Goal: Task Accomplishment & Management: Use online tool/utility

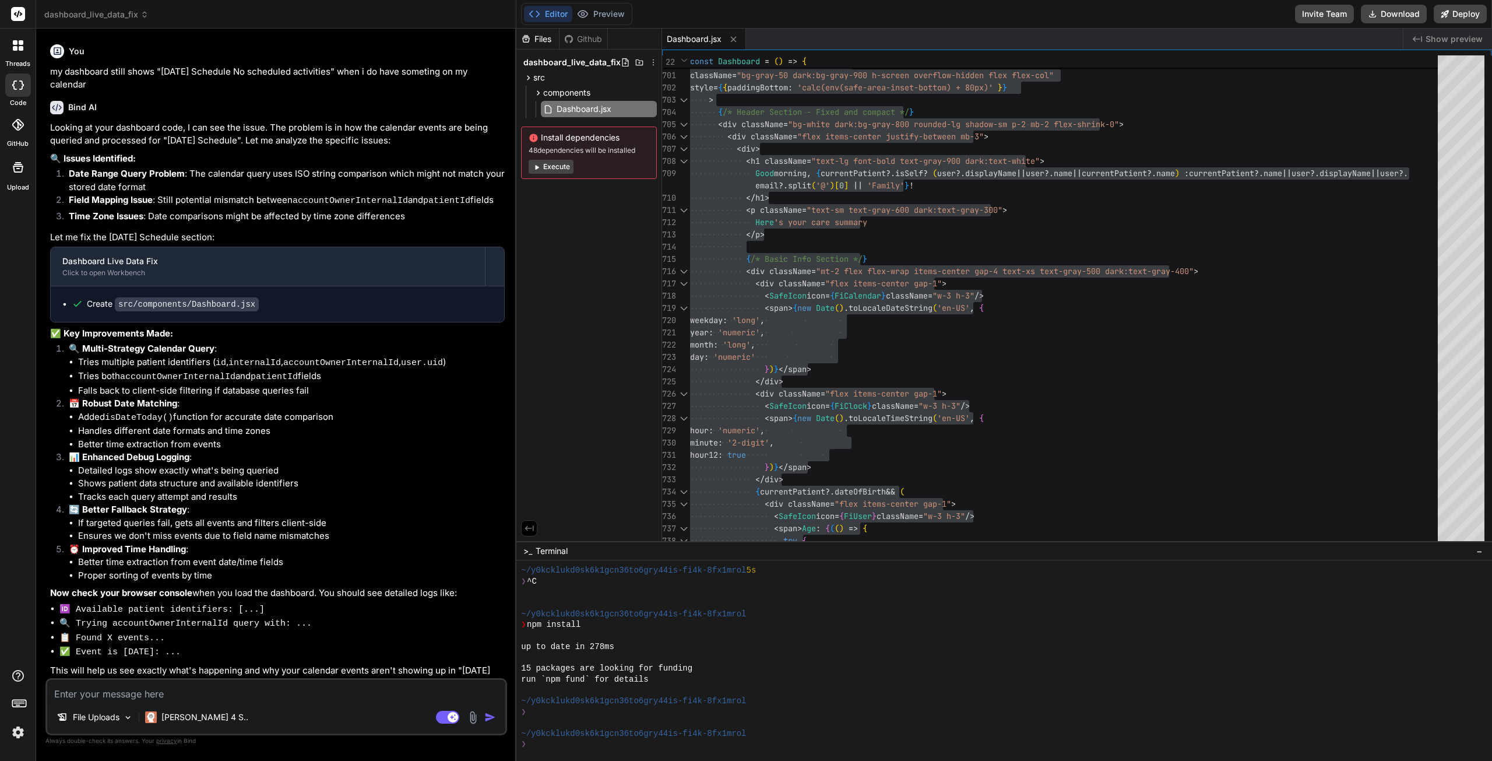
type textarea "{showHealthcareMaps && ( <HealthcareMaps onClose={() => setShowHealthcareMaps(f…"
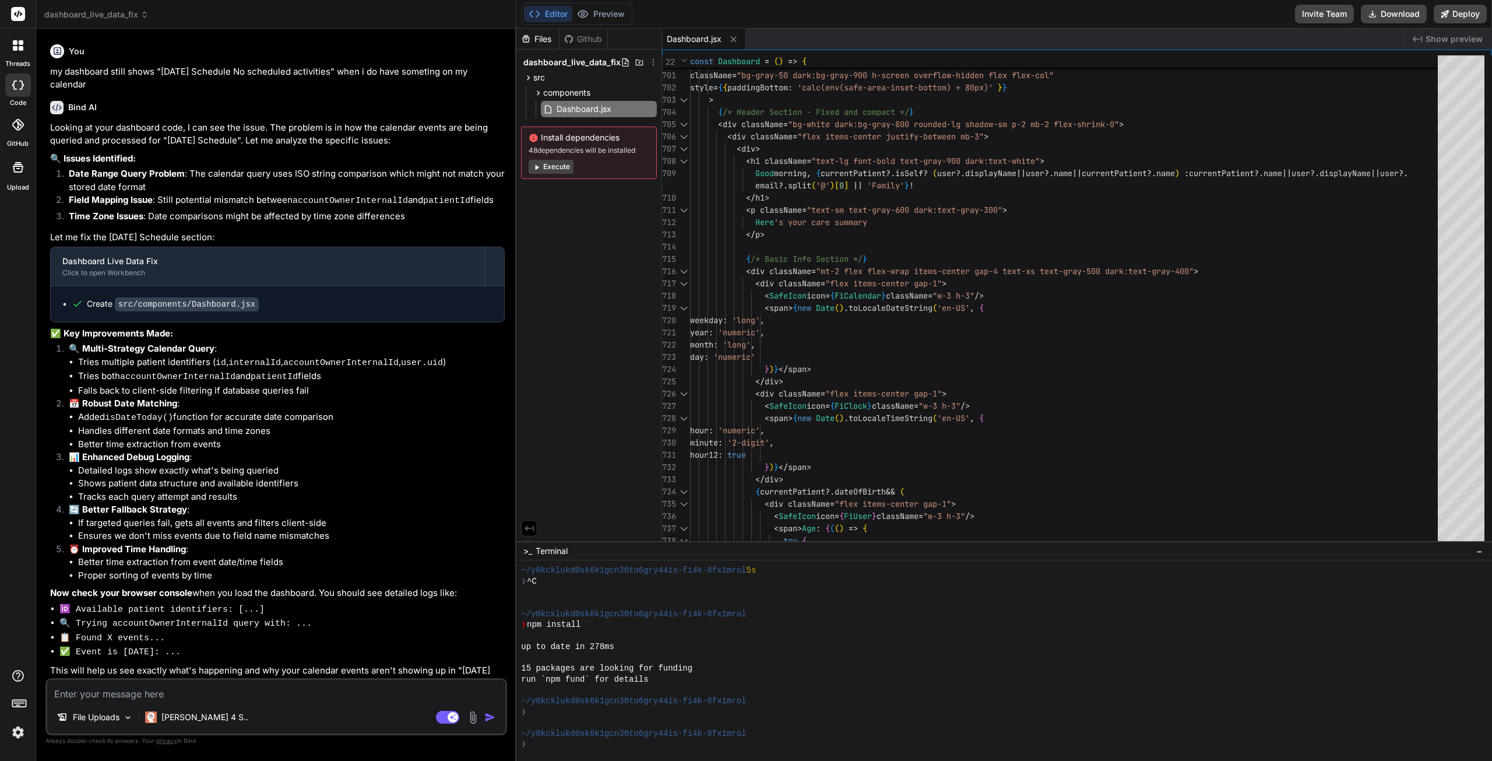
click at [155, 696] on textarea at bounding box center [276, 690] width 458 height 21
click at [197, 697] on textarea at bounding box center [276, 690] width 458 height 21
click at [103, 715] on p "File Uploads" at bounding box center [96, 717] width 47 height 12
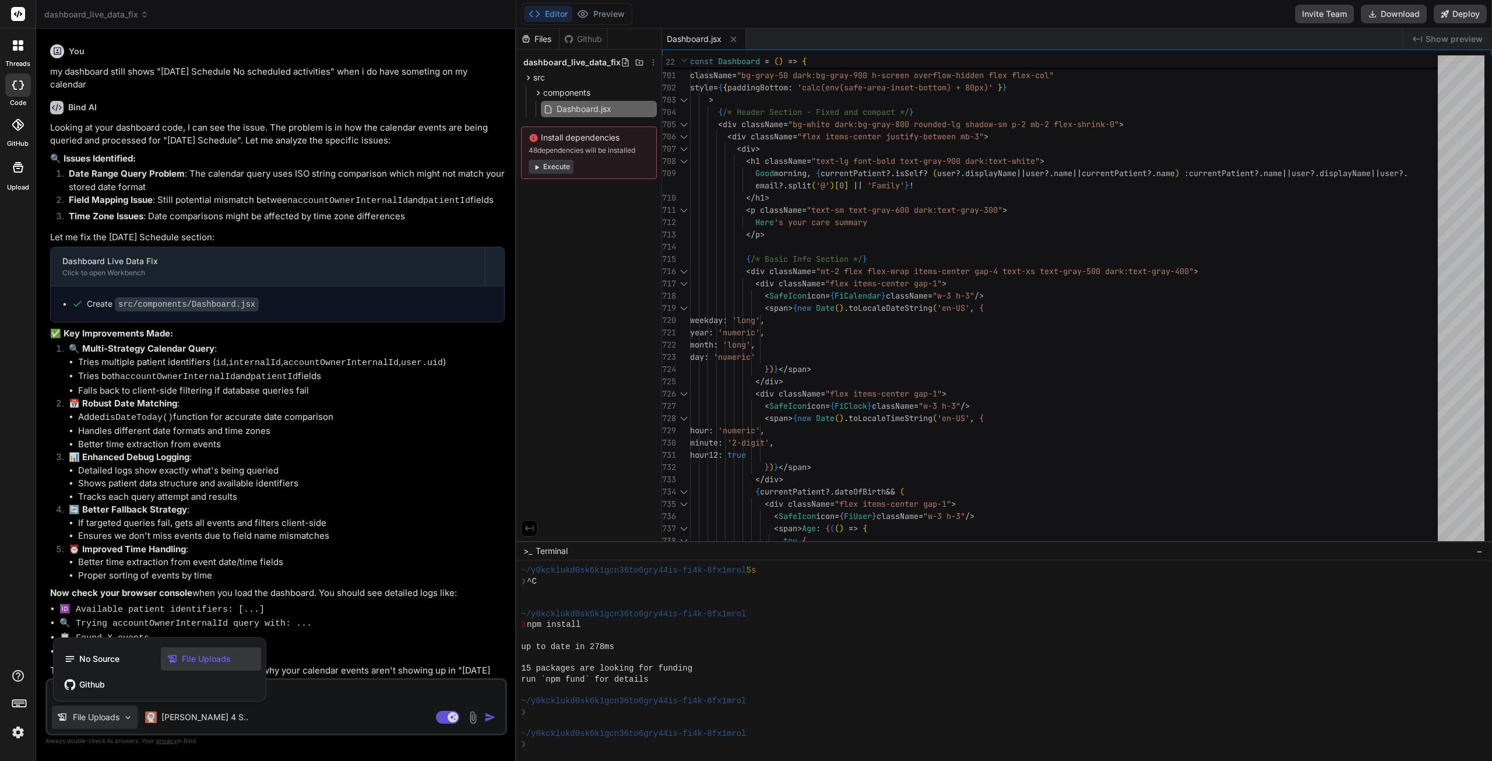
click at [294, 706] on div at bounding box center [746, 380] width 1492 height 761
type textarea "x"
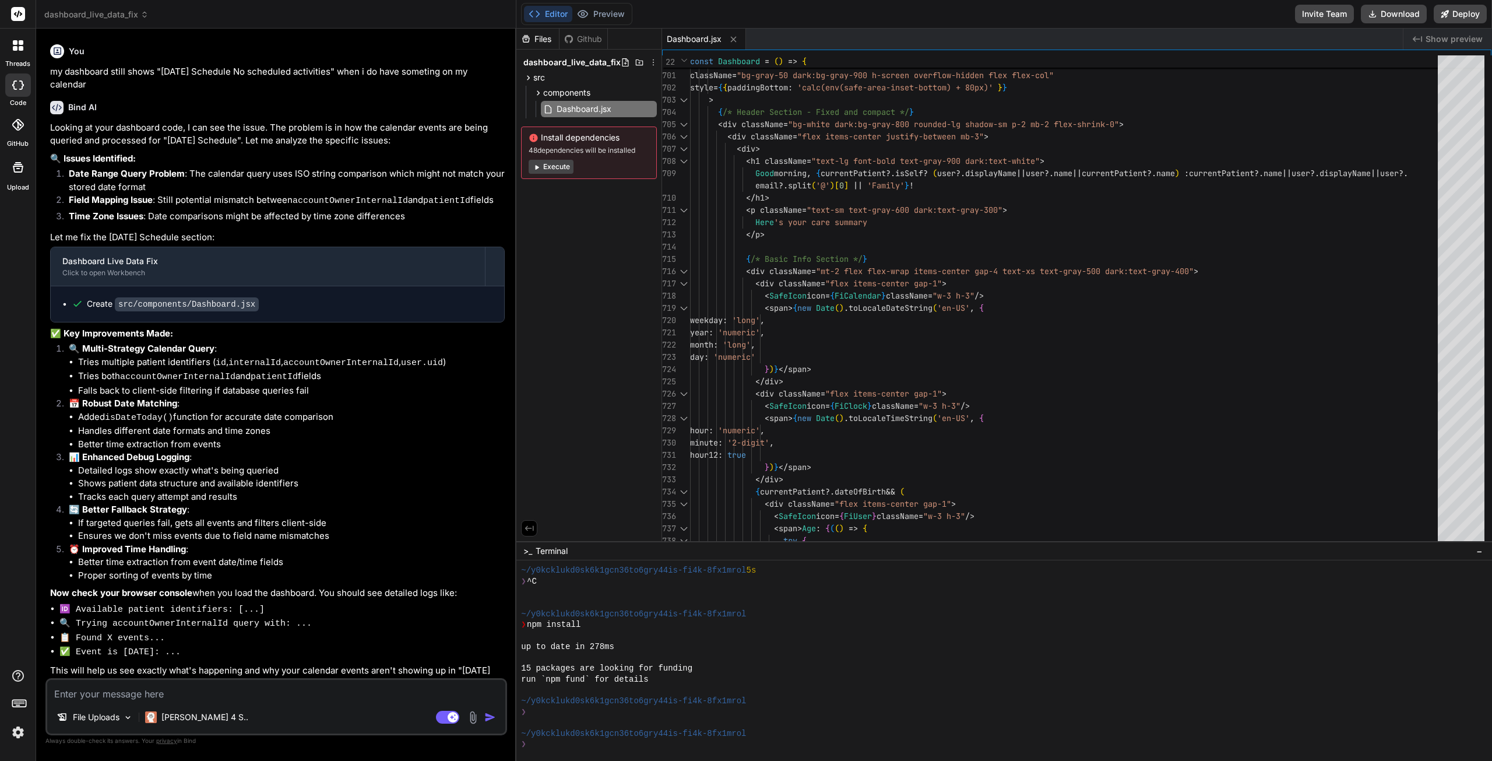
click at [298, 691] on textarea at bounding box center [276, 690] width 458 height 21
paste textarea "s"
click at [297, 694] on textarea at bounding box center [276, 690] width 458 height 21
type textarea "s"
type textarea "x"
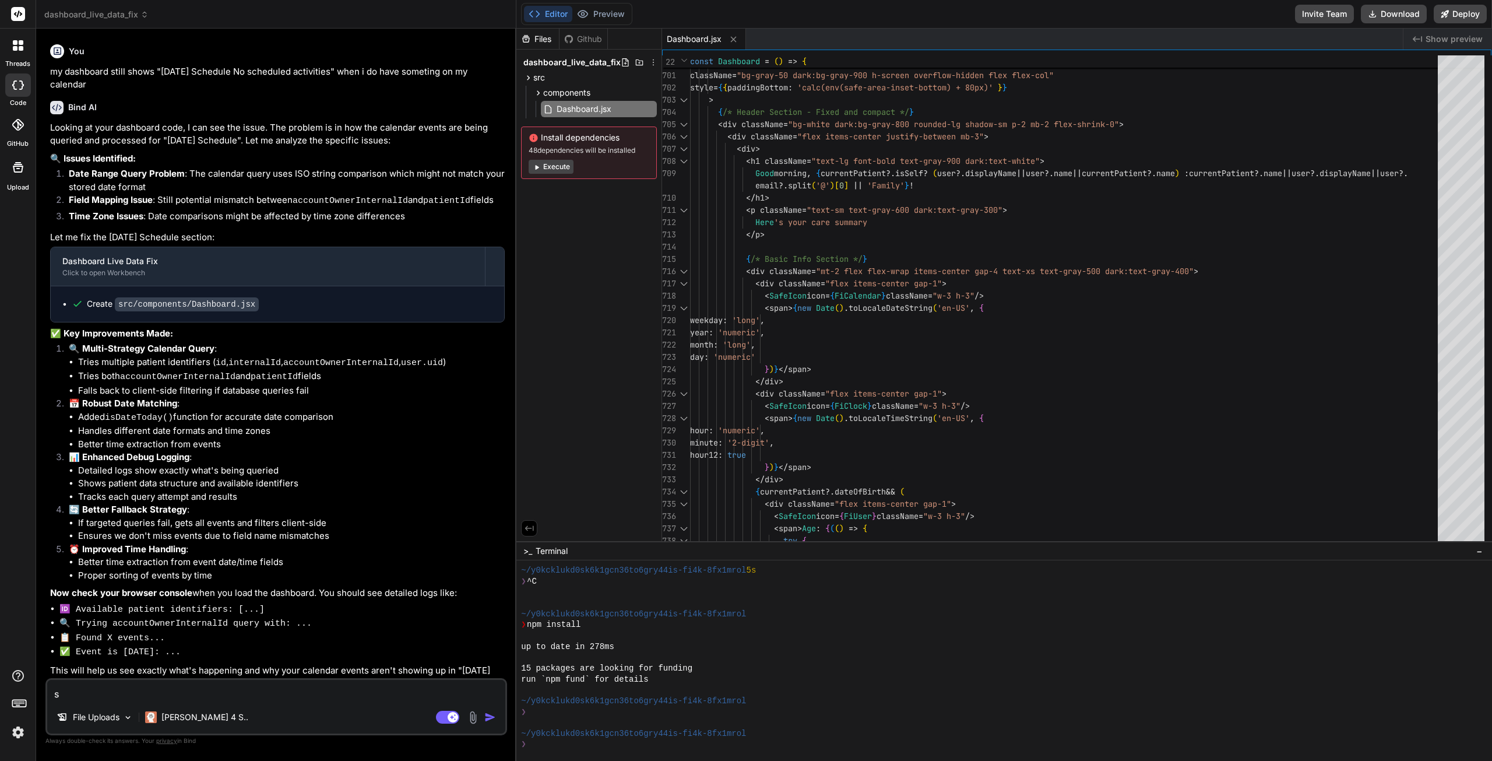
type textarea "st"
type textarea "x"
type textarea "sti"
type textarea "x"
type textarea "stil"
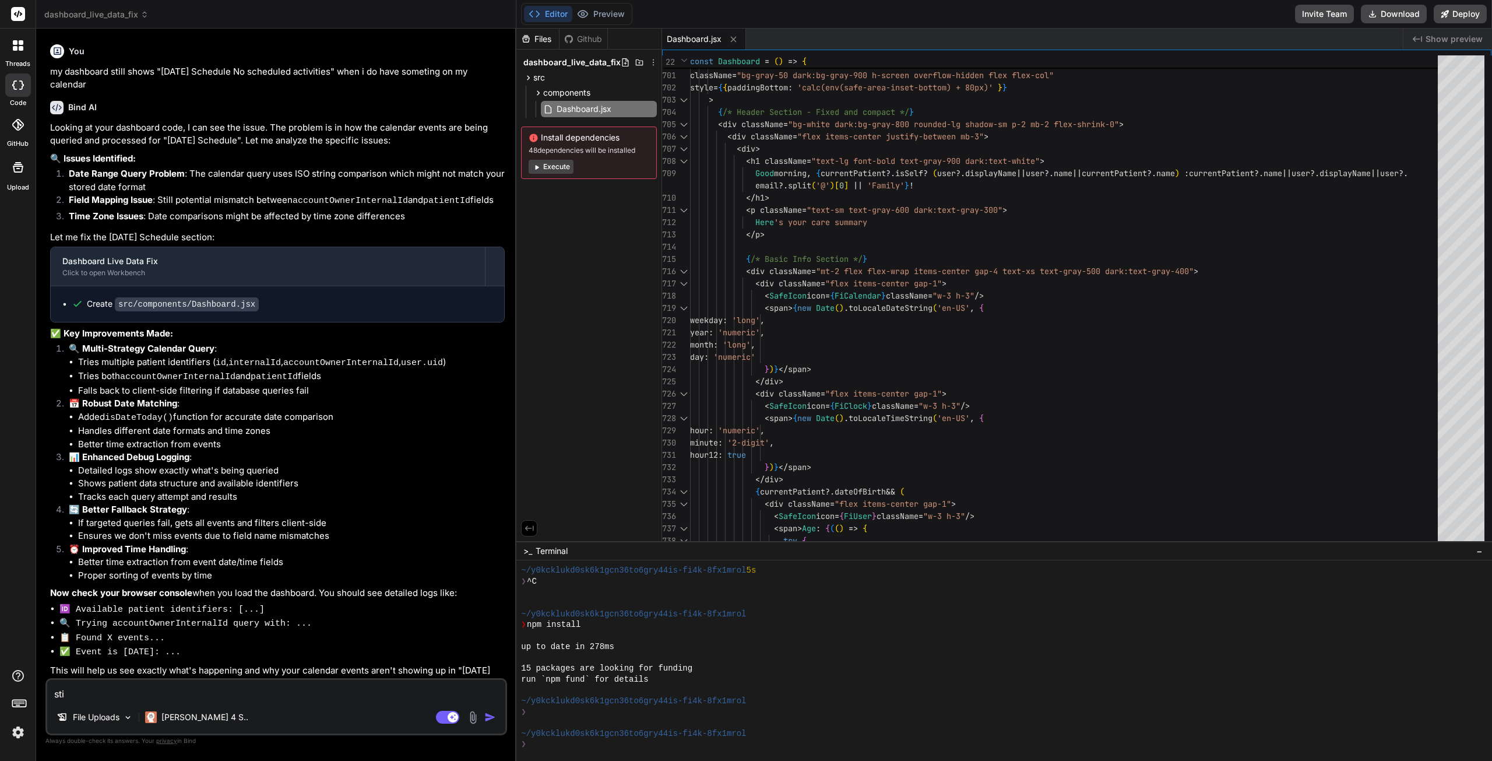
type textarea "x"
type textarea "still"
type textarea "x"
type textarea "still"
type textarea "x"
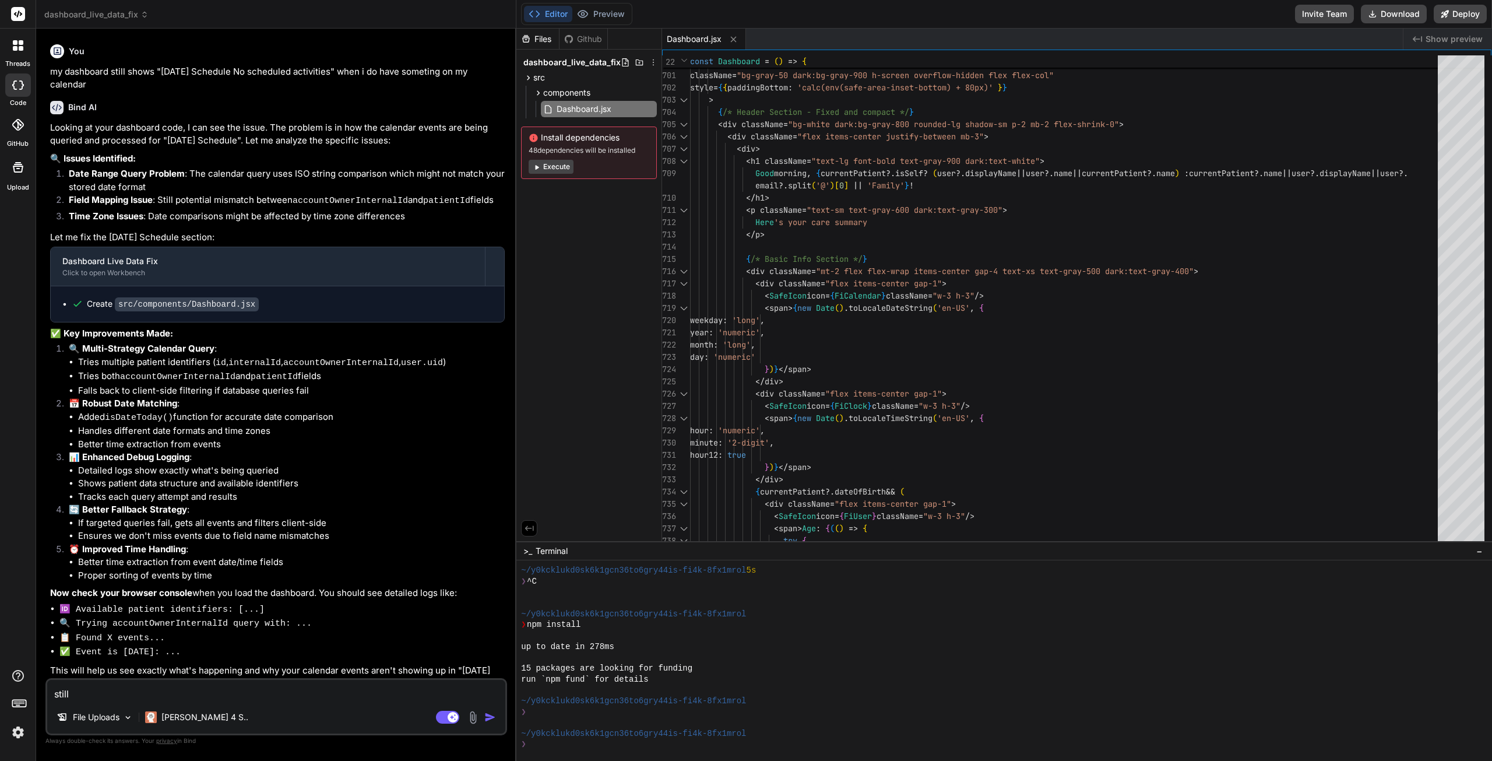
type textarea "still d"
type textarea "x"
type textarea "still do"
type textarea "x"
type textarea "still doe"
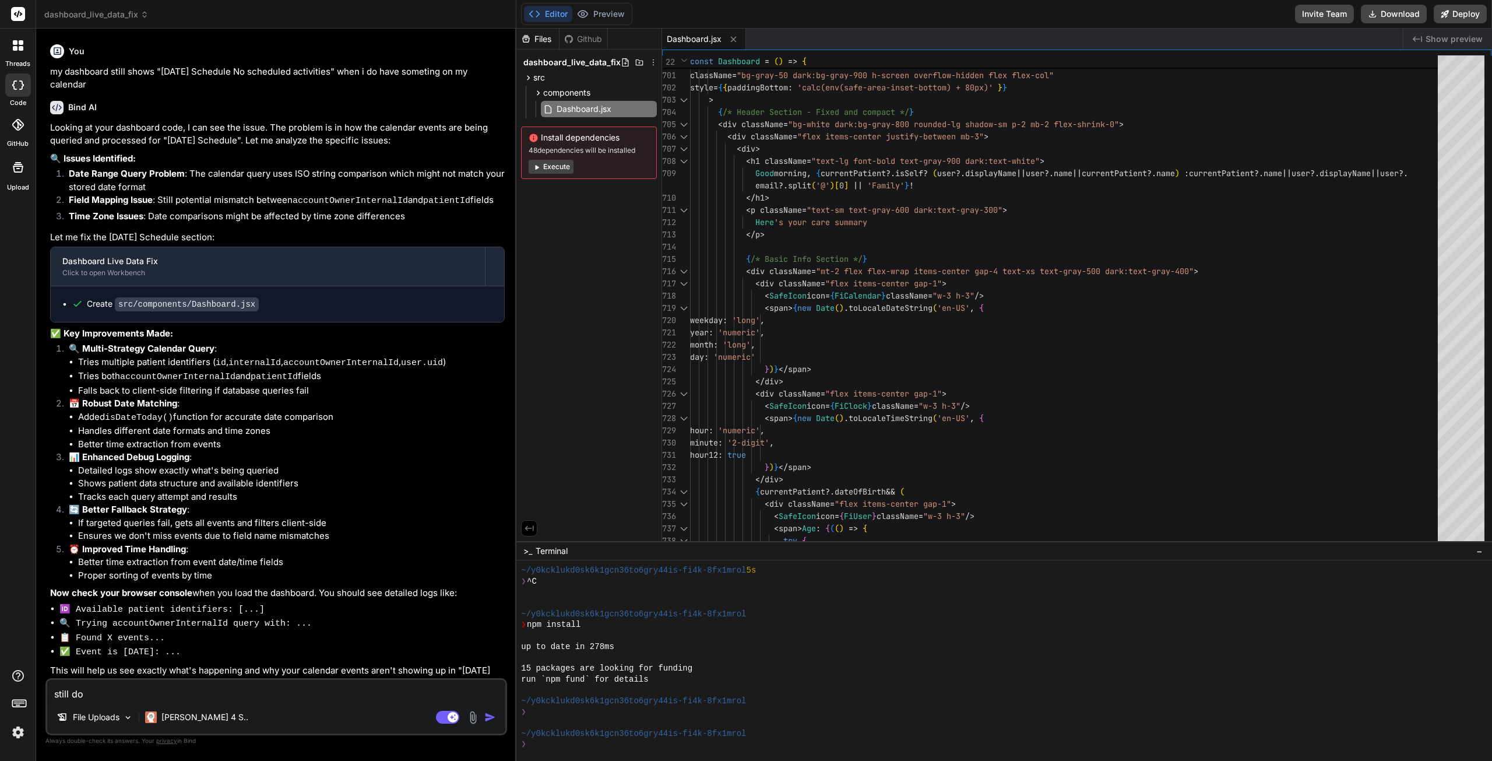
type textarea "x"
type textarea "still does"
type textarea "x"
type textarea "still does"
type textarea "x"
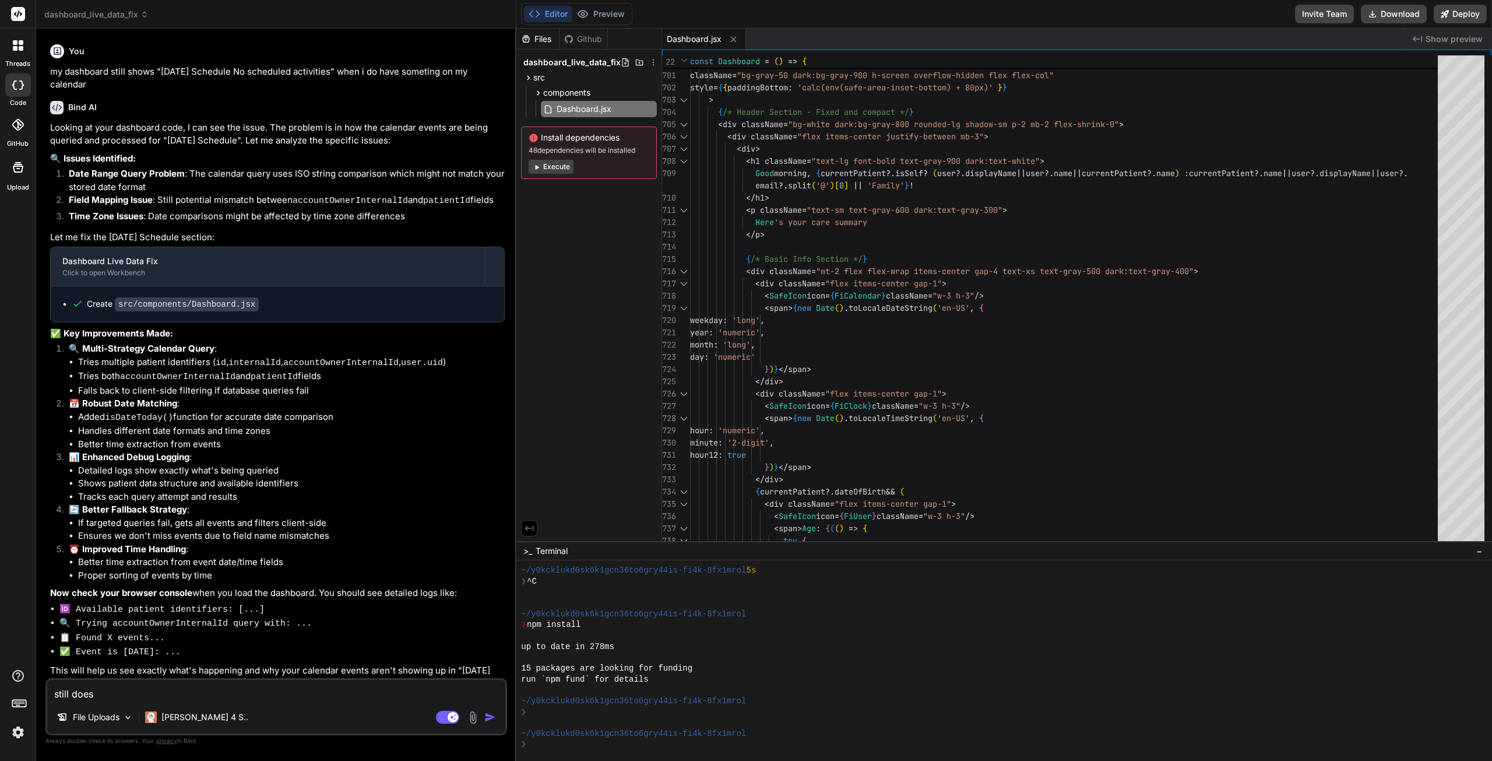
type textarea "still does n"
type textarea "x"
type textarea "still does no"
type textarea "x"
type textarea "still does not"
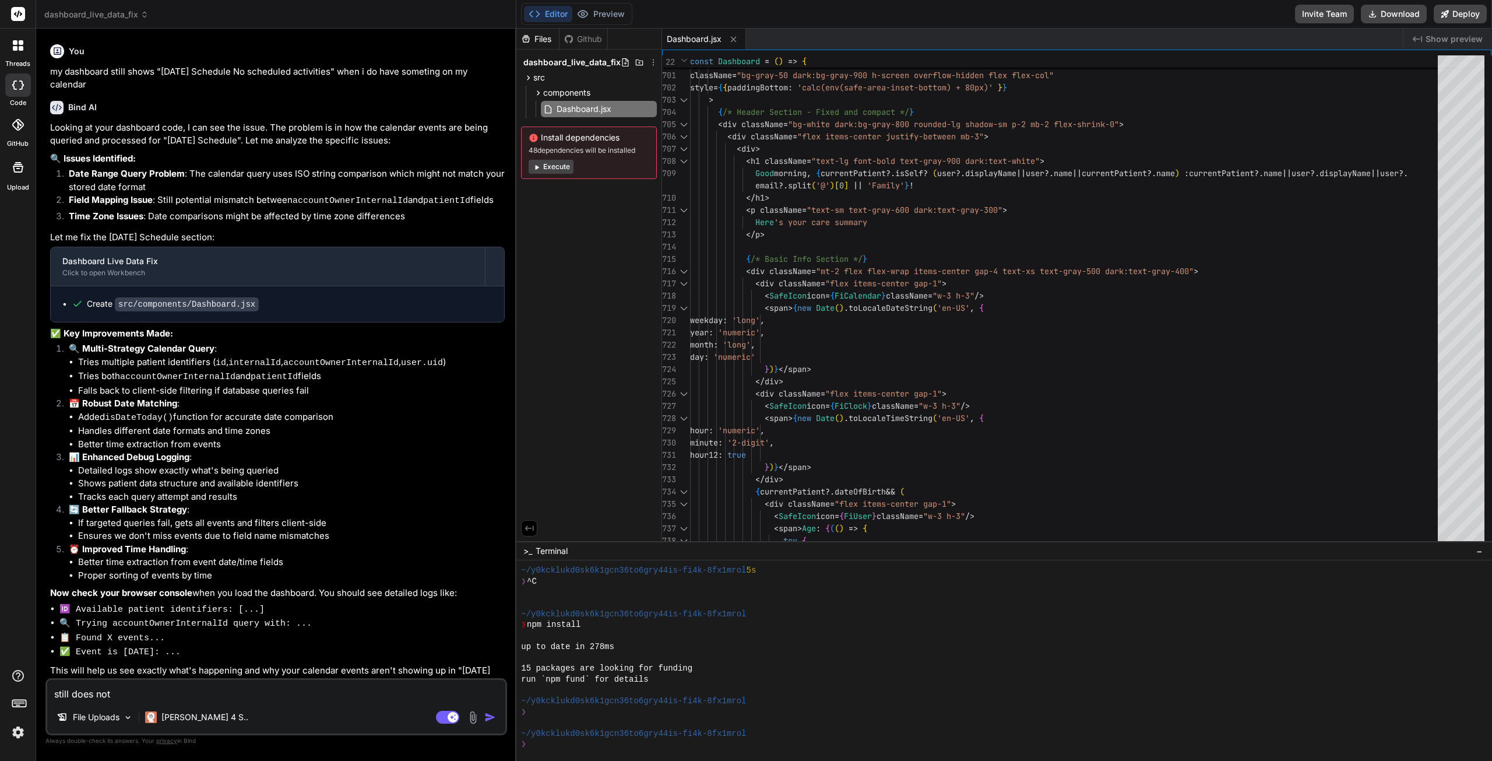
type textarea "x"
type textarea "still does not"
type textarea "x"
type textarea "still does not s"
type textarea "x"
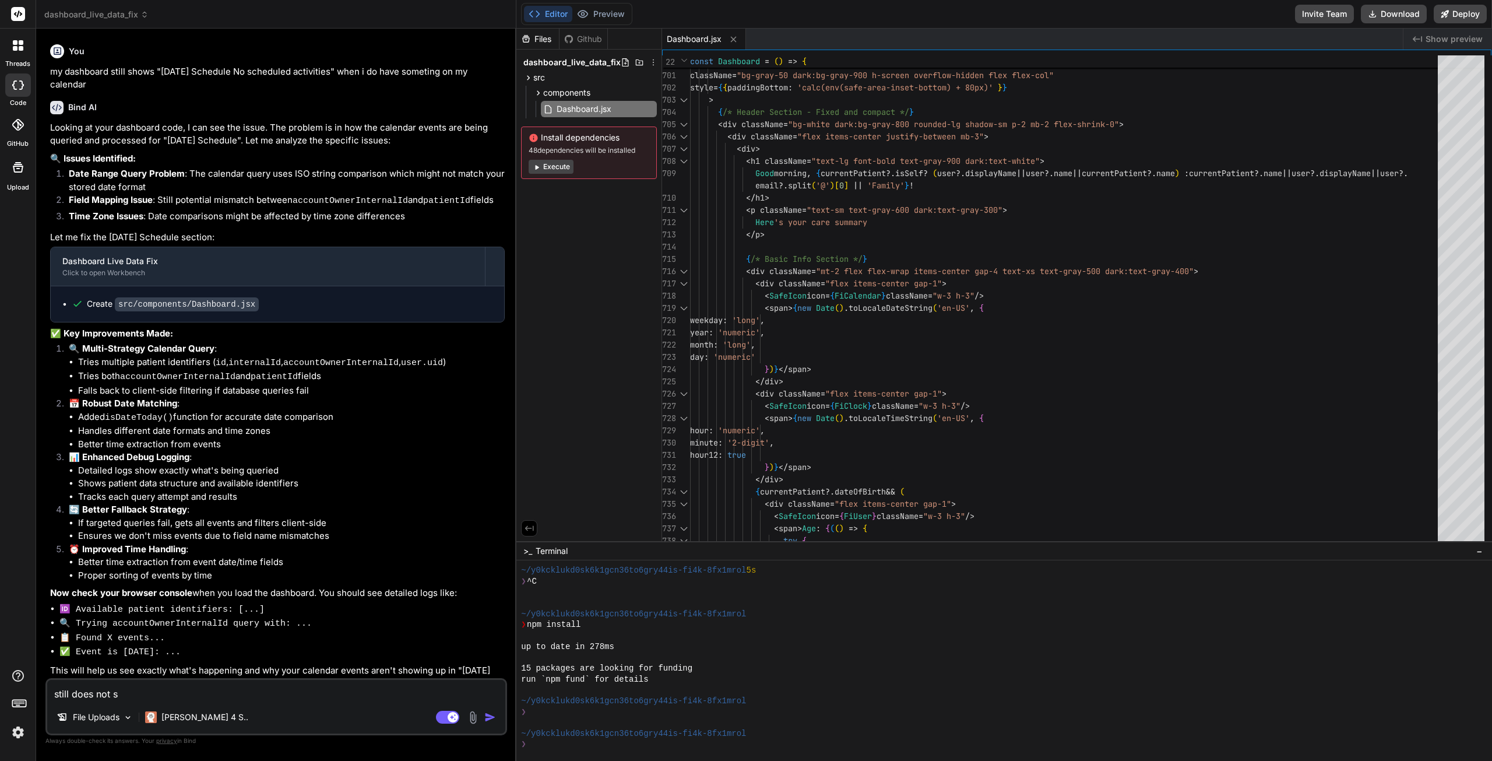
type textarea "still does not sh"
type textarea "x"
type textarea "still does not sho"
type textarea "x"
type textarea "still does not show"
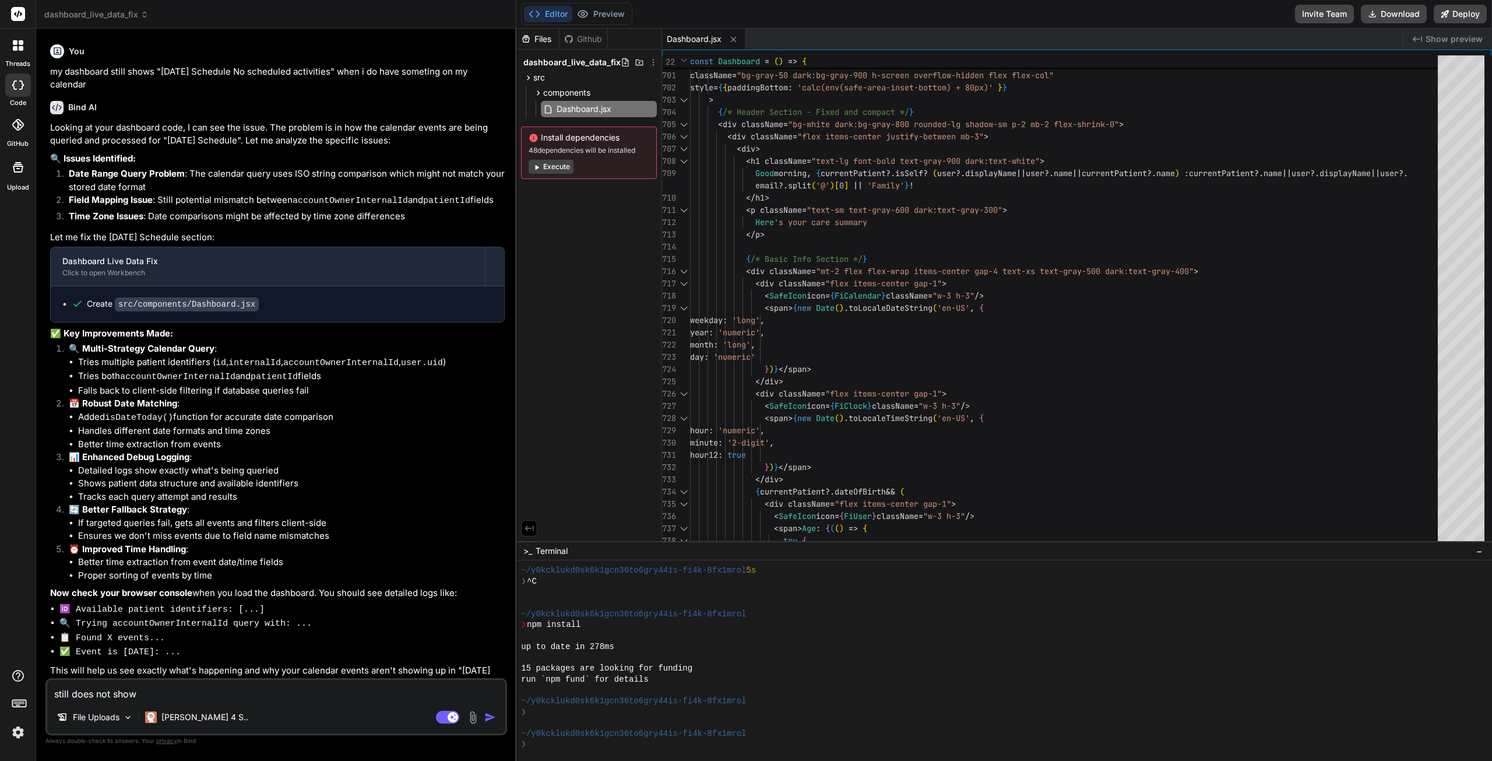
type textarea "x"
type textarea "still does not show"
type textarea "x"
type textarea "still does not show t"
type textarea "x"
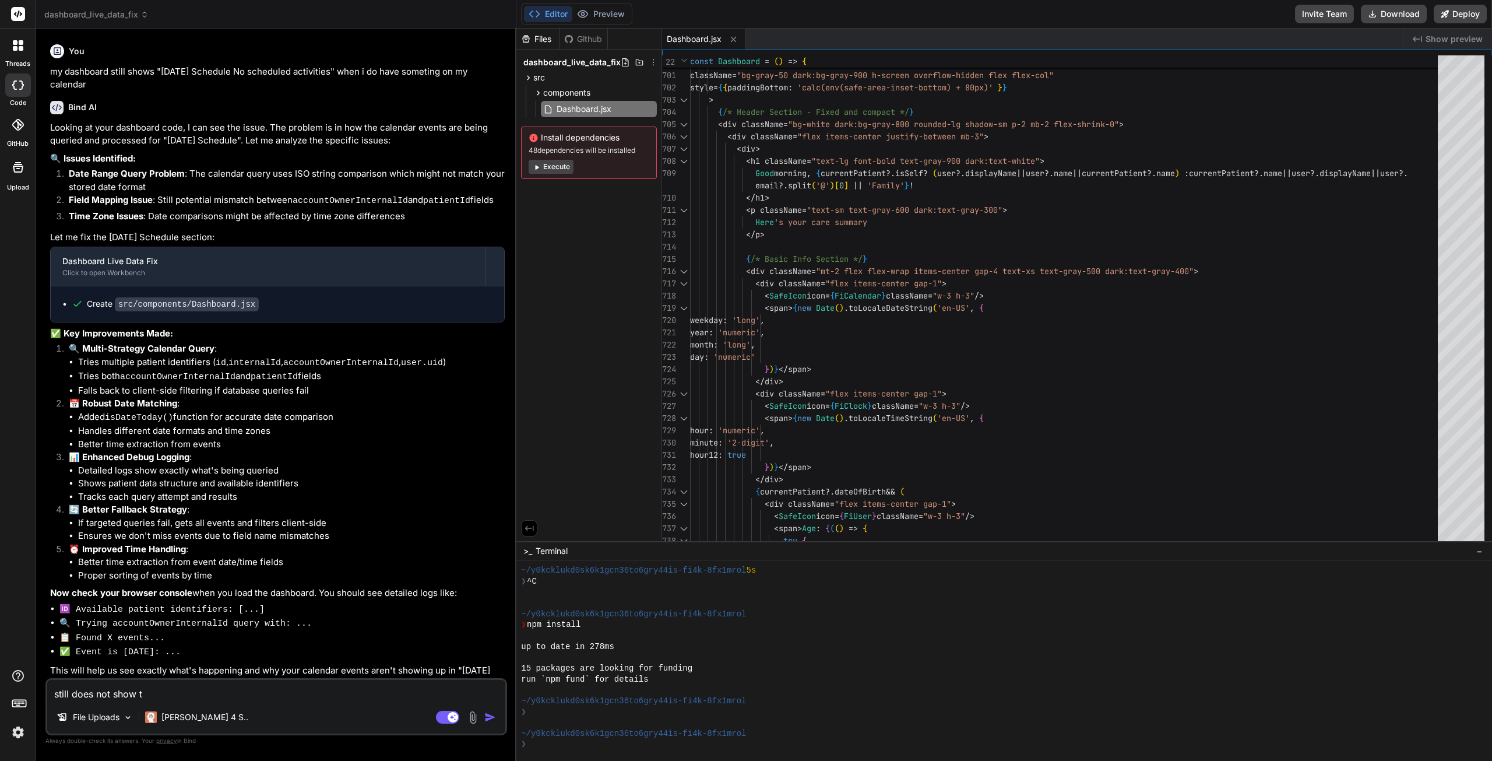
type textarea "still does not show to"
type textarea "x"
type textarea "still does not show tod"
type textarea "x"
type textarea "still does not show toda"
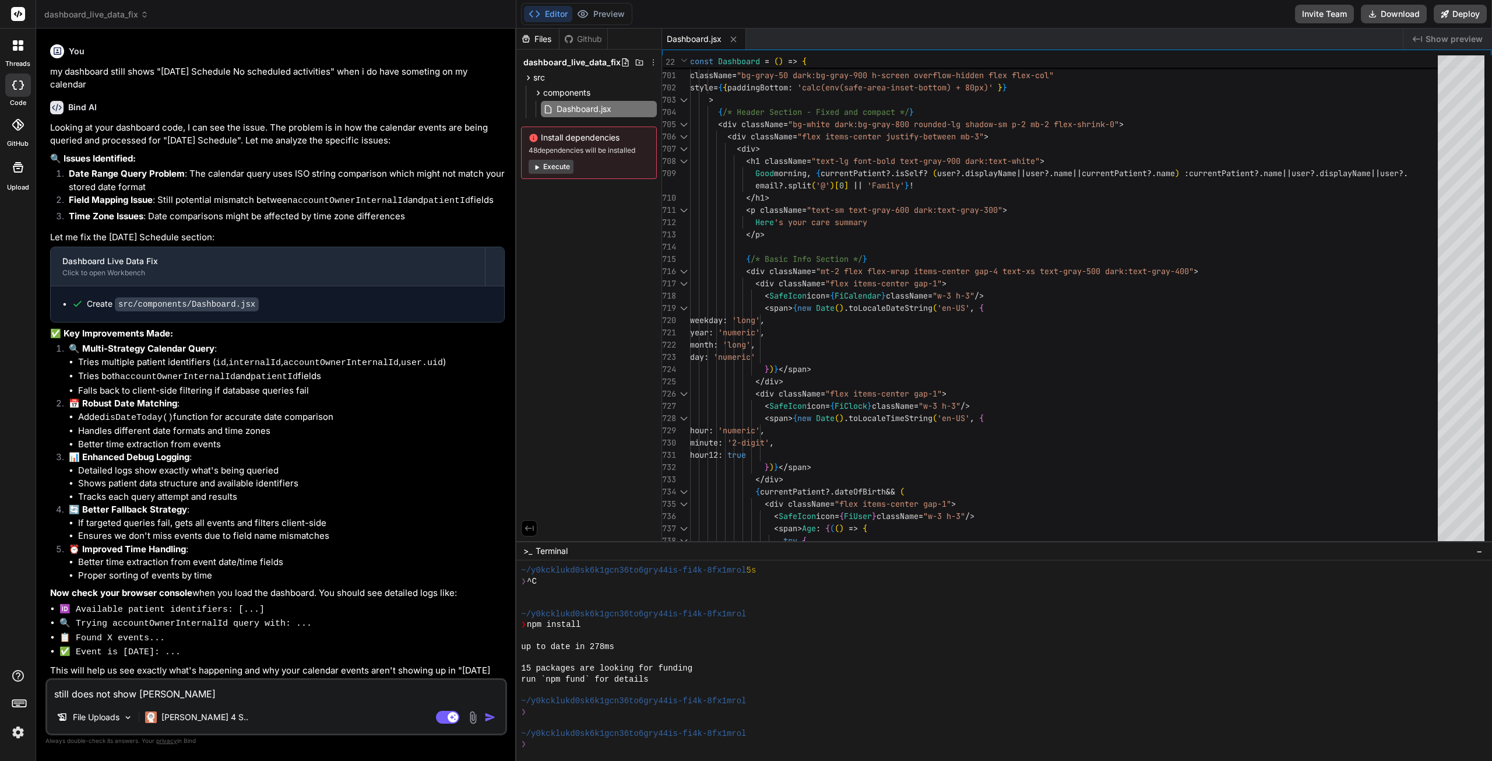
type textarea "x"
type textarea "still does not show today"
type textarea "x"
type textarea "still does not show todays"
type textarea "x"
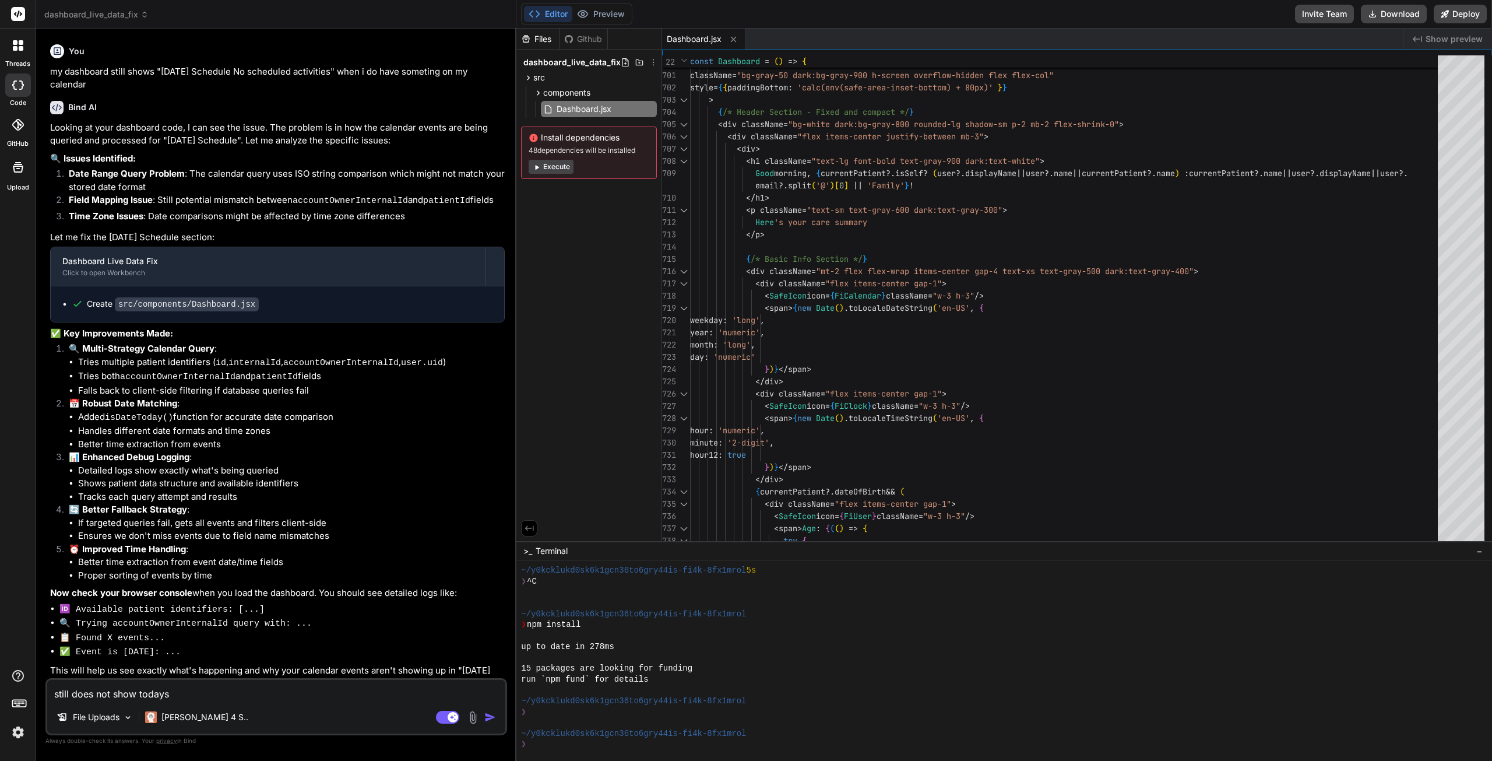
type textarea "still does not show todays"
type textarea "x"
type textarea "still does not show todays e"
type textarea "x"
type textarea "still does not show todays ev"
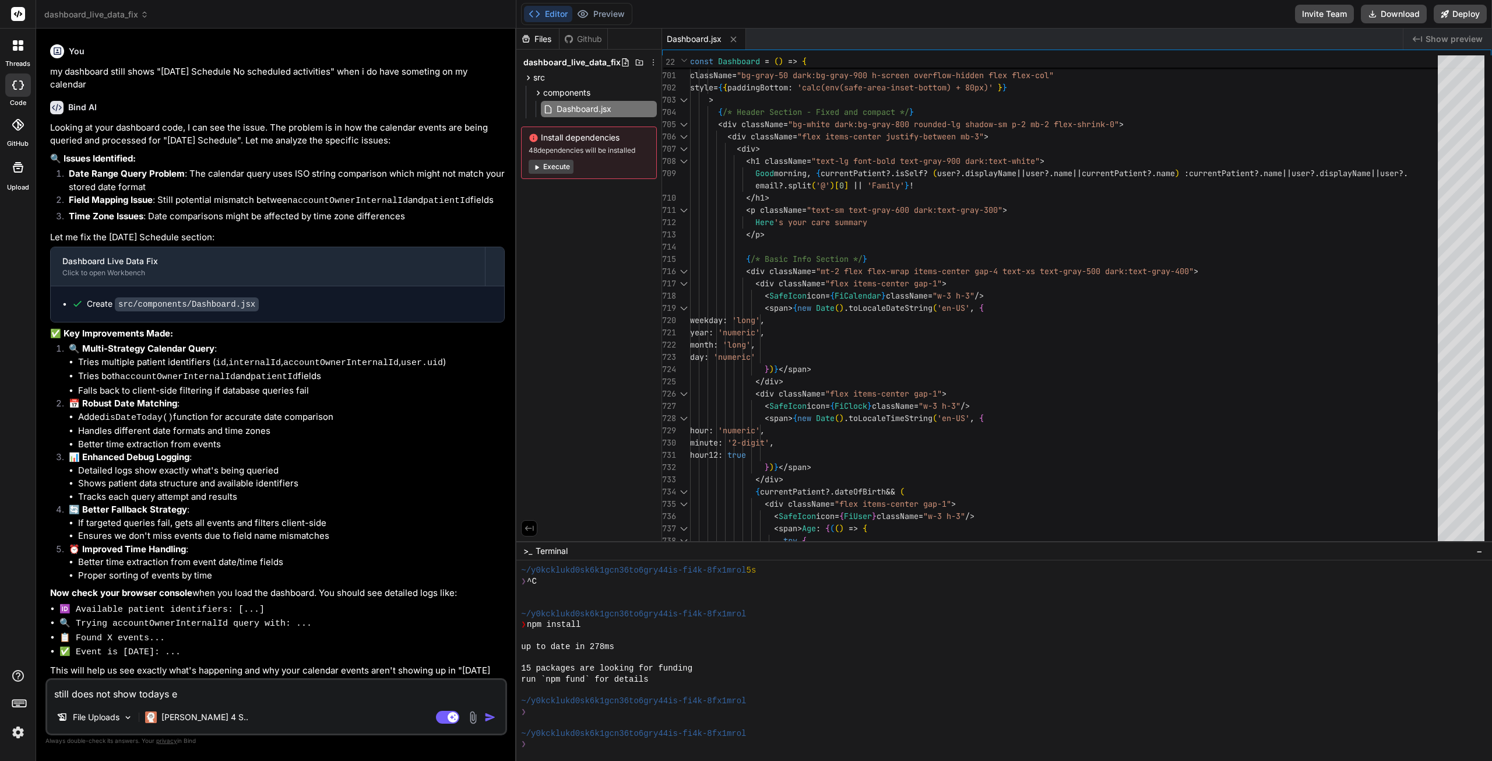
type textarea "x"
type textarea "still does not show todays eve"
type textarea "x"
type textarea "still does not show todays even"
type textarea "x"
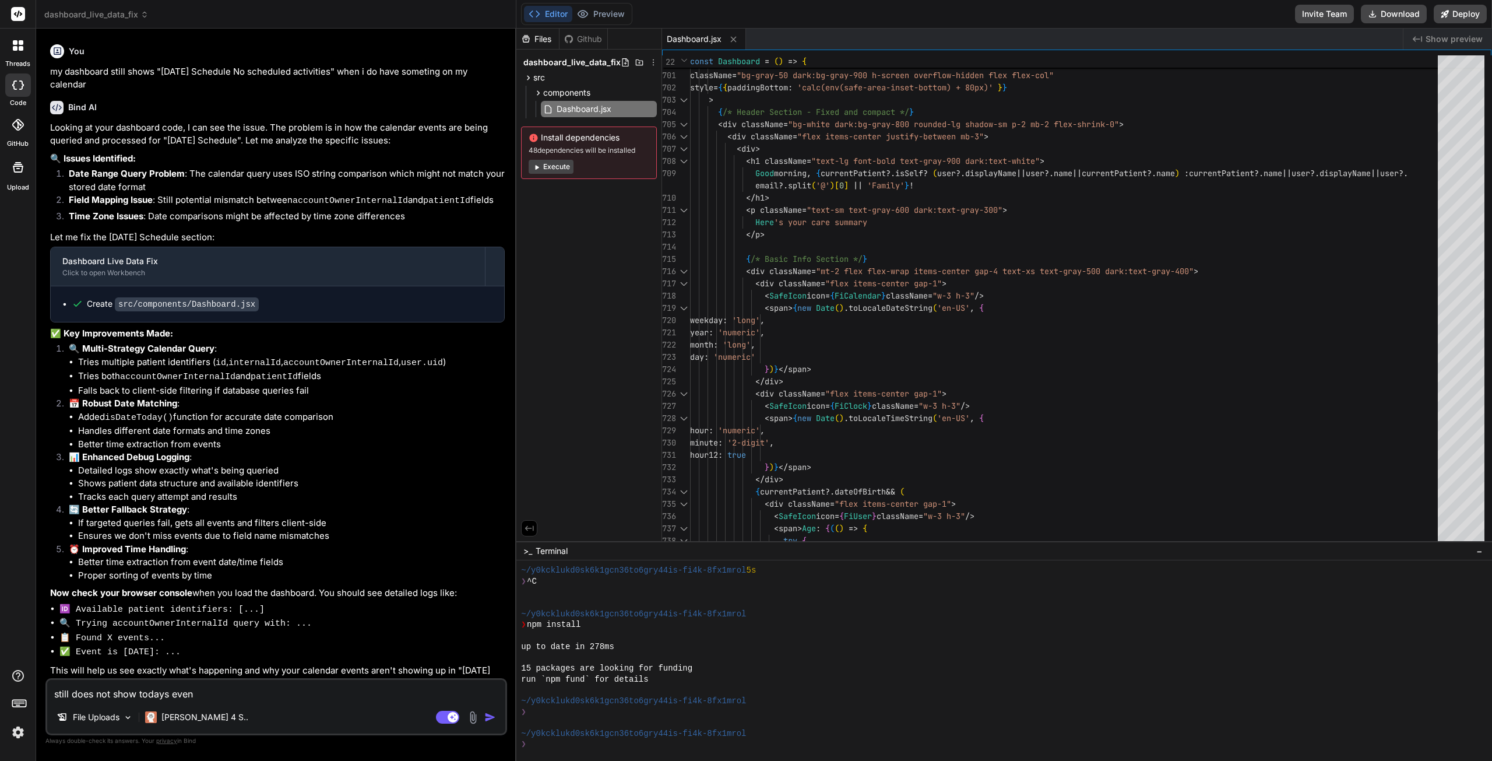
type textarea "still does not show todays event"
type textarea "x"
type textarea "still does not show todays events"
type textarea "x"
type textarea "still does not show todays events"
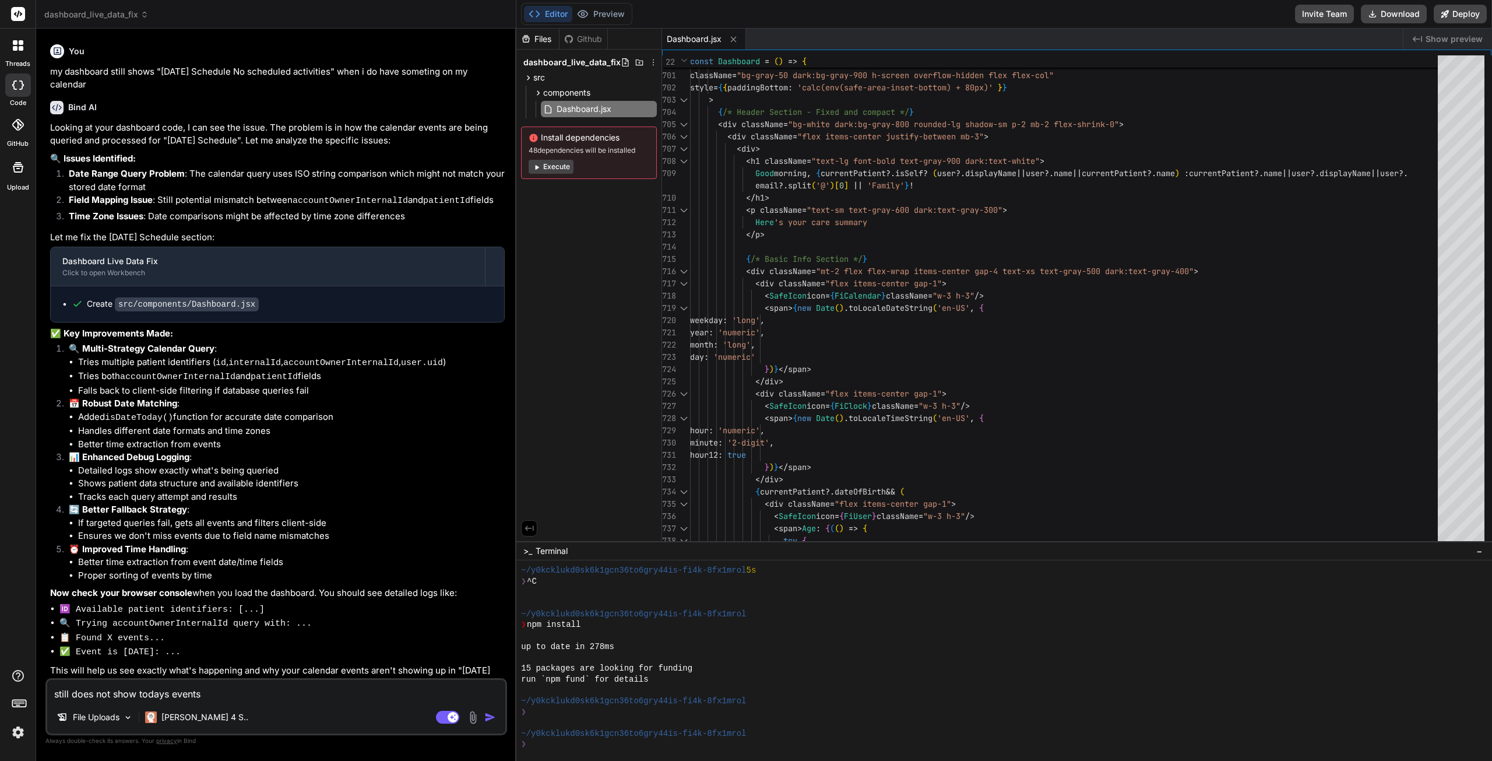
type textarea "x"
type textarea "still does not show todays events i"
type textarea "x"
type textarea "still does not show todays events in"
type textarea "x"
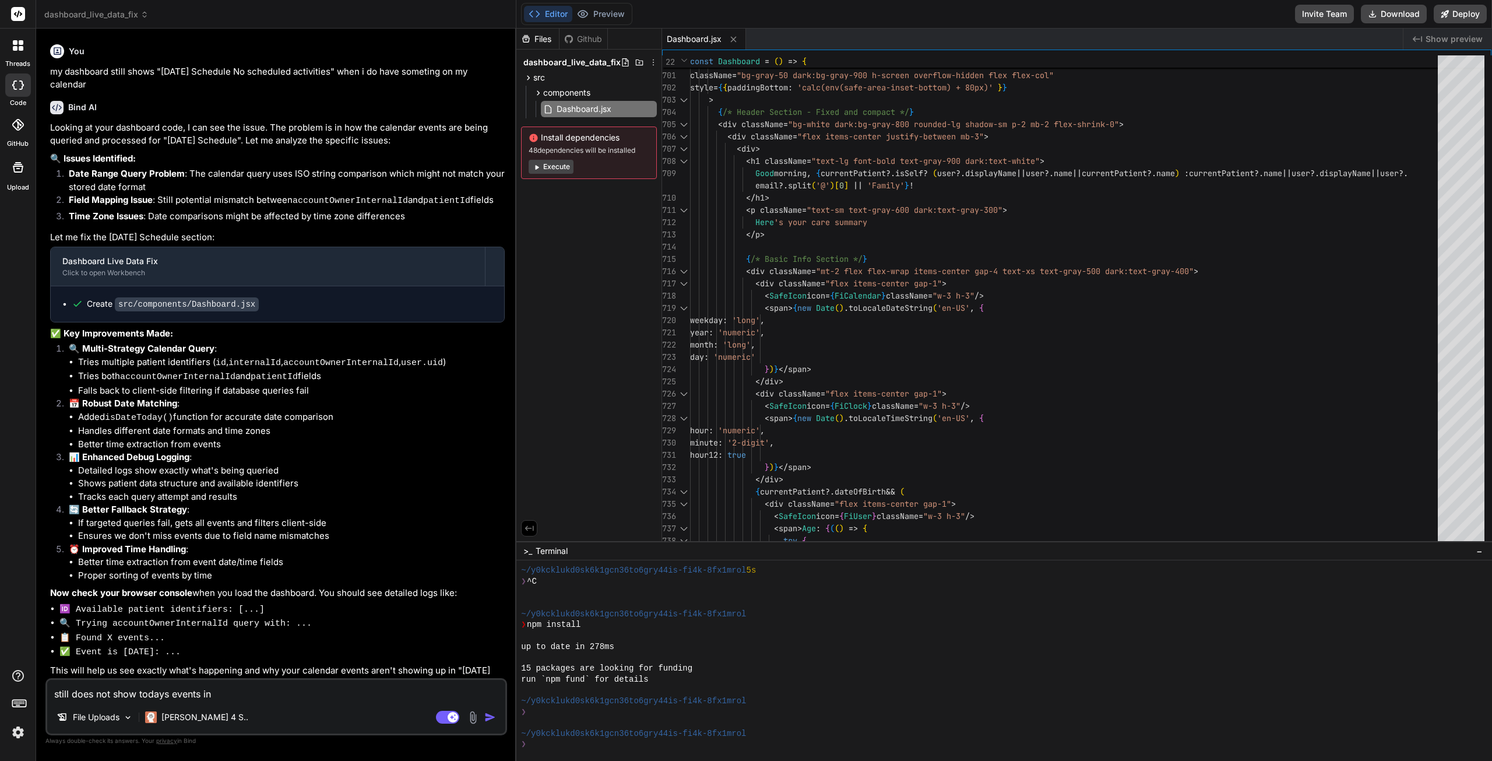
type textarea "still does not show todays events in"
type textarea "x"
type textarea "still does not show todays events in c"
type textarea "x"
type textarea "still does not show todays events in ca"
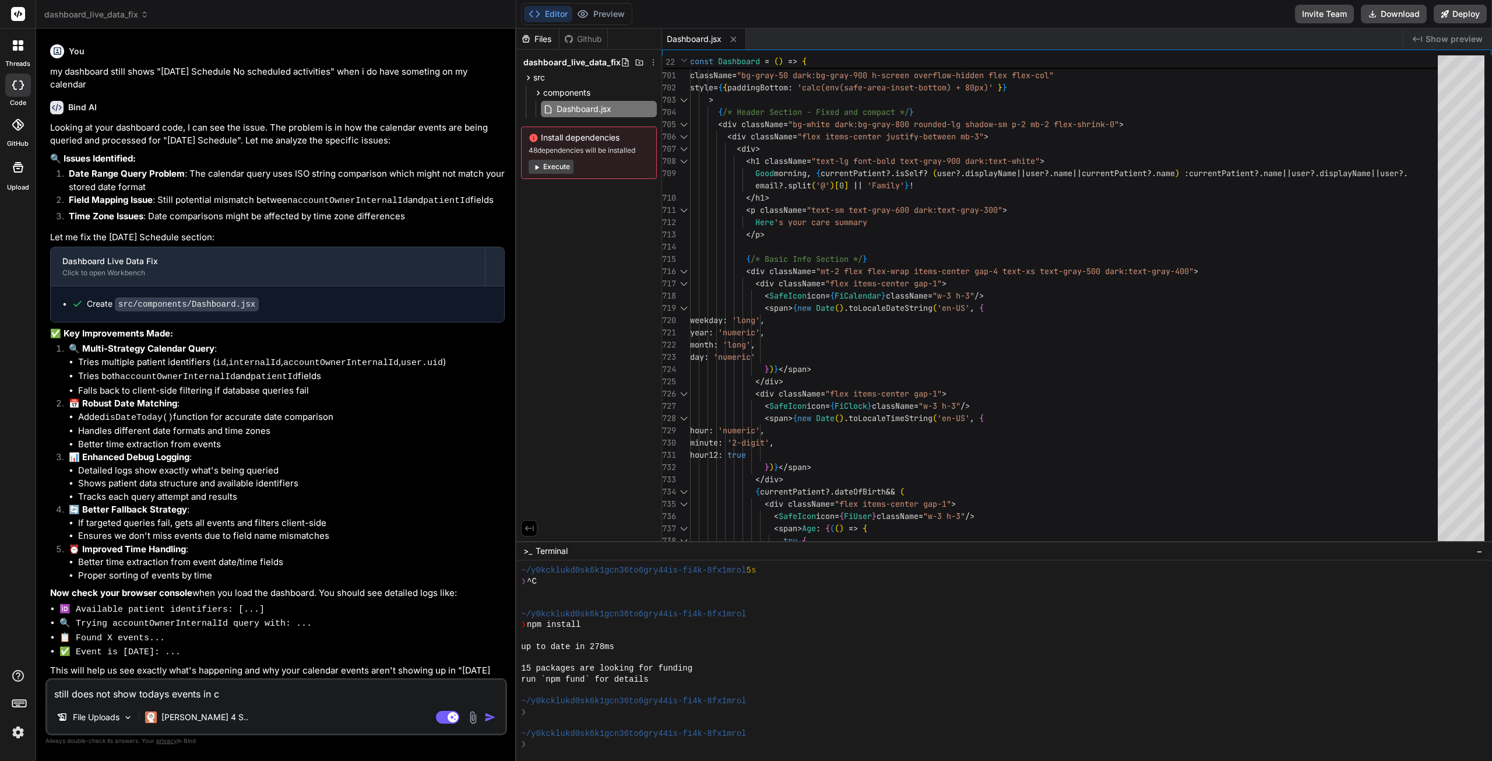
type textarea "x"
type textarea "still does not show todays events in cal"
type textarea "x"
type textarea "still does not show todays events in cale"
type textarea "x"
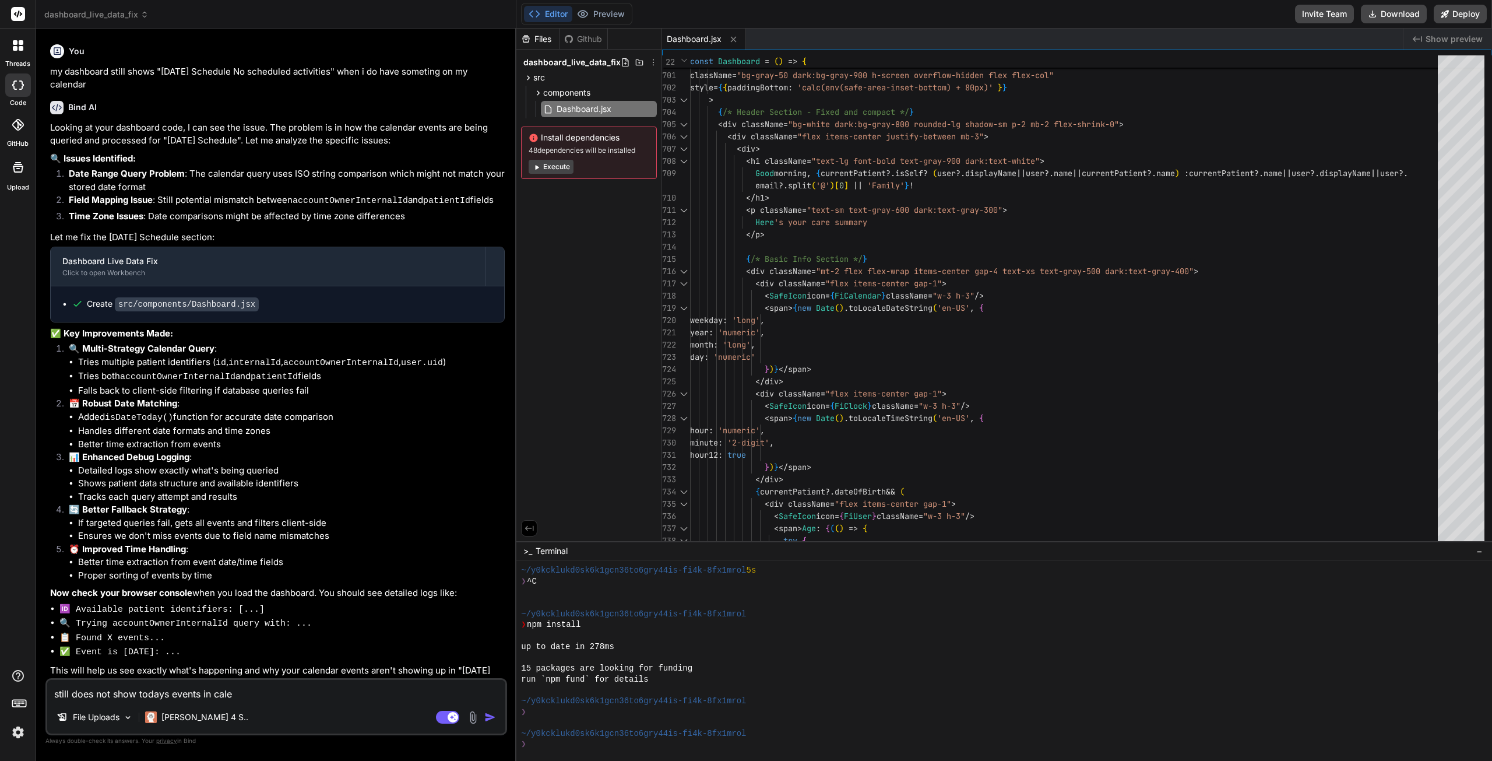
type textarea "still does not show todays events in calen"
type textarea "x"
type textarea "still does not show todays events in calend"
type textarea "x"
type textarea "still does not show todays events in calenda"
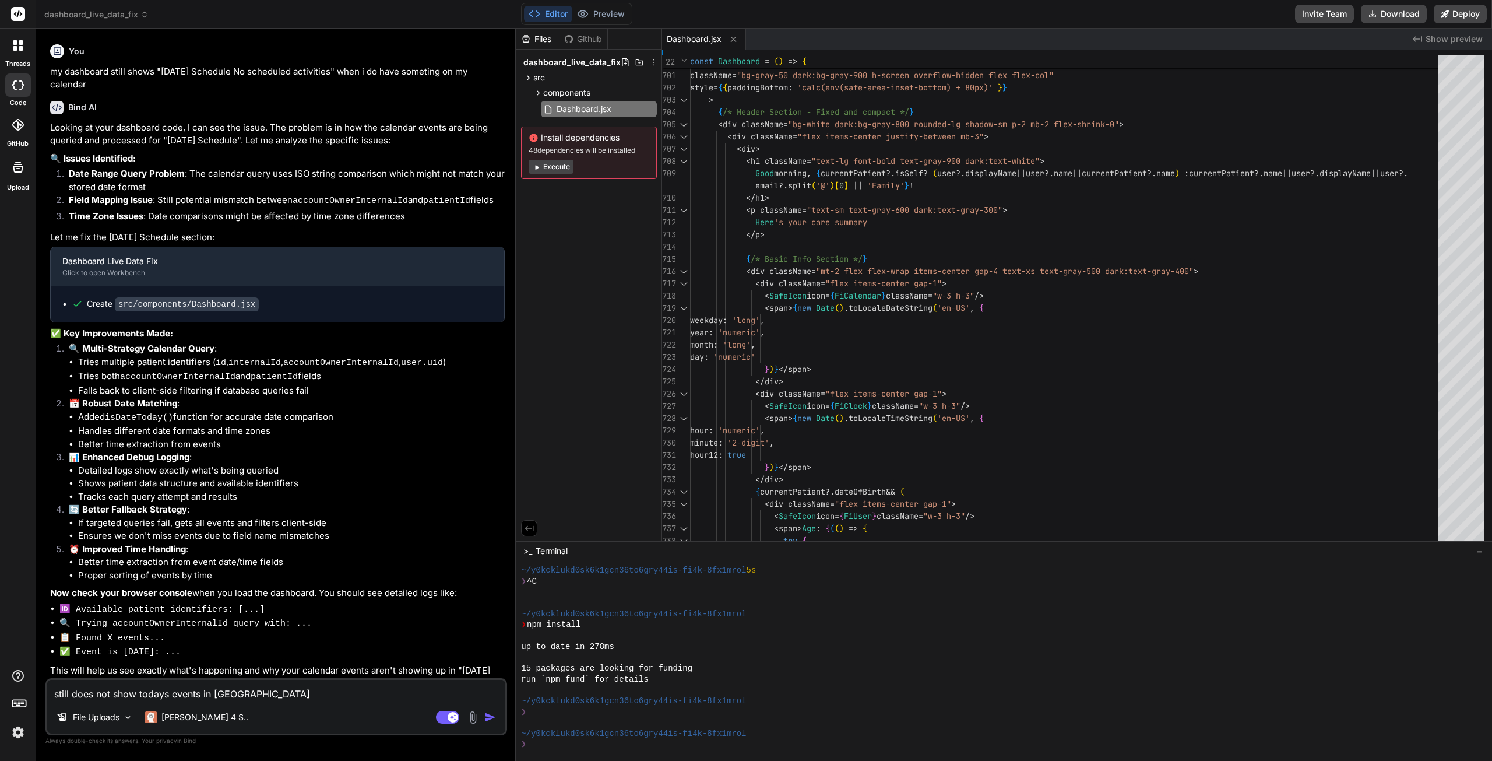
type textarea "x"
type textarea "still does not show todays events in calendar"
type textarea "x"
type textarea "still does not show todays events in calendar"
type textarea "x"
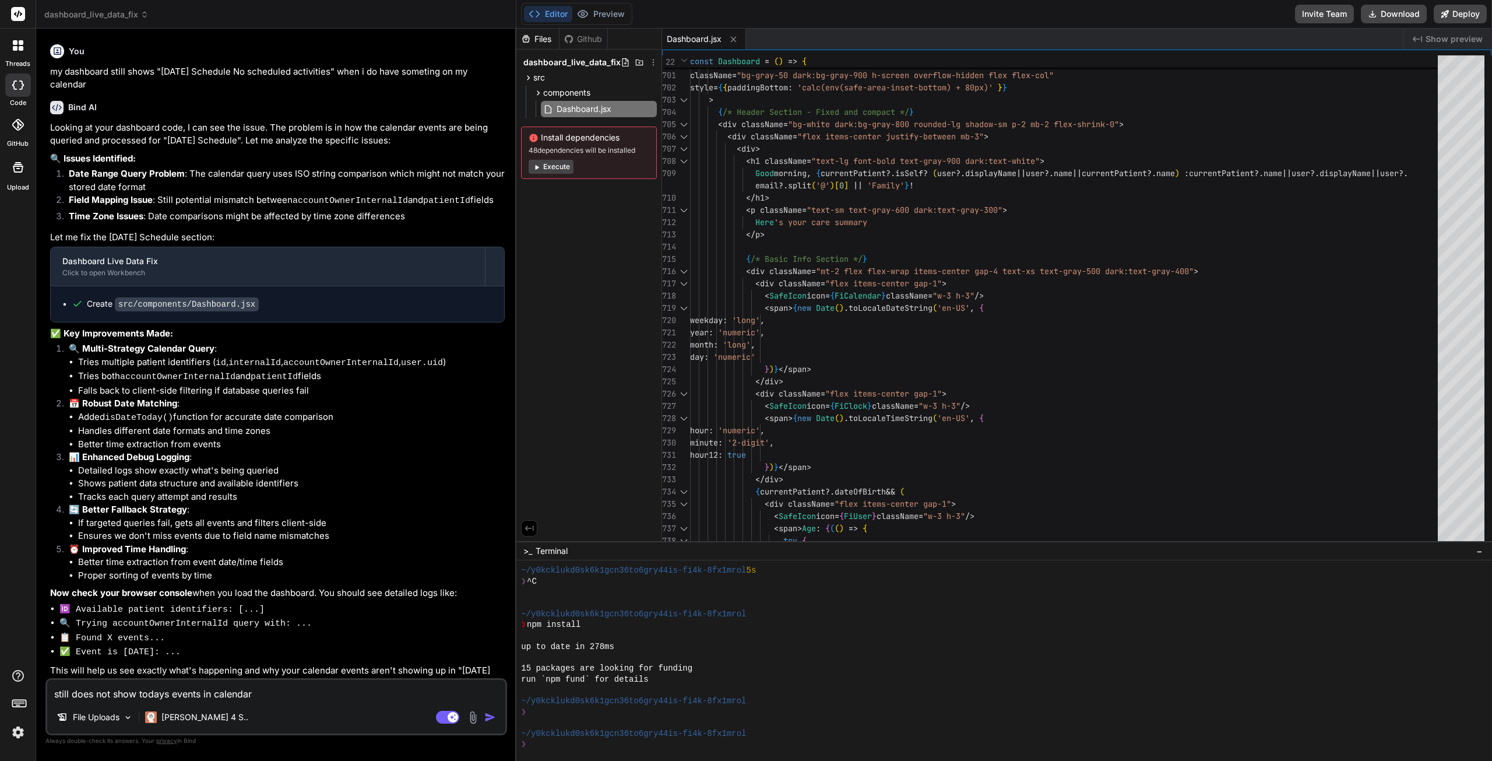
type textarea "still does not show todays events in calendar o"
type textarea "x"
type textarea "still does not show todays events in calendar on"
type textarea "x"
type textarea "still does not show todays events in calendar on"
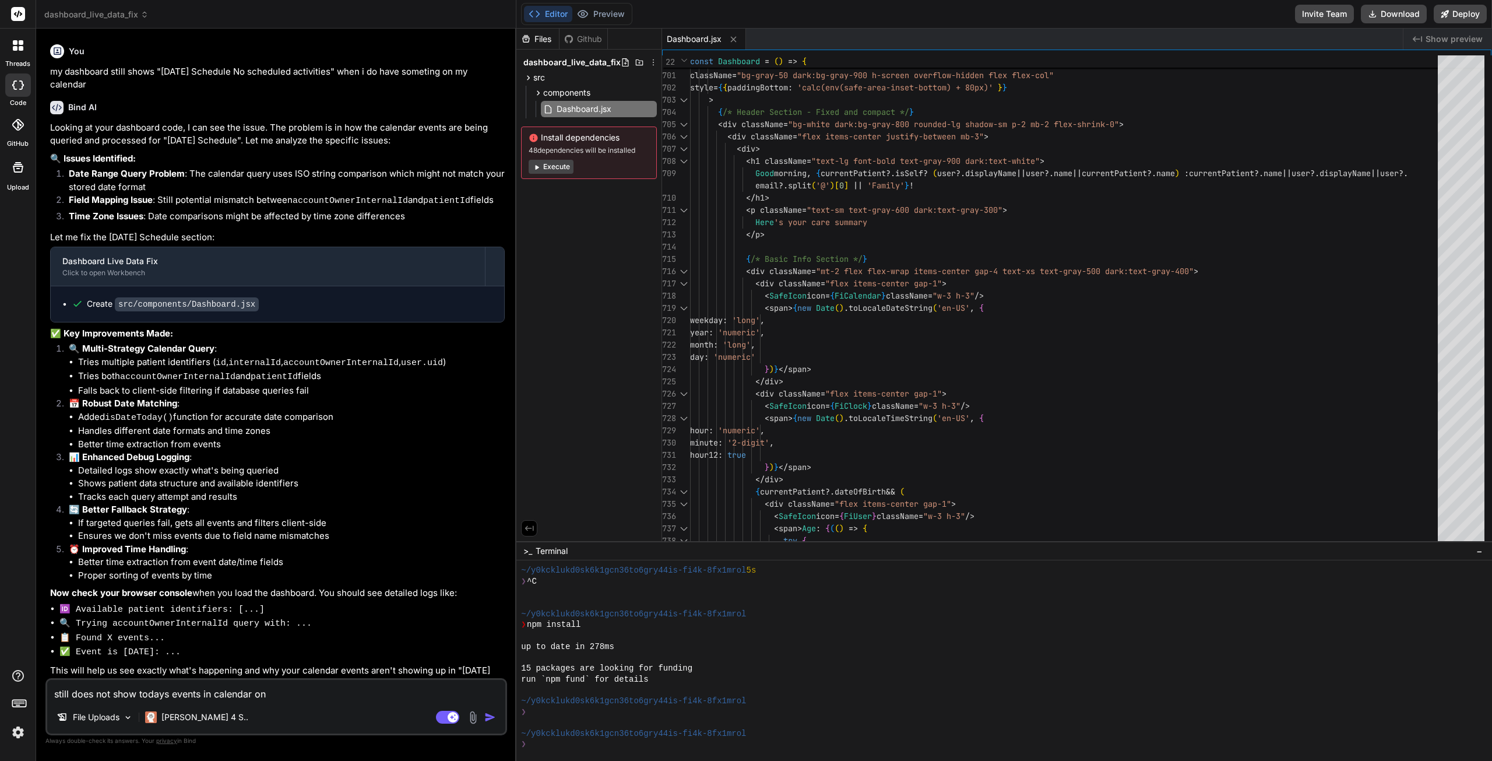
type textarea "x"
type textarea "still does not show todays events in calendar on h"
type textarea "x"
type textarea "still does not show todays events in calendar on"
type textarea "x"
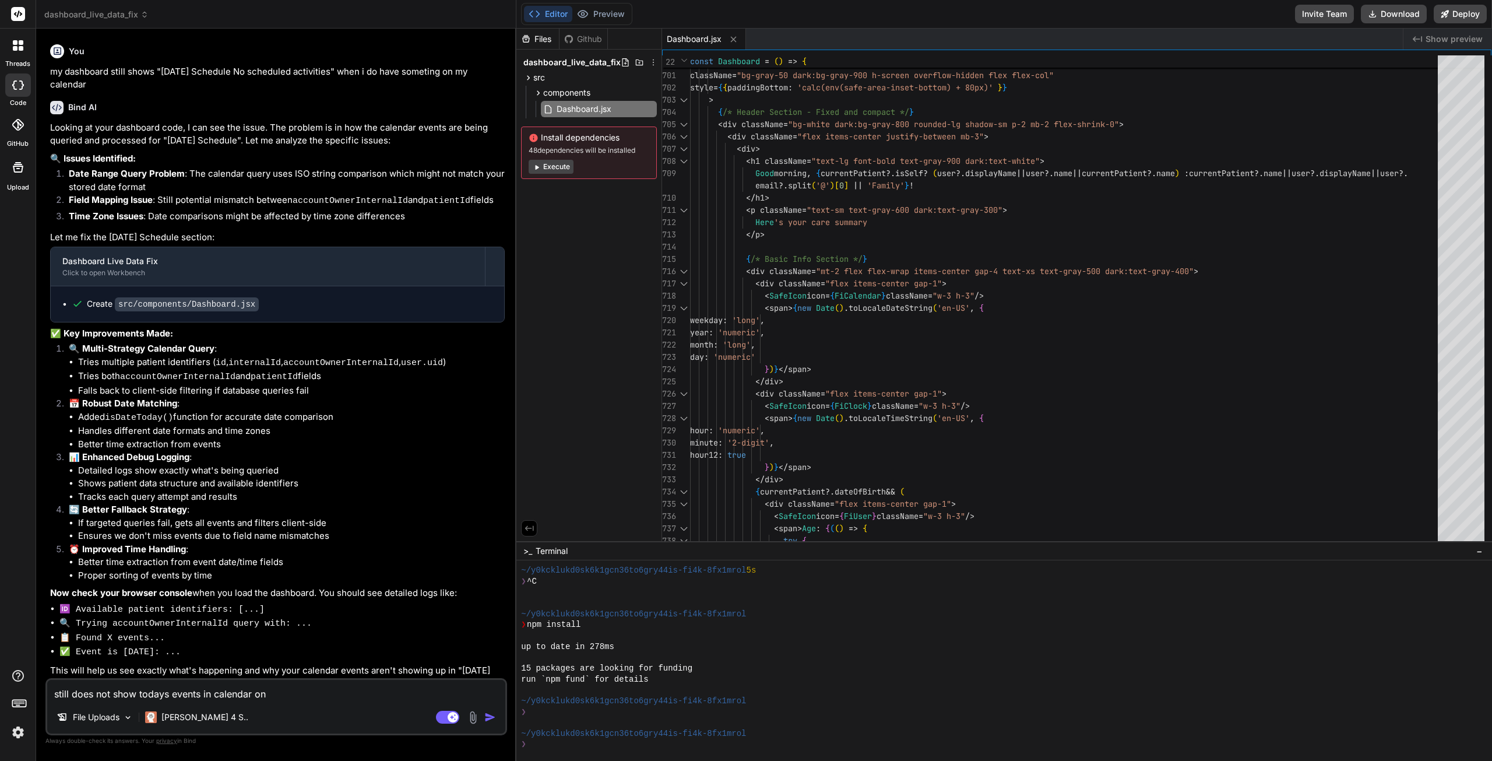
type textarea "still does not show todays events in calendar on d"
type textarea "x"
type textarea "still does not show todays events in calendar on da"
type textarea "x"
type textarea "still does not show todays events in calendar on das"
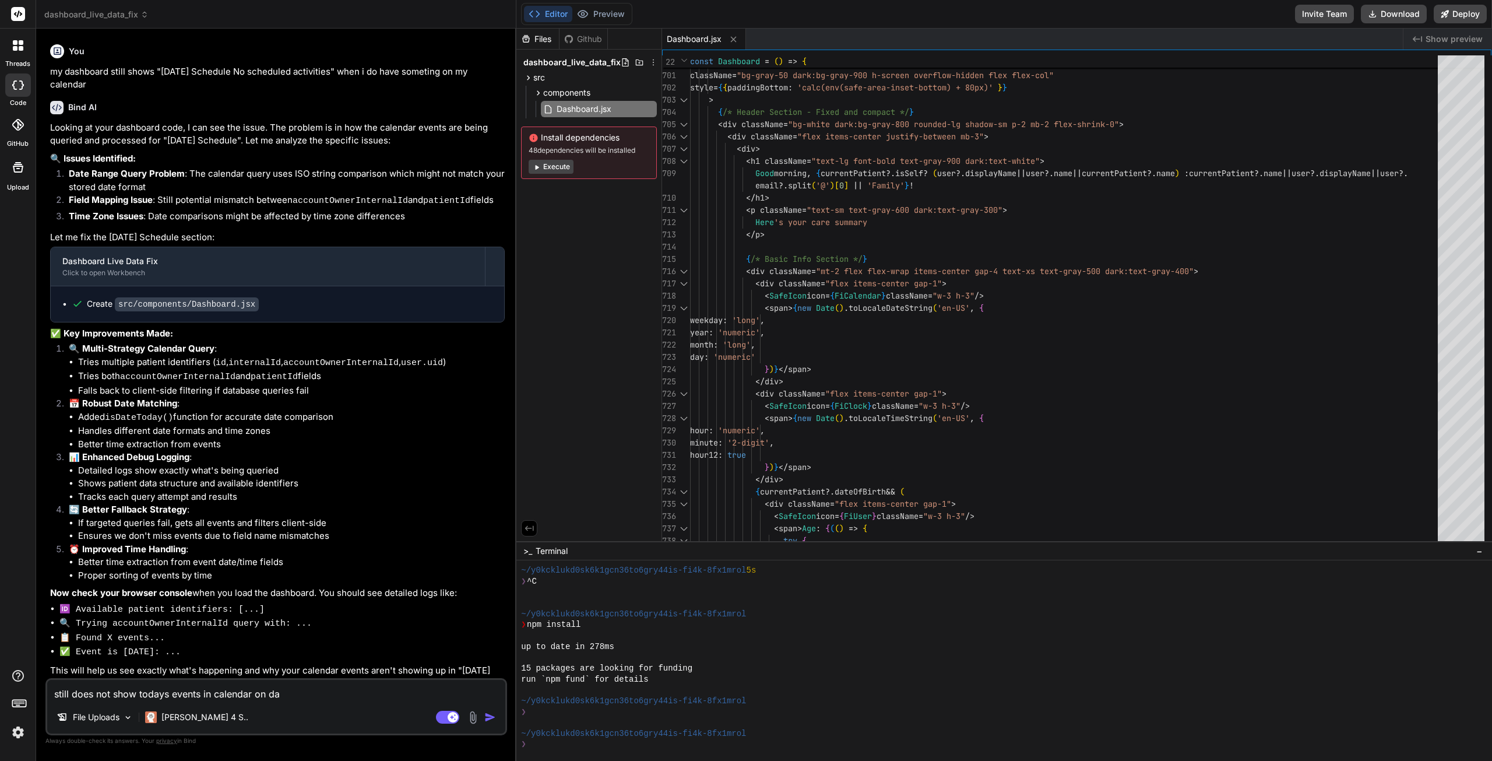
type textarea "x"
type textarea "still does not show todays events in calendar on dash"
type textarea "x"
type textarea "still does not show todays events in calendar on dashb"
type textarea "x"
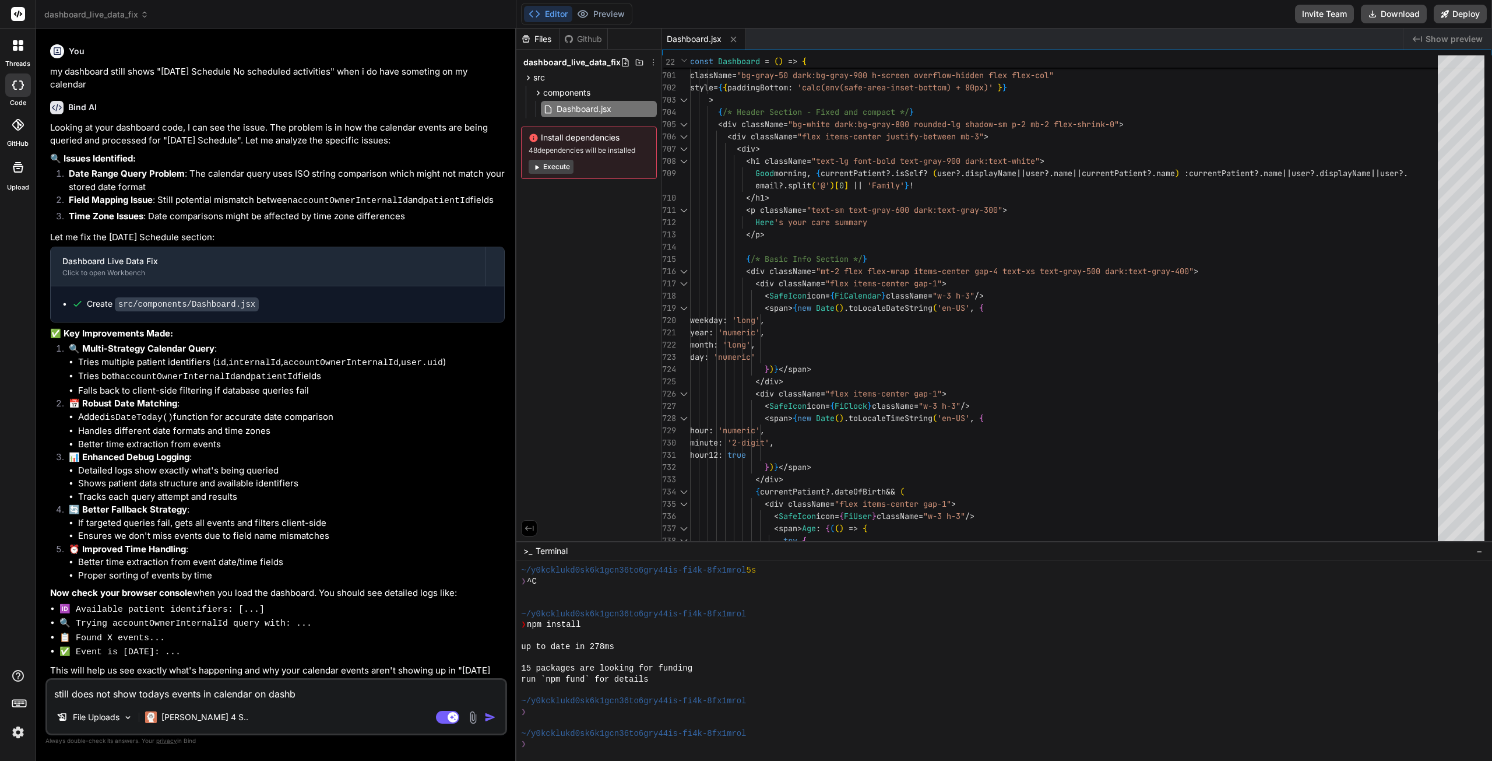
type textarea "still does not show todays events in calendar on dashbo"
type textarea "x"
type textarea "still does not show todays events in calendar on dashboa"
type textarea "x"
type textarea "still does not show todays events in calendar on dashboar"
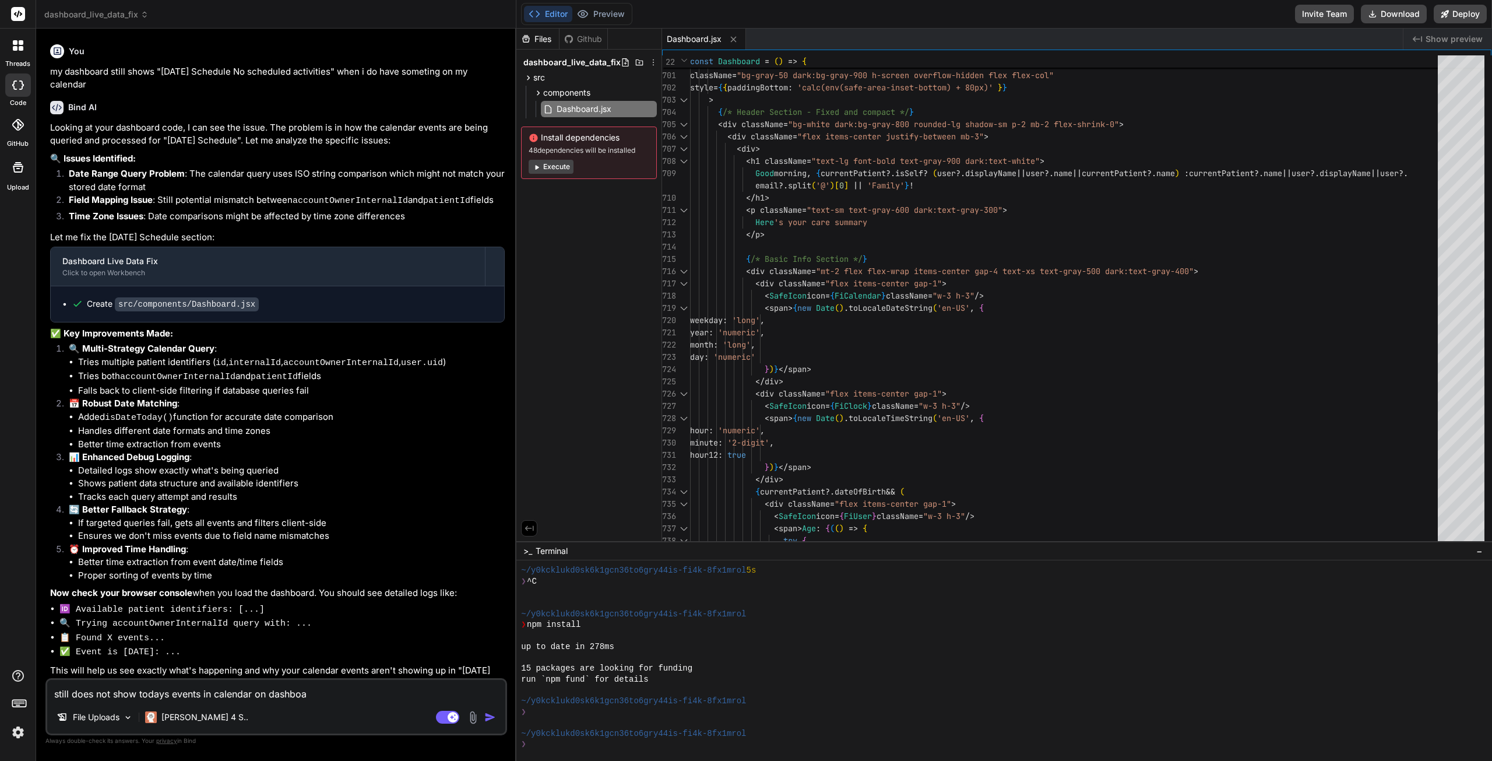
type textarea "x"
type textarea "still does not show todays events in calendar on dashboard"
type textarea "x"
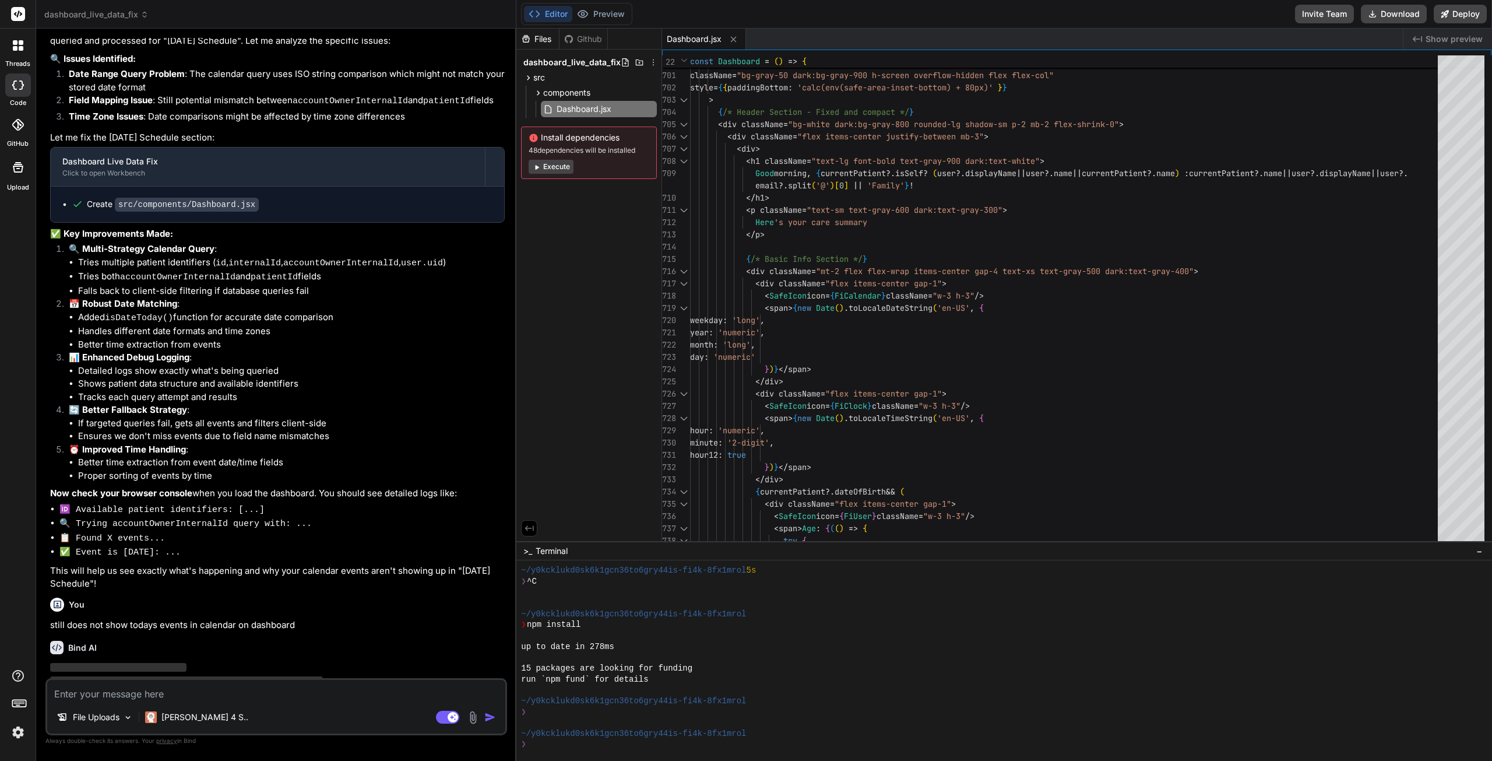
scroll to position [7506, 0]
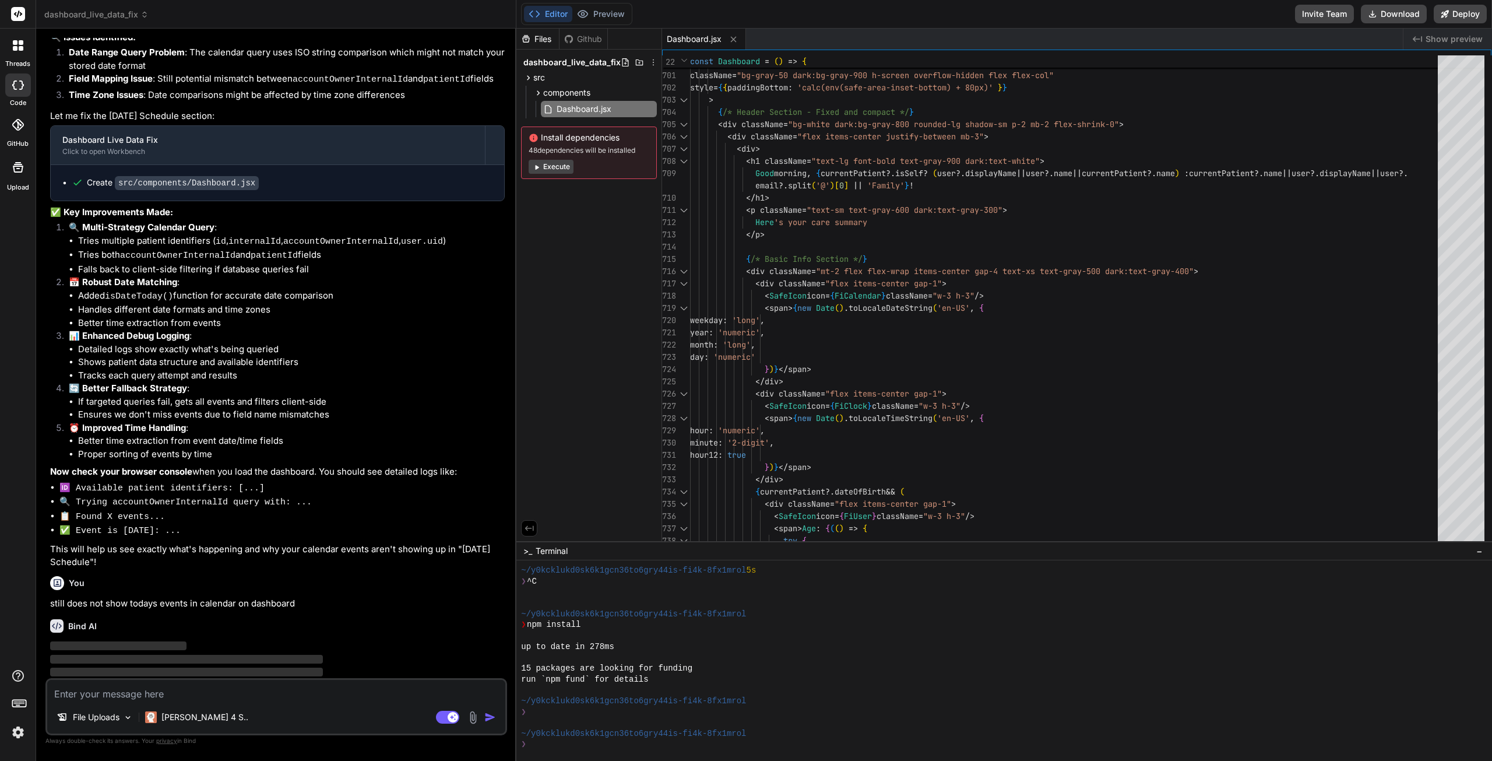
click at [157, 692] on textarea at bounding box center [276, 690] width 458 height 21
paste textarea "Calendar component: Mounting/rendering Calendar.jsx:45 🔍 Calendar component: St…"
type textarea "Calendar component: Mounting/rendering Calendar.jsx:45 🔍 Calendar component: St…"
type textarea "x"
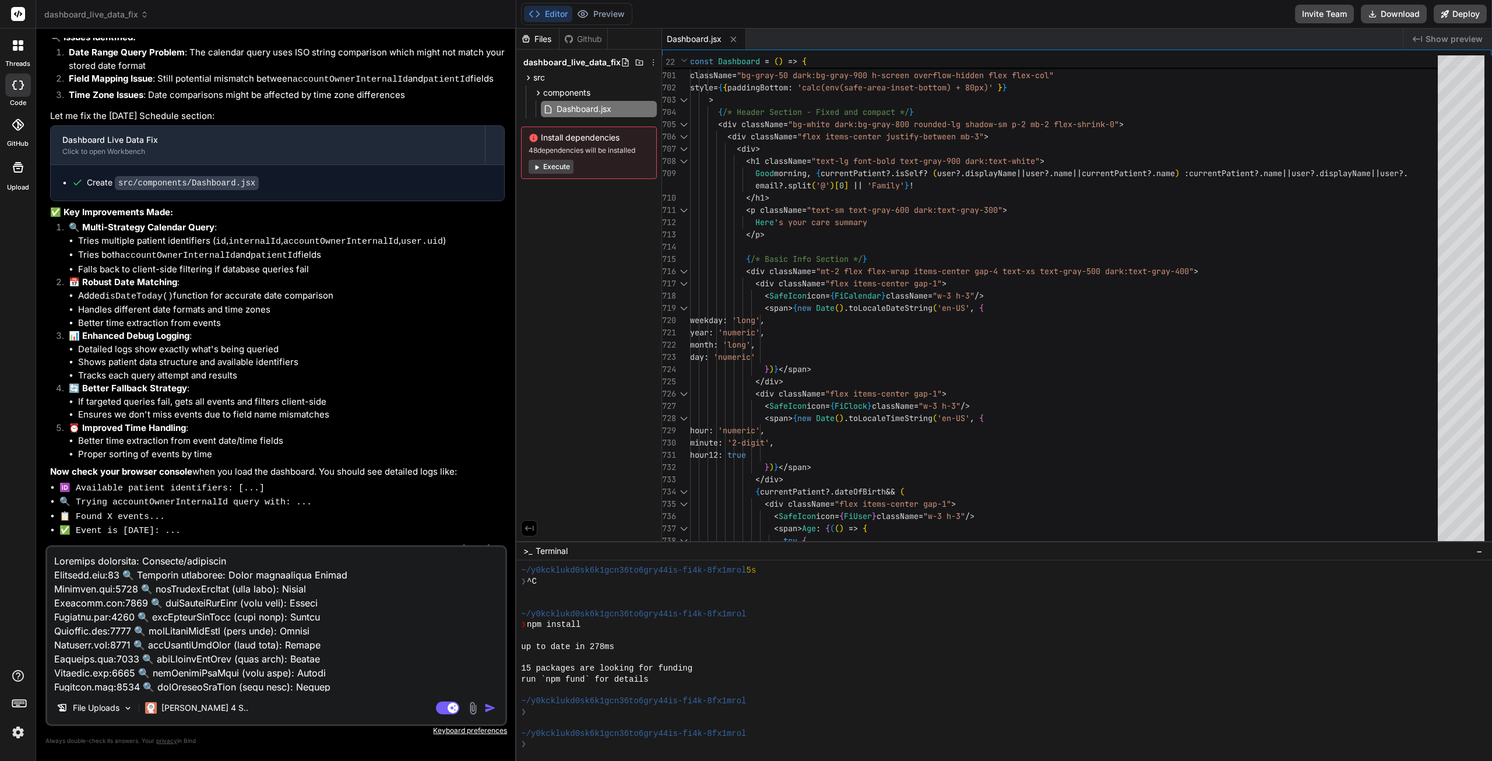
scroll to position [5289, 0]
type textarea "Calendar component: Mounting/rendering Calendar.jsx:45 🔍 Calendar component: St…"
click at [488, 709] on img "button" at bounding box center [490, 708] width 12 height 12
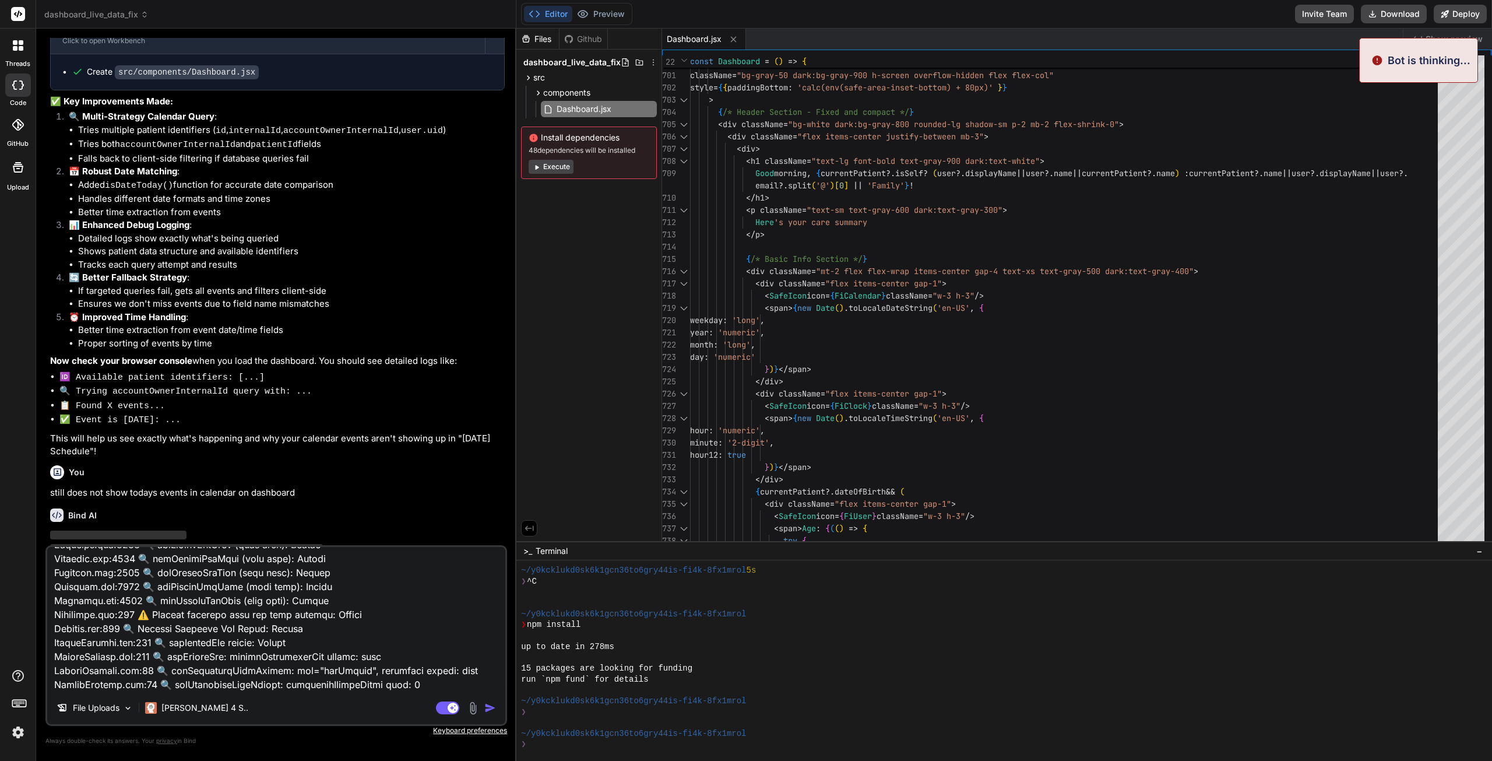
scroll to position [7638, 0]
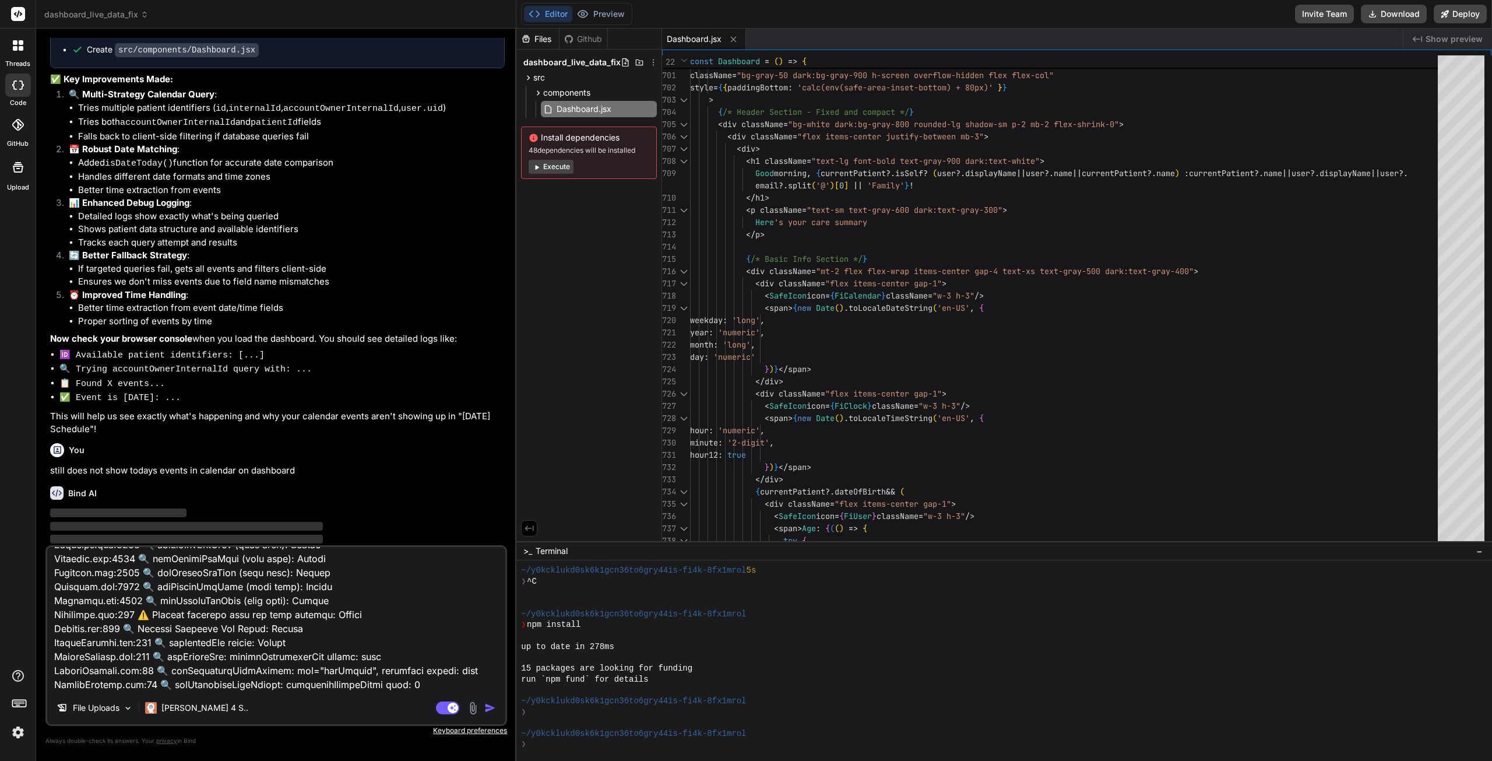
click at [491, 706] on img "button" at bounding box center [490, 708] width 12 height 12
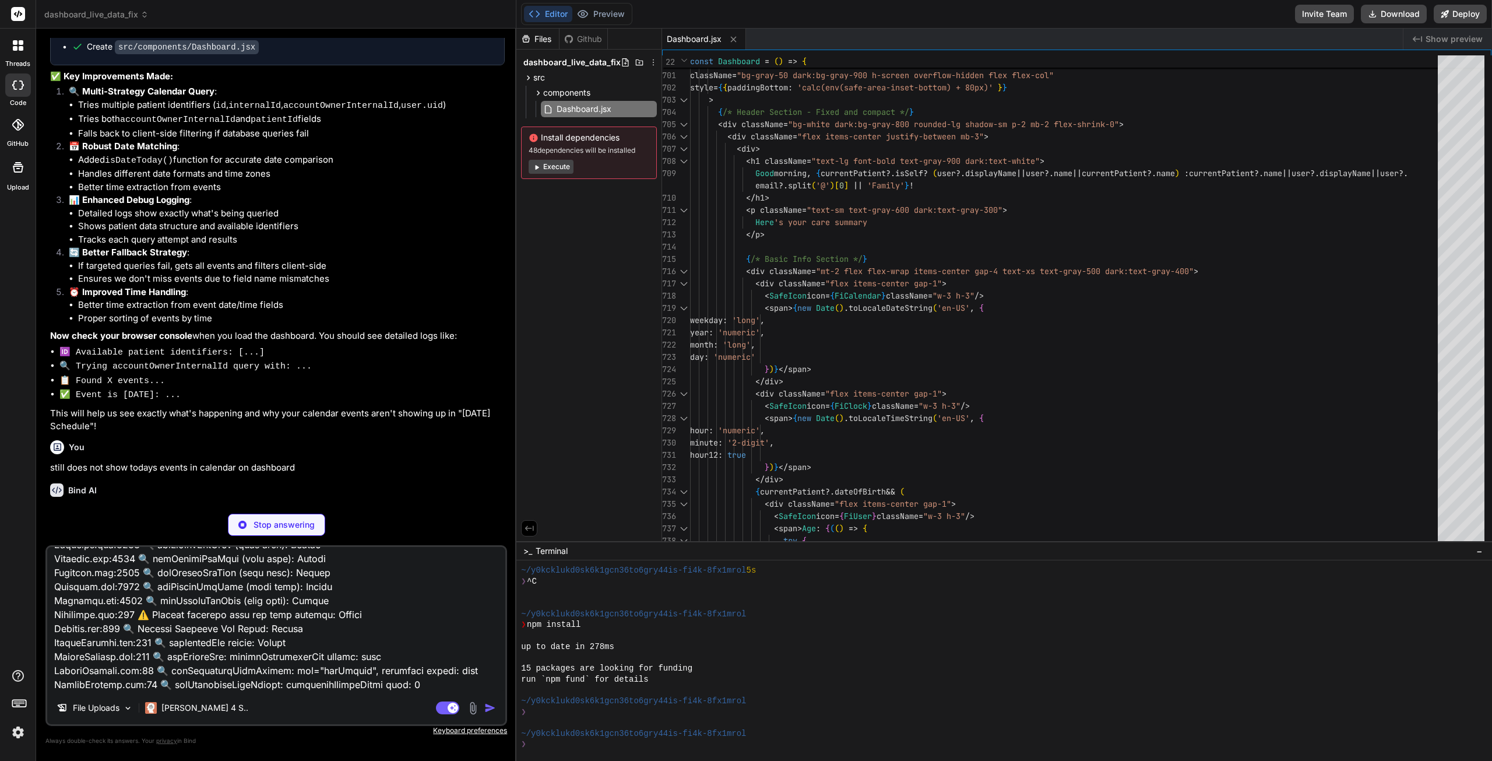
scroll to position [7642, 0]
click at [286, 528] on p "Stop answering" at bounding box center [284, 525] width 61 height 12
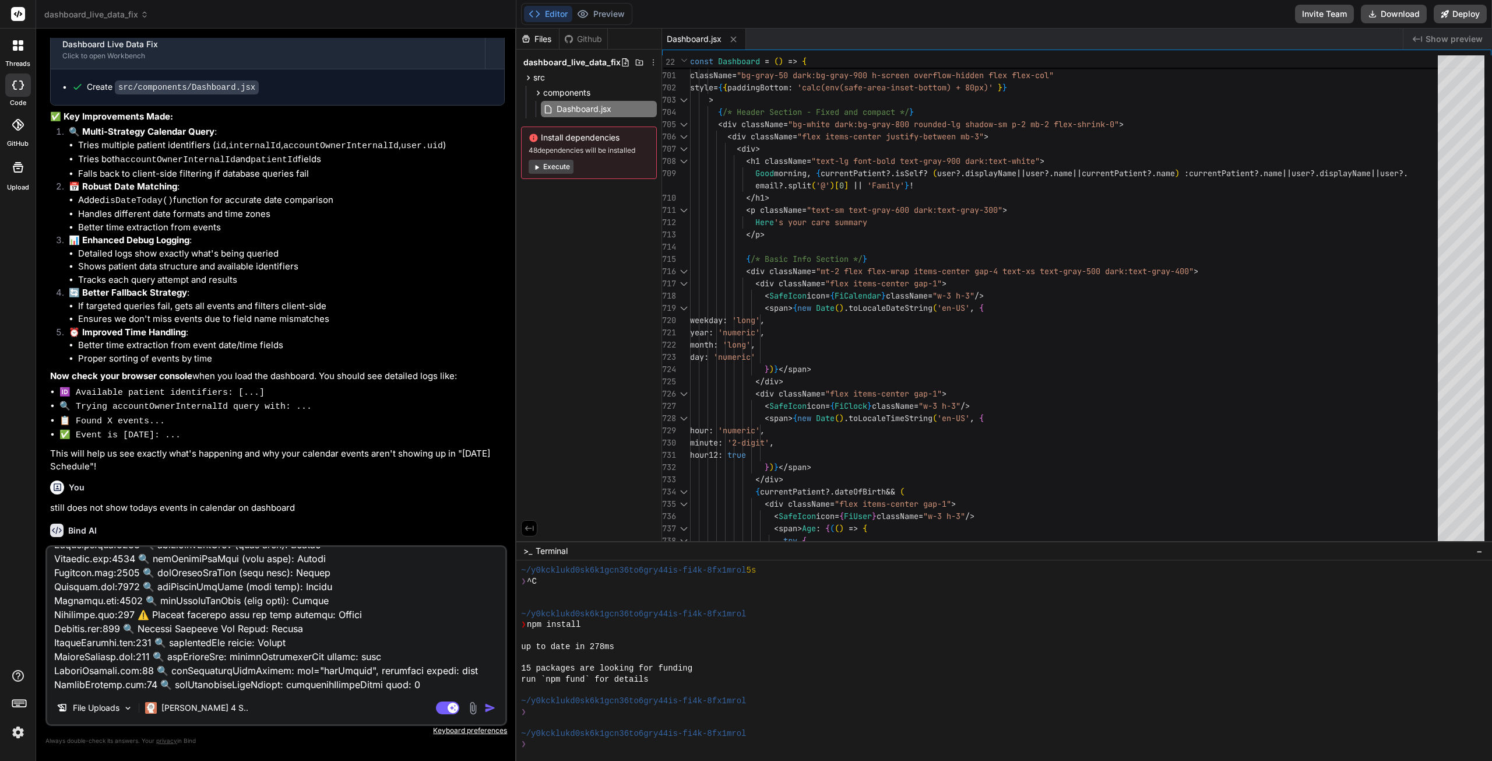
click at [489, 705] on img "button" at bounding box center [490, 708] width 12 height 12
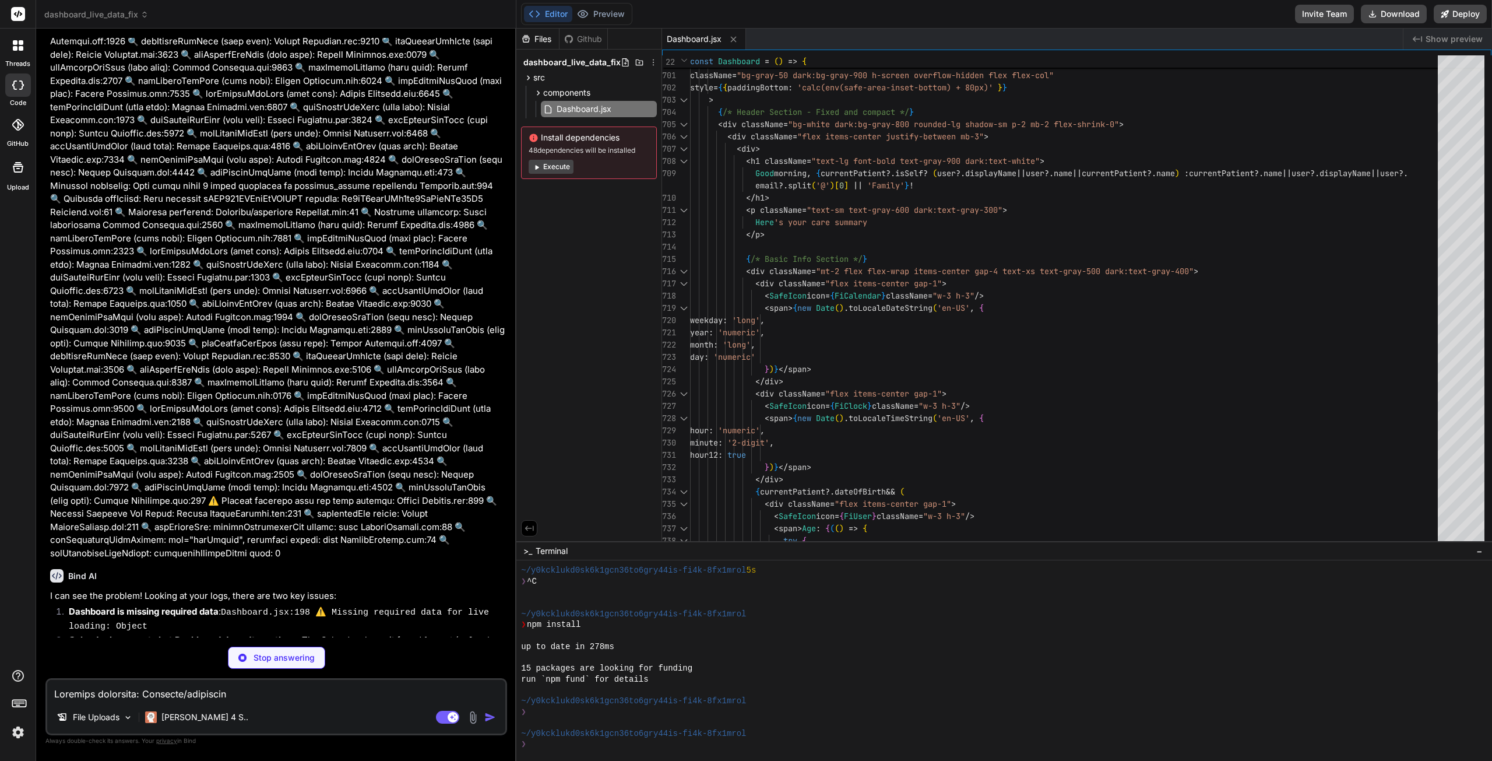
scroll to position [10745, 0]
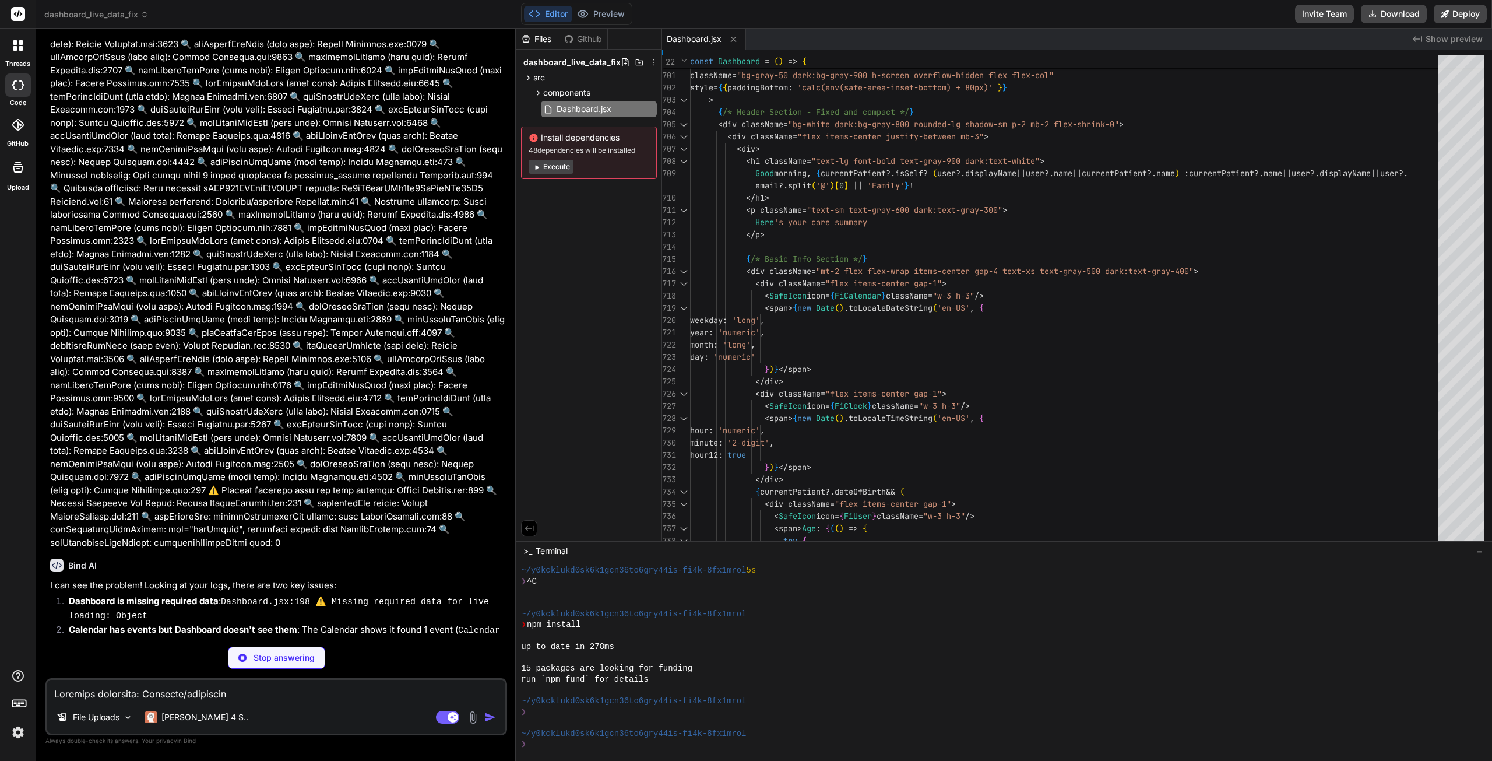
click at [195, 718] on p "Claude 4 S.." at bounding box center [204, 717] width 87 height 12
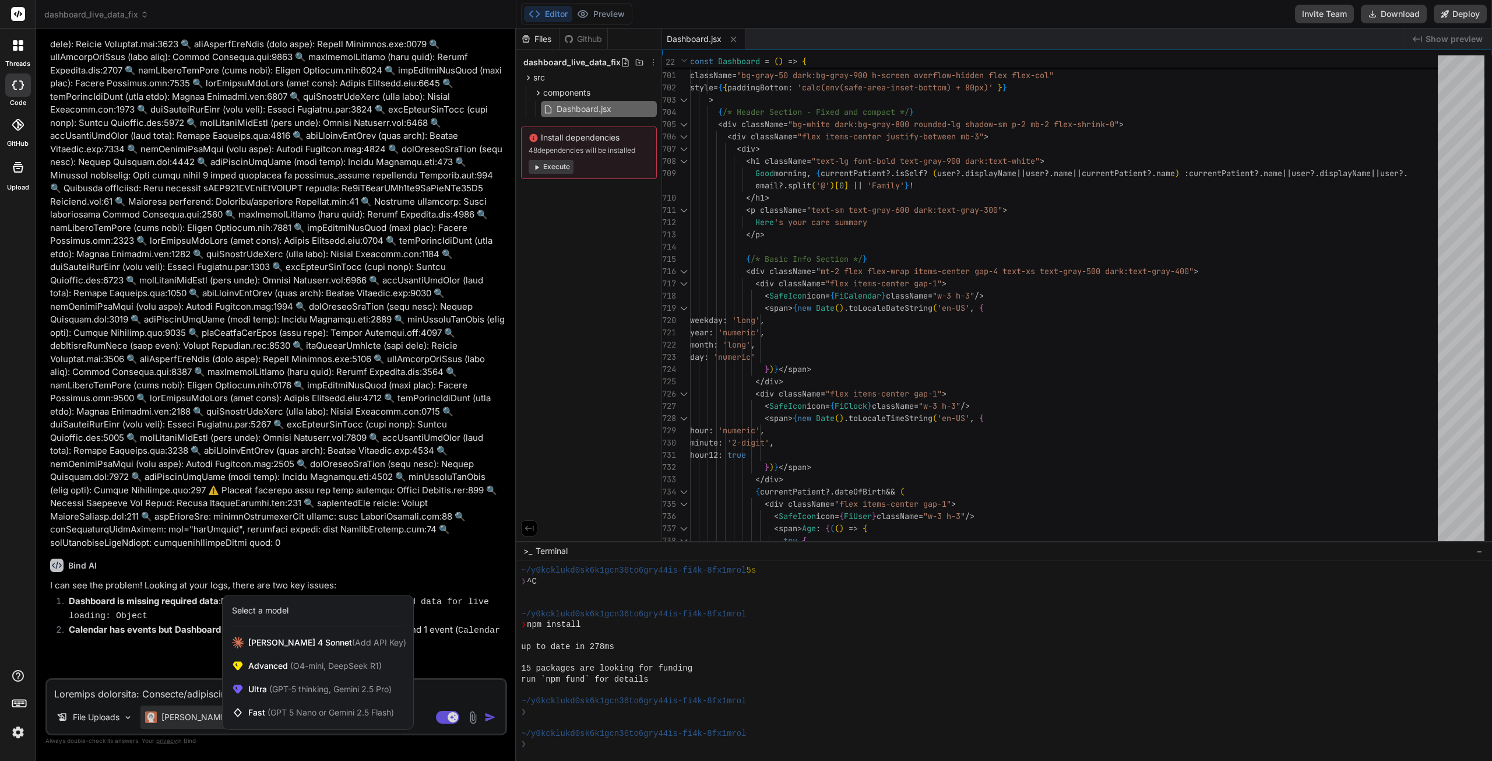
click at [134, 693] on div at bounding box center [746, 380] width 1492 height 761
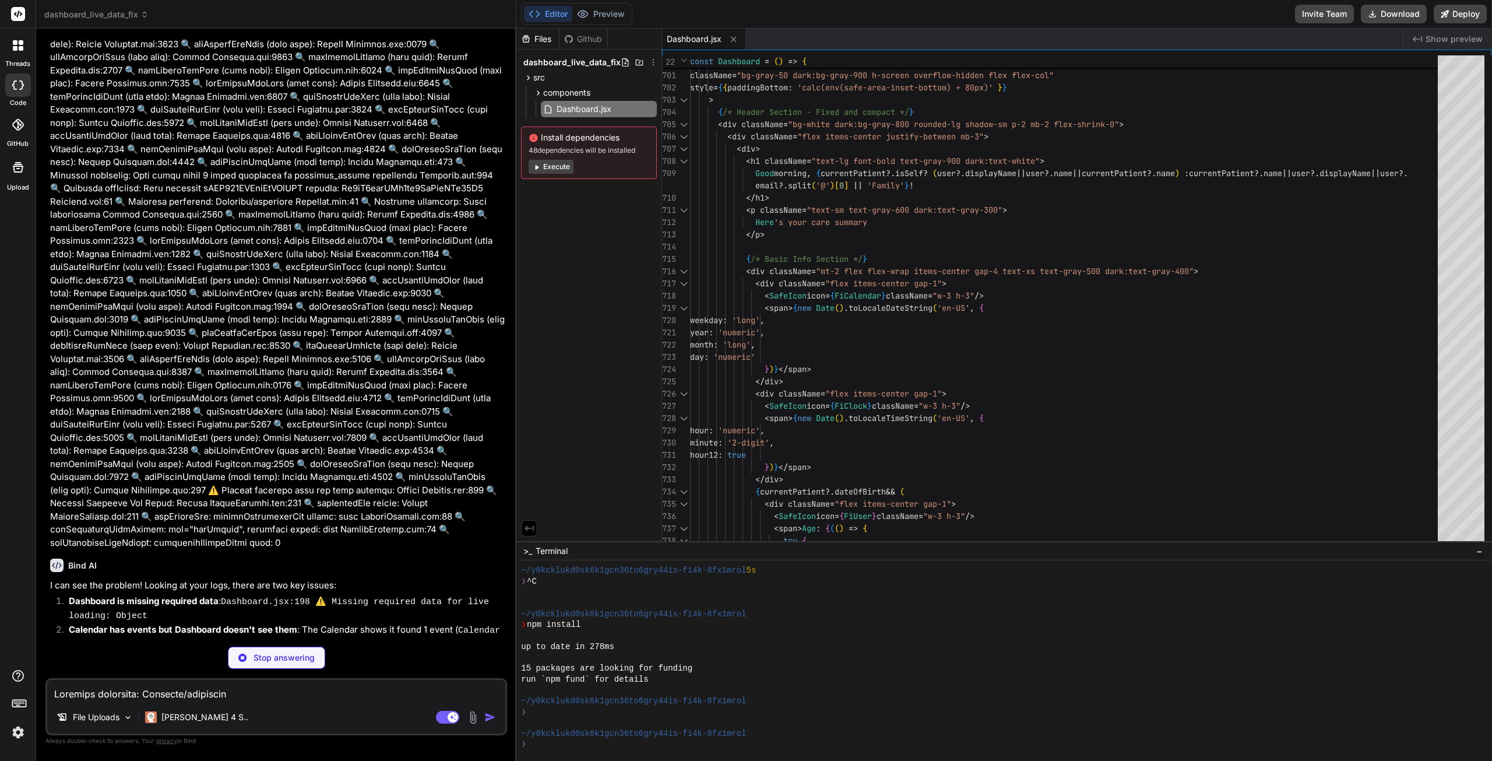
click at [72, 736] on li "Create src/components/Dashboard.jsx" at bounding box center [282, 742] width 421 height 12
type textarea "x"
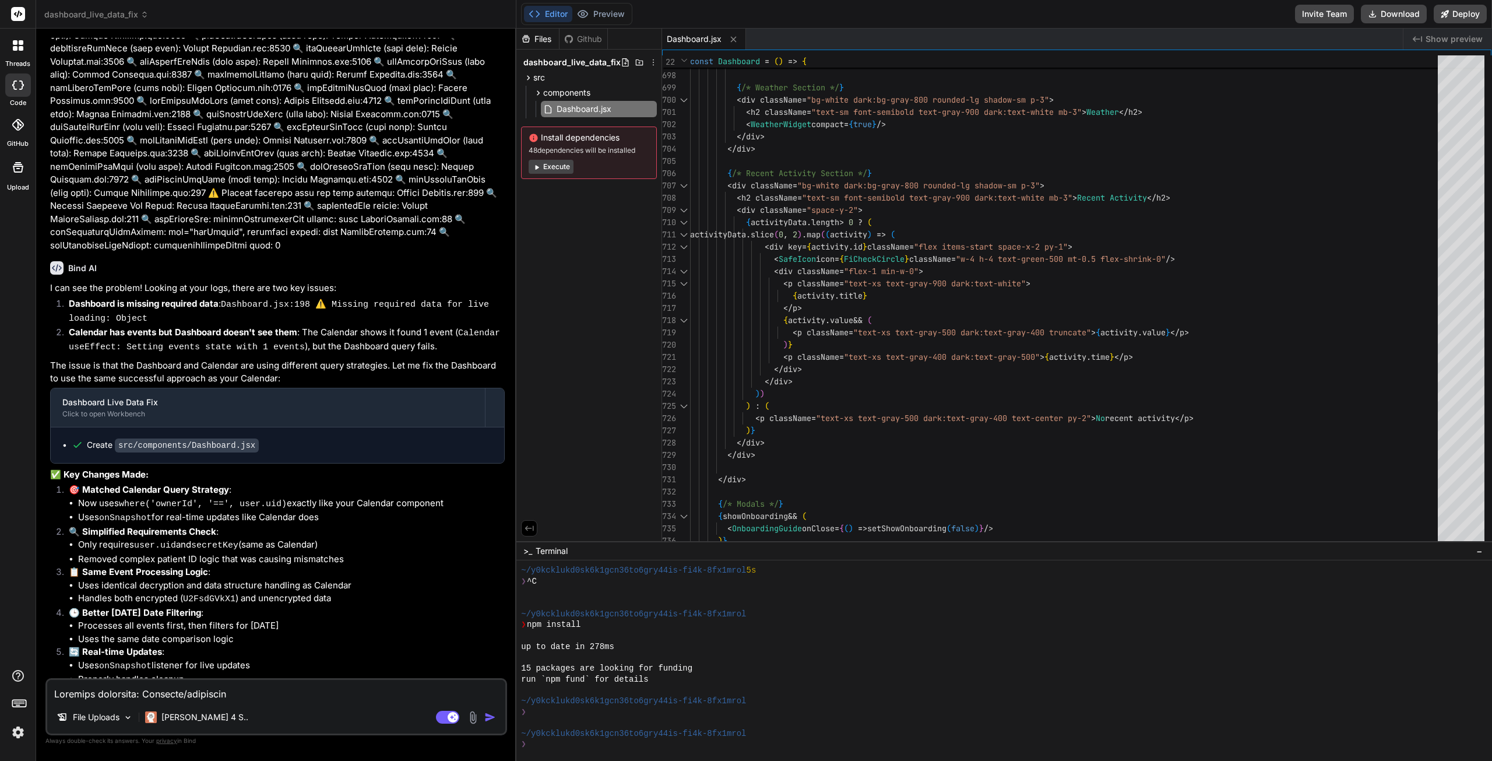
scroll to position [11044, 0]
type textarea "x"
type textarea "import React, { useState, useEffect } from 'react'; import { motion } from 'fra…"
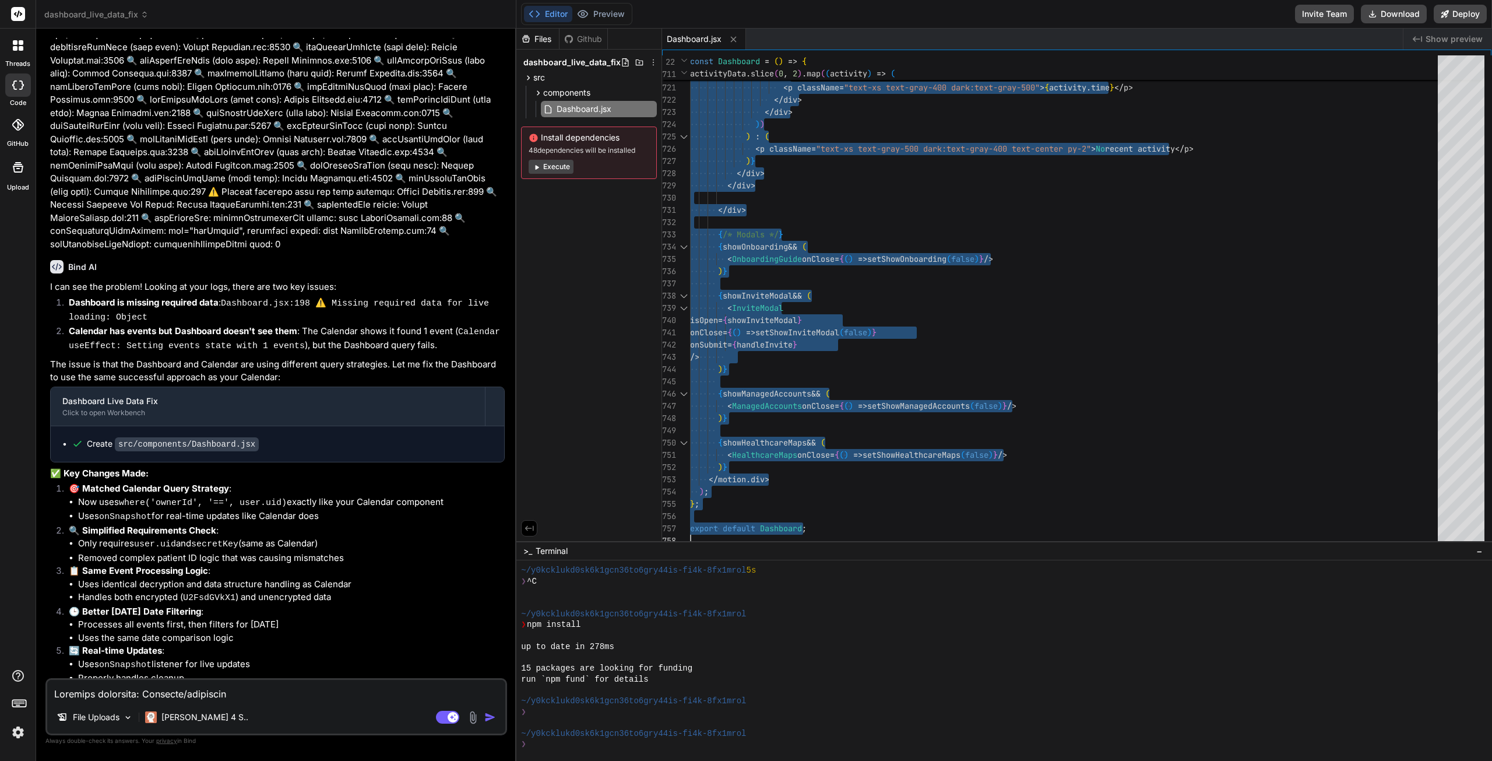
drag, startPoint x: 373, startPoint y: 682, endPoint x: 371, endPoint y: 689, distance: 7.2
click at [371, 689] on textarea at bounding box center [276, 690] width 458 height 21
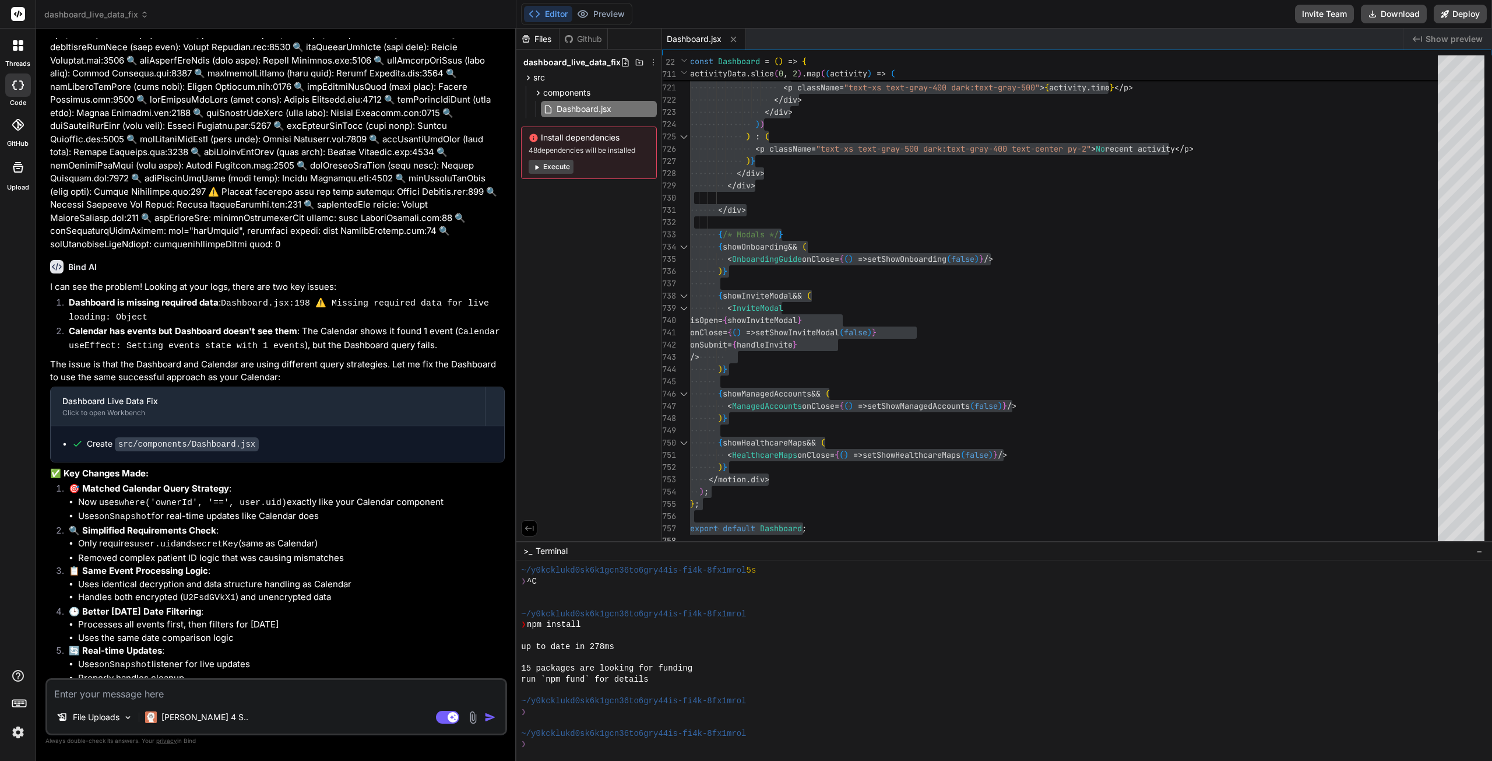
paste textarea "Firebase initialized successfully firebase.js:25 🔍 Firebase config: {projectId:…"
type textarea "Firebase initialized successfully firebase.js:25 🔍 Firebase config: {projectId:…"
type textarea "x"
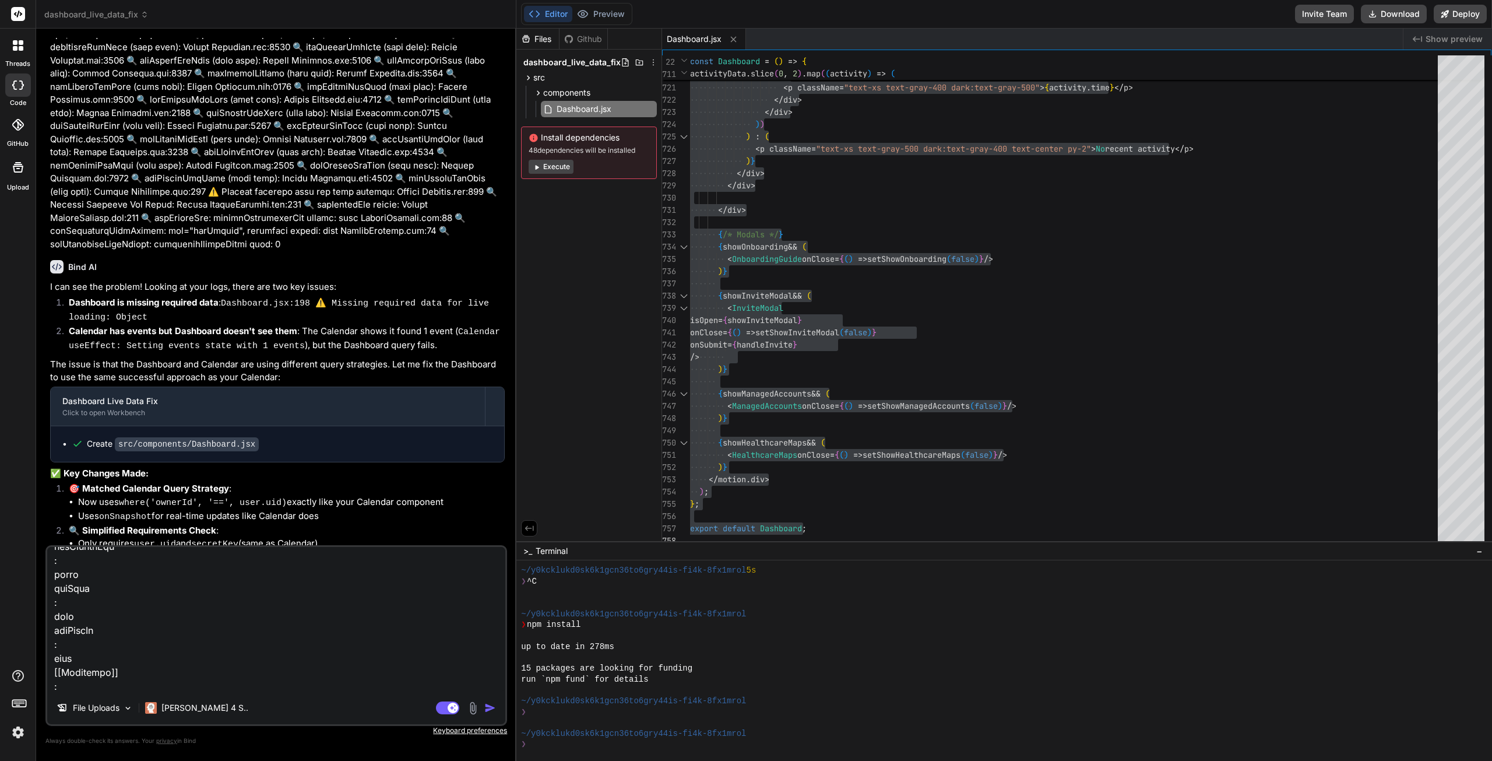
type textarea "Firebase initialized successfully firebase.js:25 🔍 Firebase config: {projectId:…"
click at [491, 706] on img "button" at bounding box center [490, 708] width 12 height 12
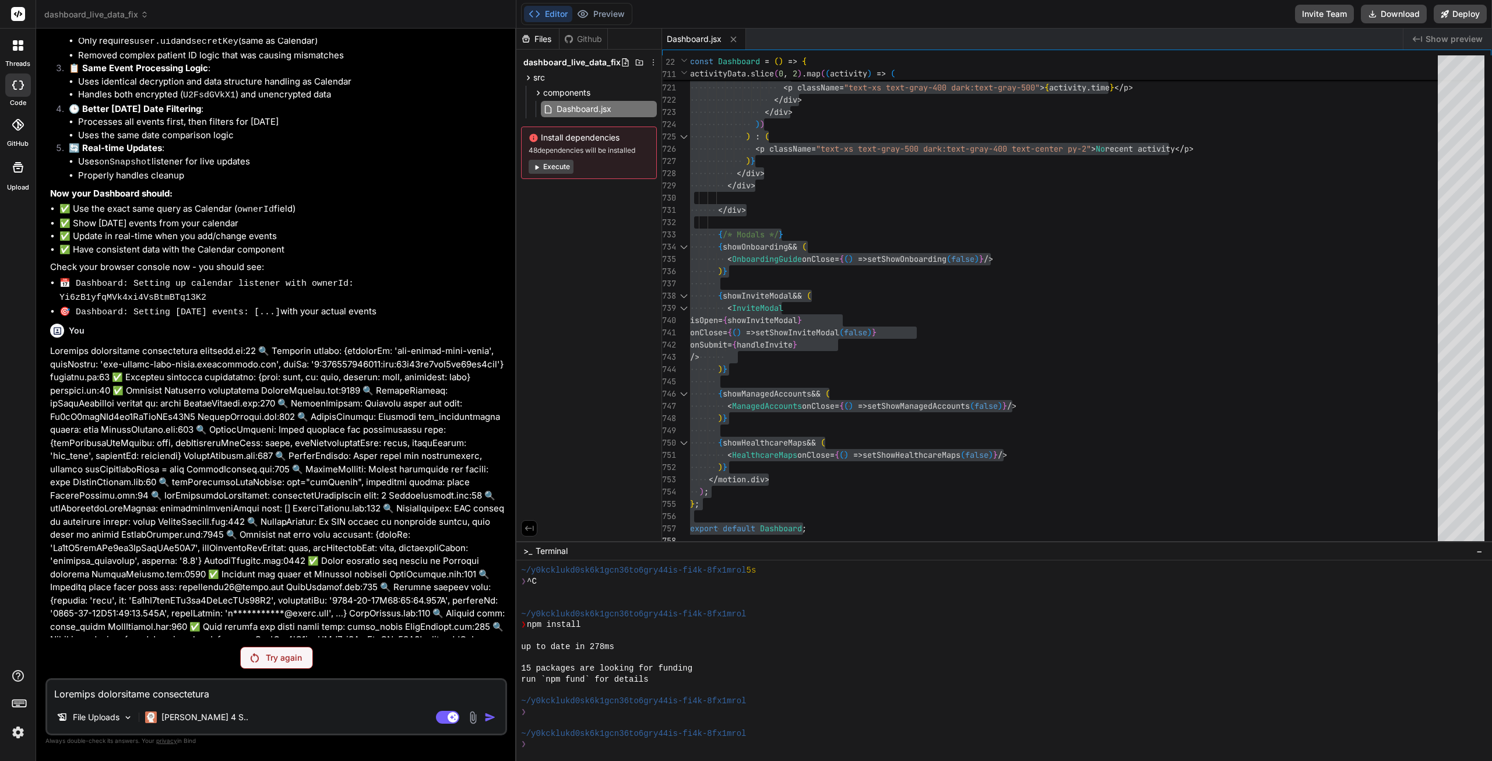
click at [276, 661] on p "Try again" at bounding box center [284, 658] width 36 height 12
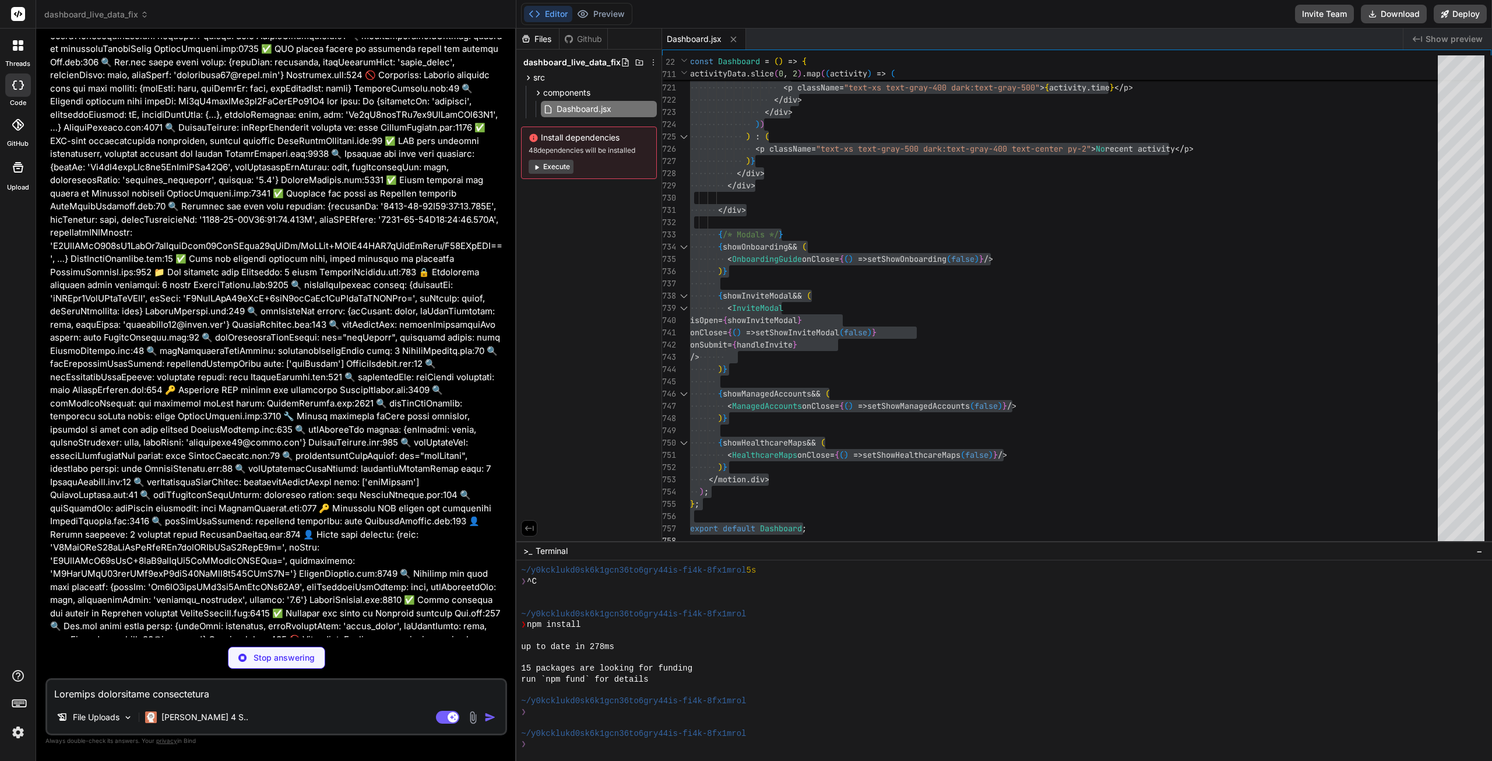
scroll to position [12410, 0]
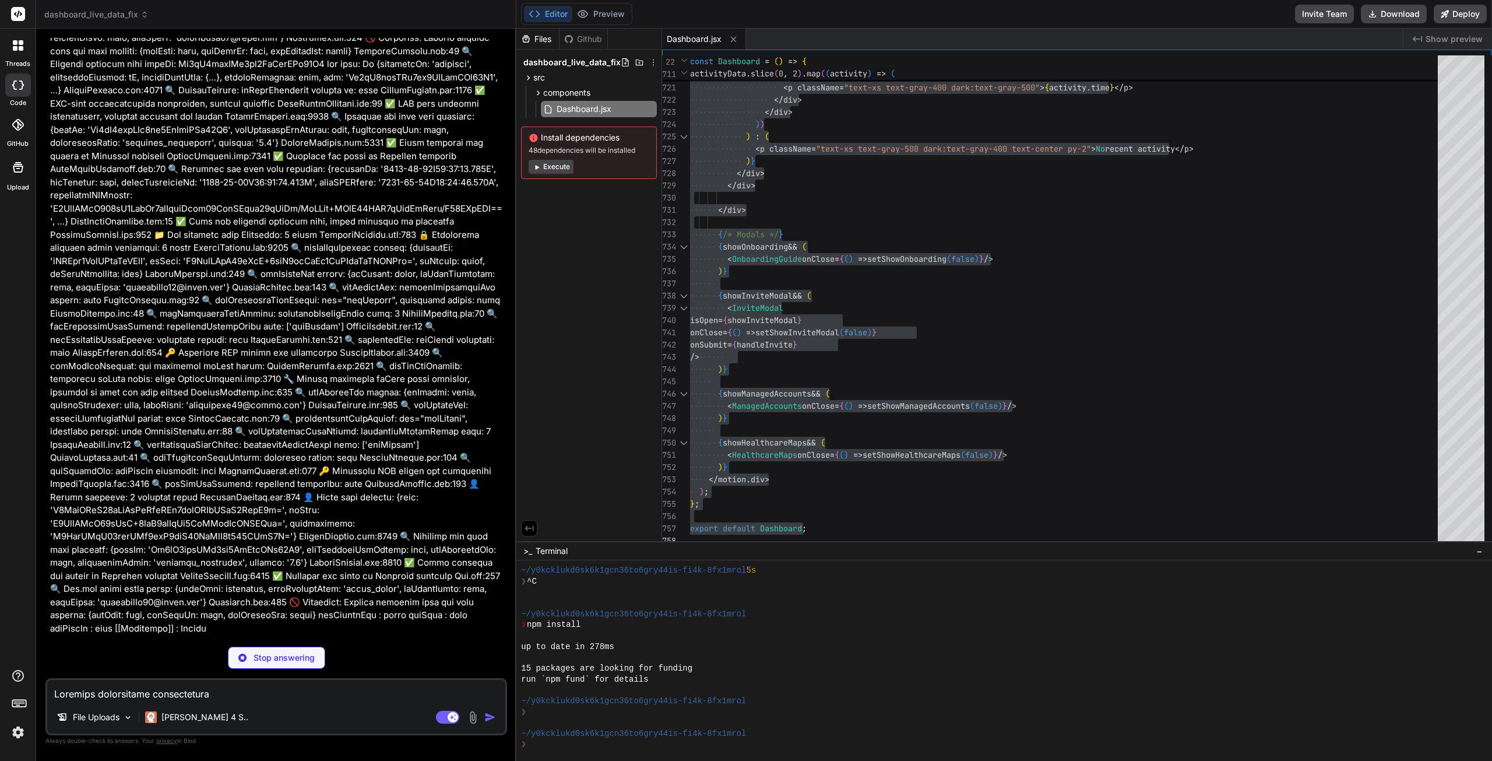
type textarea "x"
type textarea "<HealthcareMaps onClose={() => setShowHealthcareMaps(false)} /> )} </motion.div…"
type textarea "x"
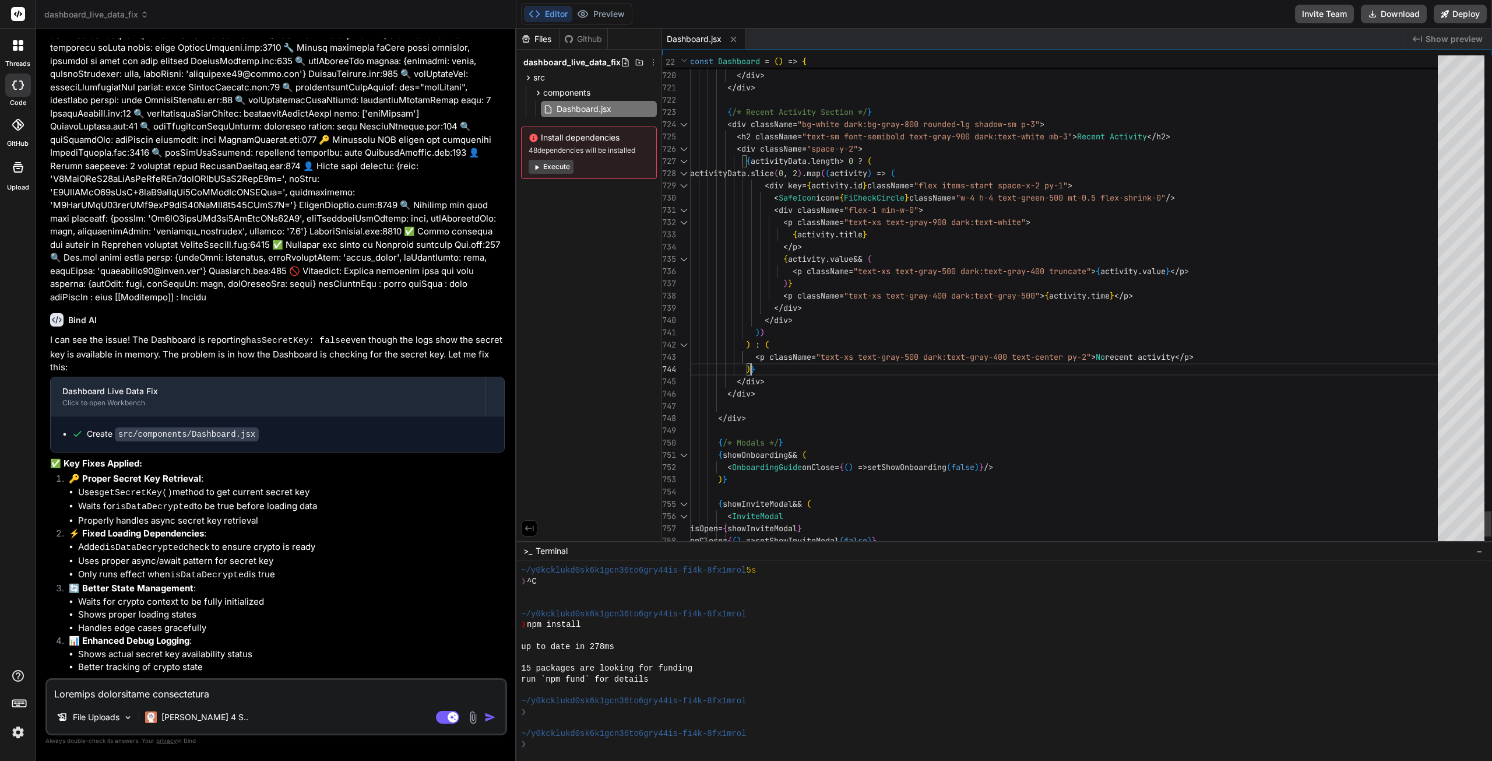
scroll to position [0, 0]
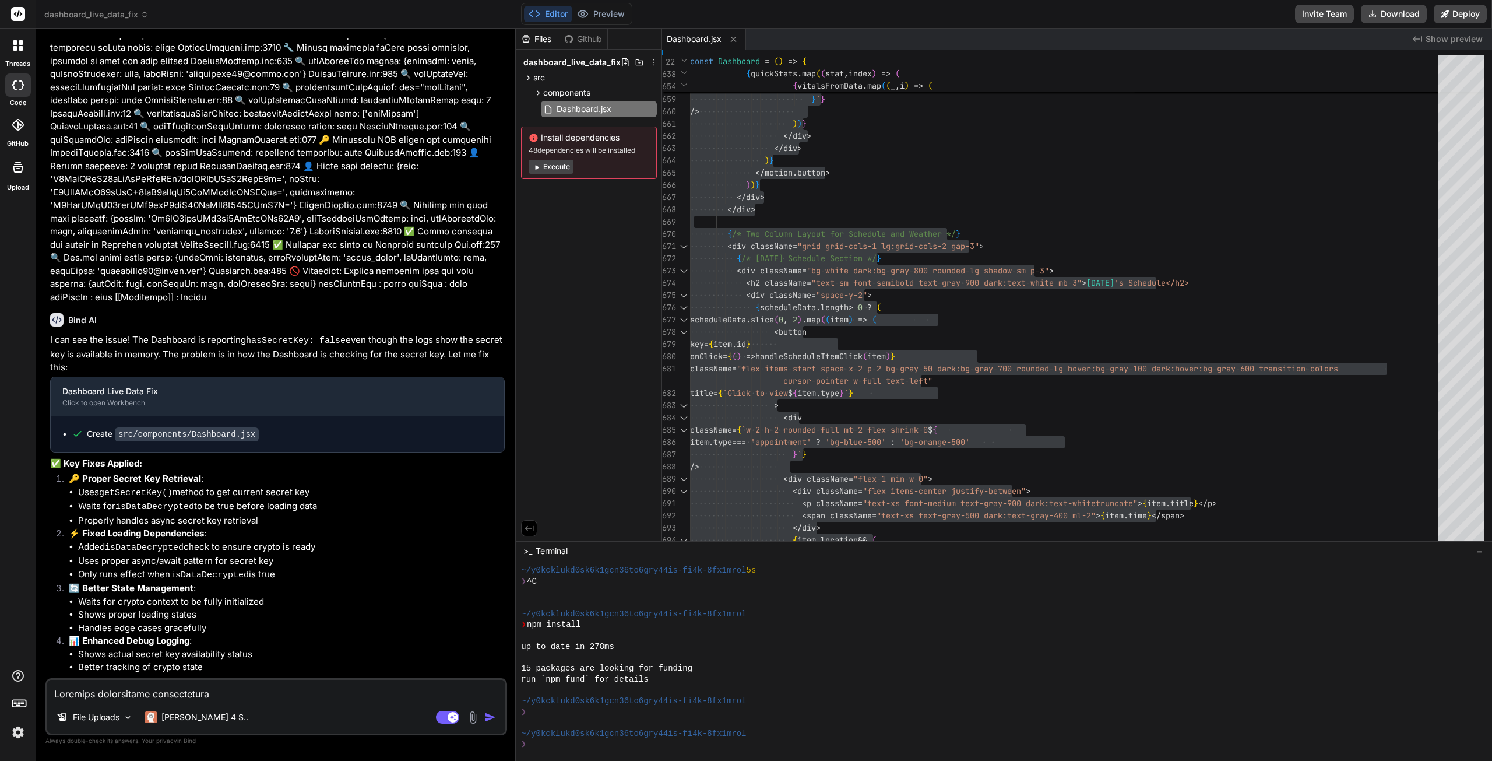
type textarea "<HealthcareMaps onClose={() => setShowHealthcareMaps(false)} /> )} </motion.div…"
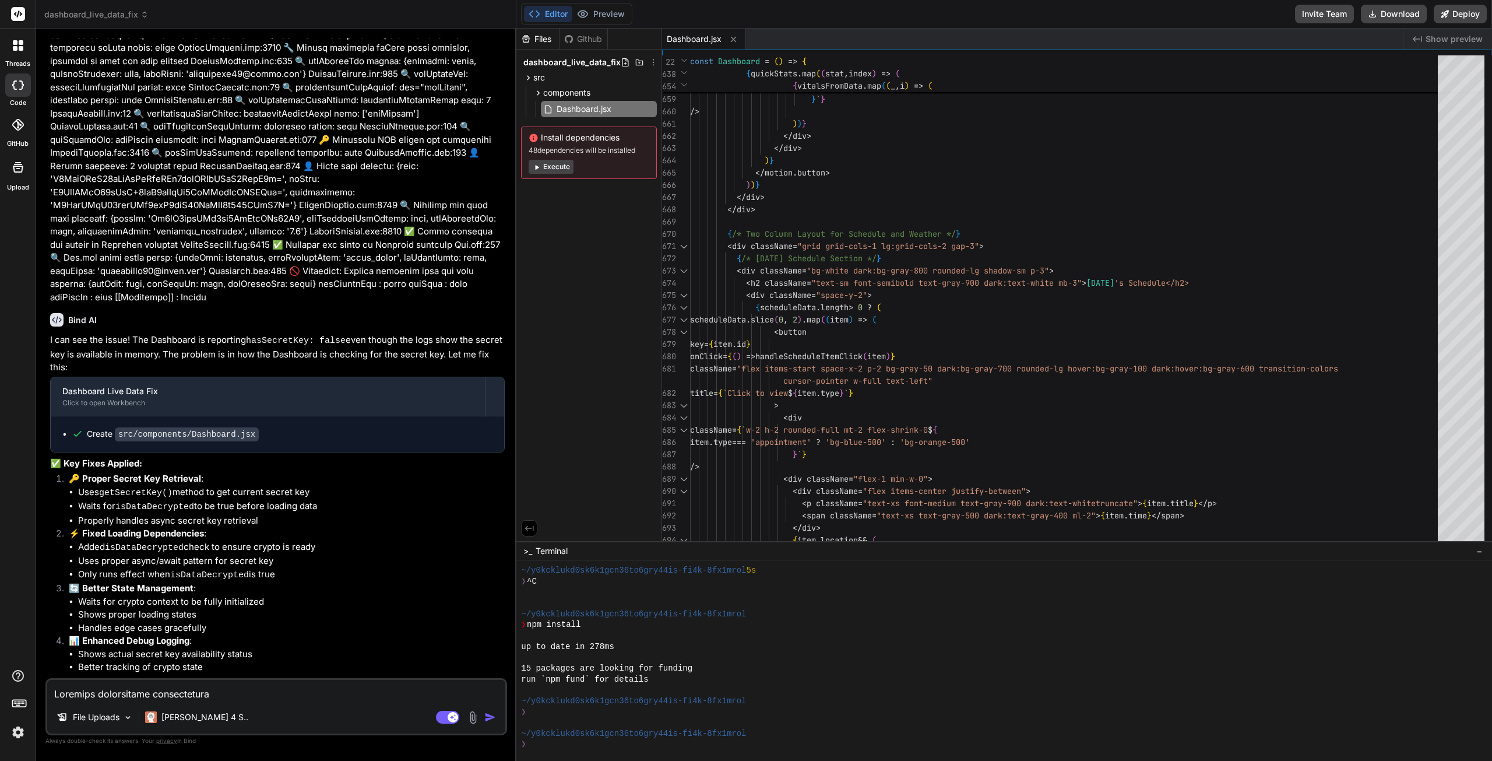
click at [157, 715] on img at bounding box center [151, 717] width 12 height 12
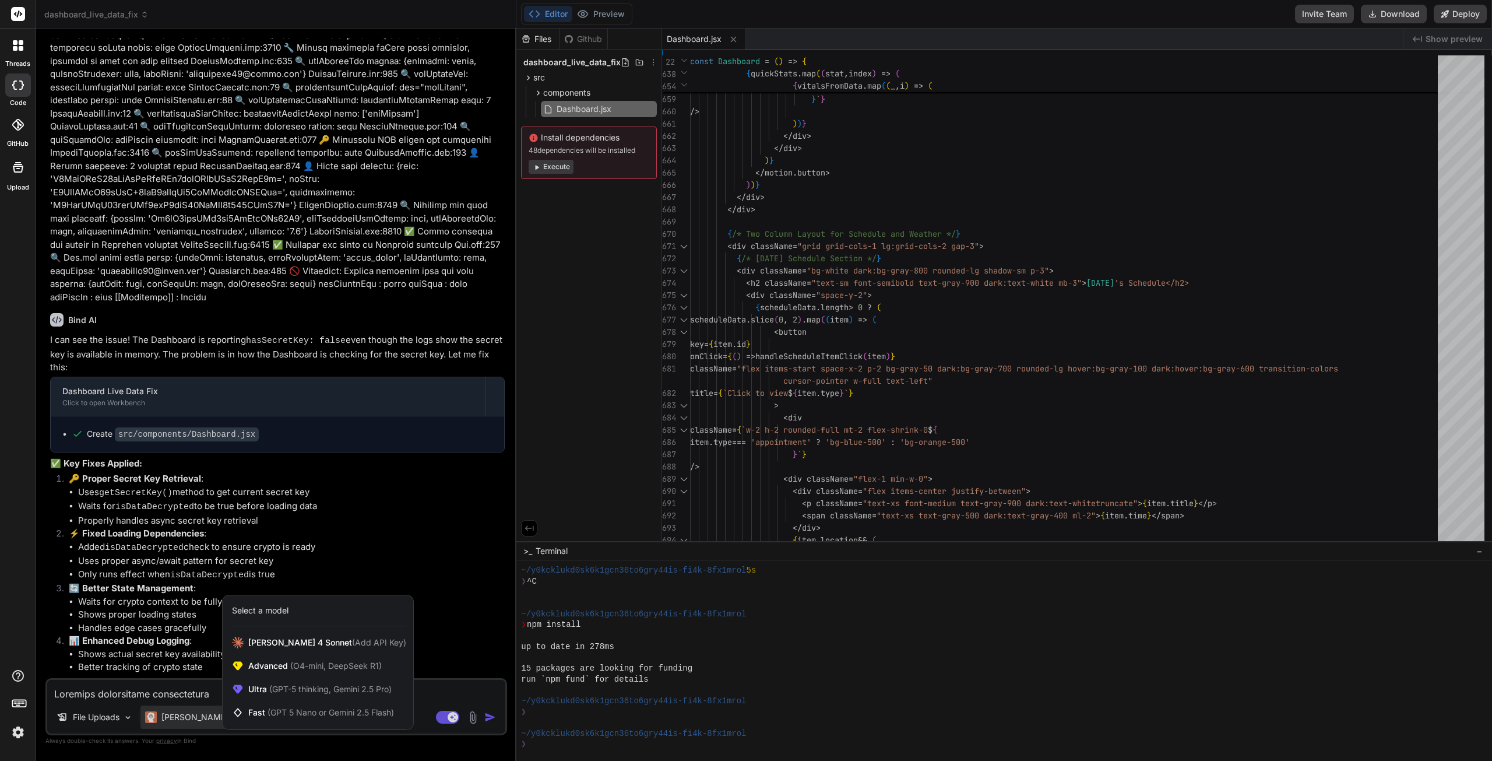
click at [258, 689] on span "Ultra (GPT-5 thinking, Gemini 2.5 Pro)" at bounding box center [319, 689] width 143 height 12
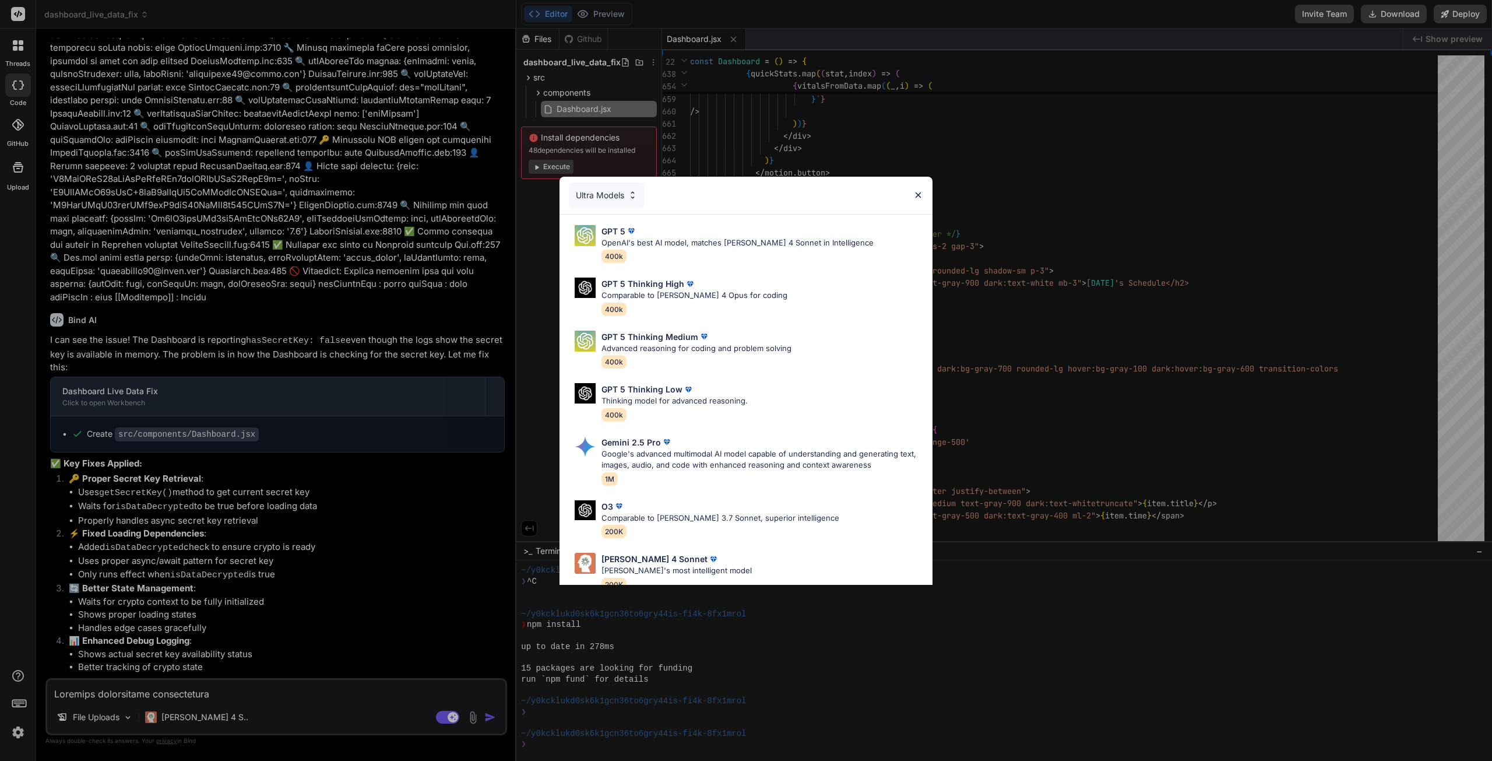
click at [613, 191] on div "Ultra Models" at bounding box center [607, 195] width 76 height 26
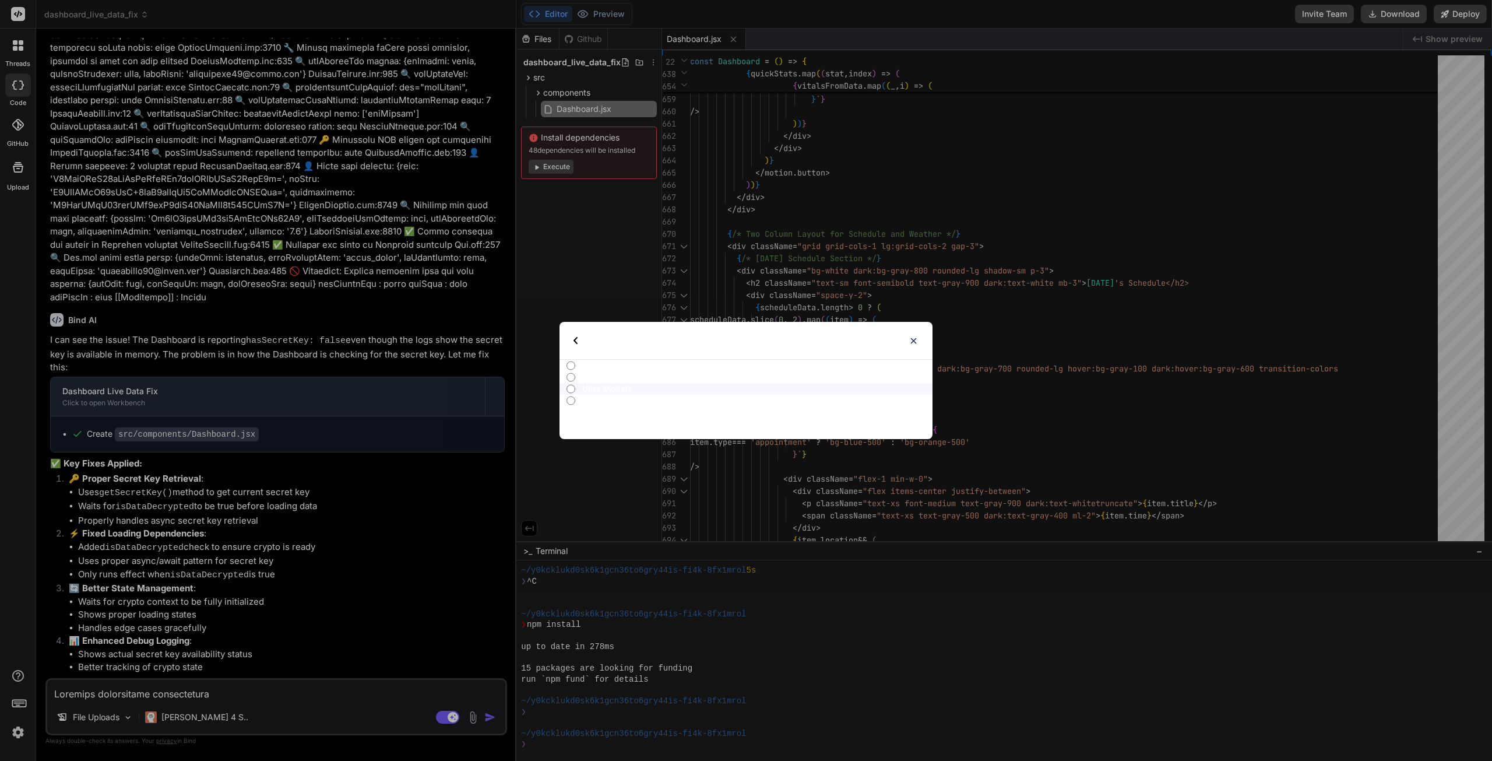
click at [579, 336] on div "Select type" at bounding box center [605, 340] width 62 height 37
click at [195, 716] on div "Select type All Advanced Models Ultra Models Fast Models" at bounding box center [746, 380] width 1492 height 761
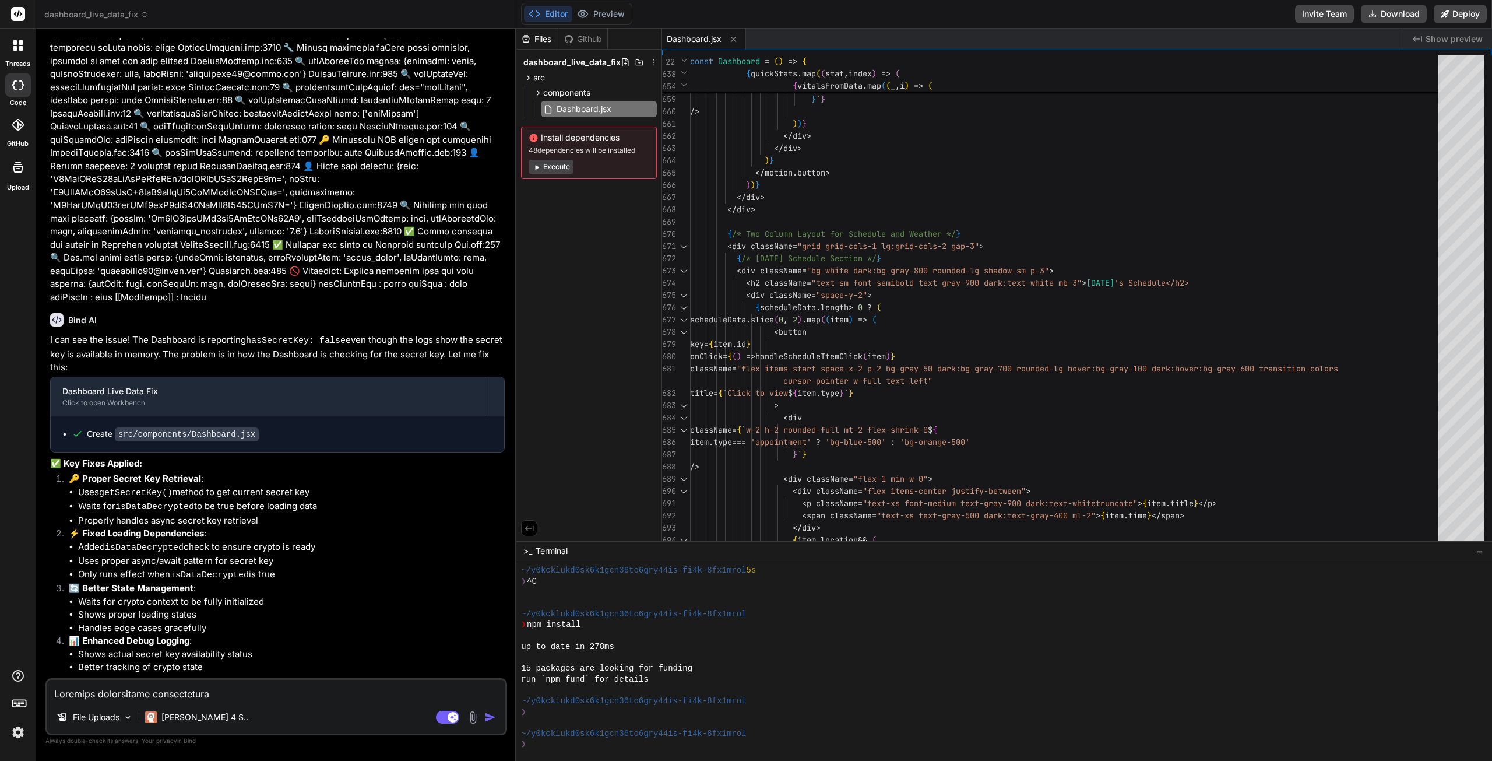
click at [195, 713] on p "Claude 4 S.." at bounding box center [204, 717] width 87 height 12
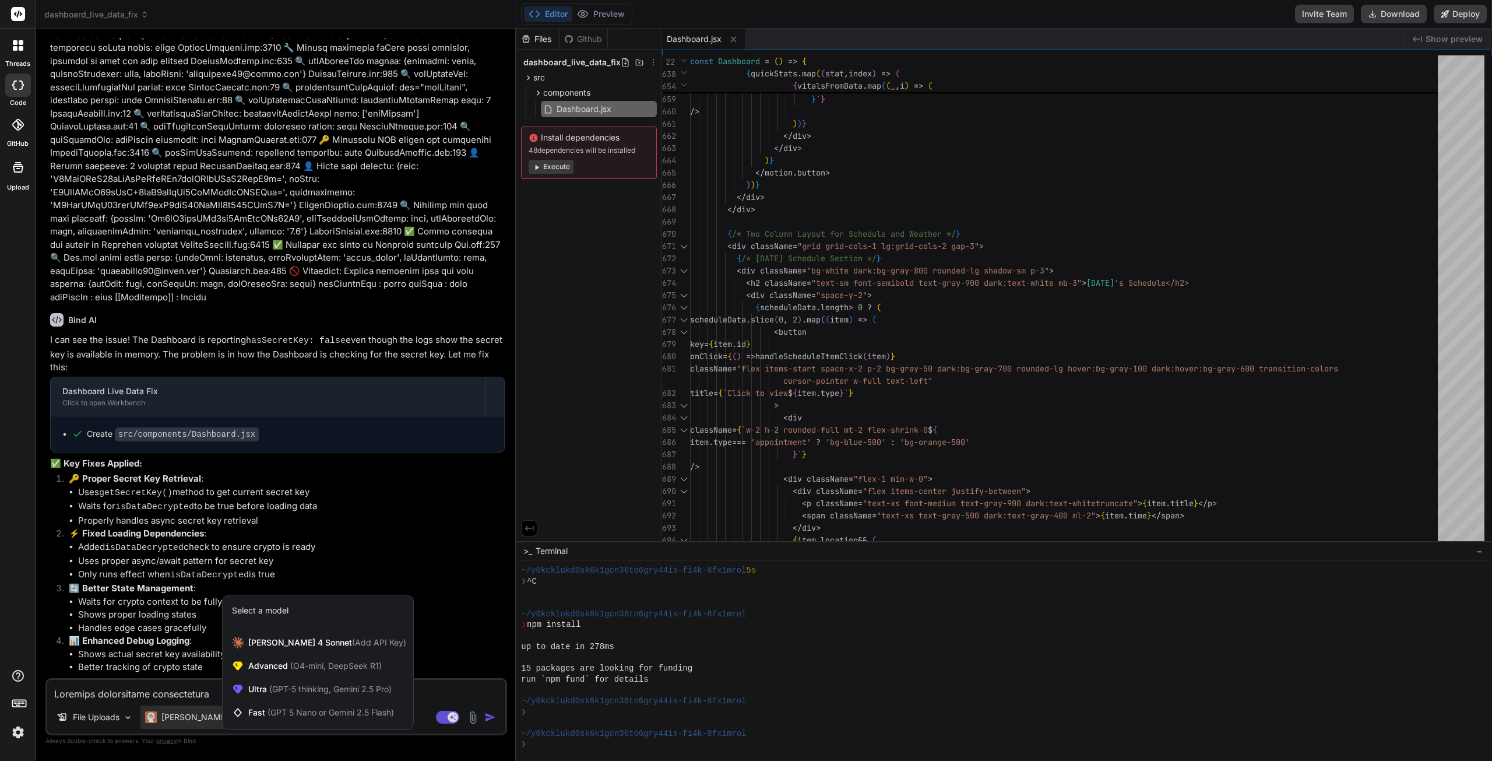
click at [274, 635] on div "Claude 4 Sonnet (Add API Key)" at bounding box center [318, 642] width 191 height 23
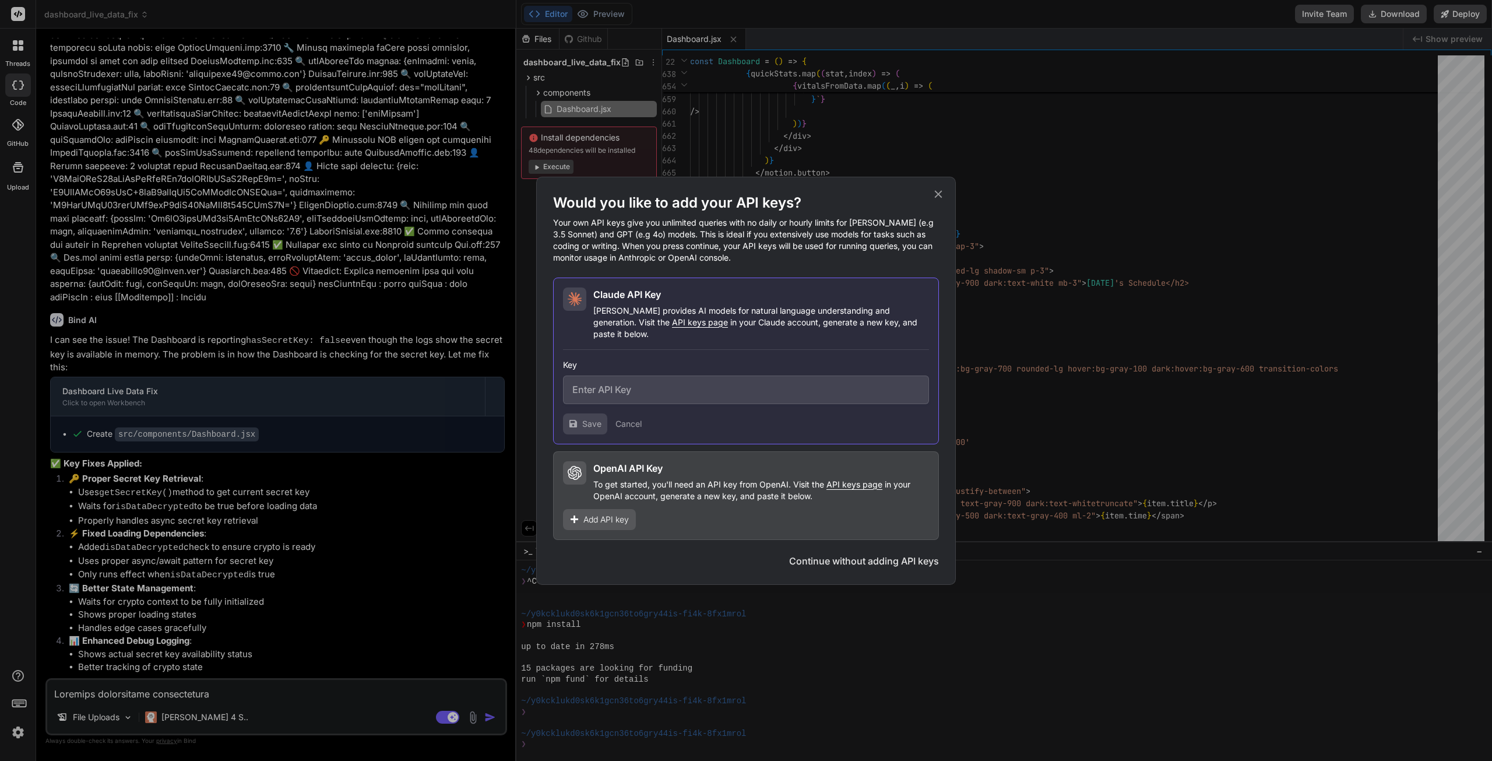
click at [937, 196] on icon at bounding box center [938, 194] width 13 height 13
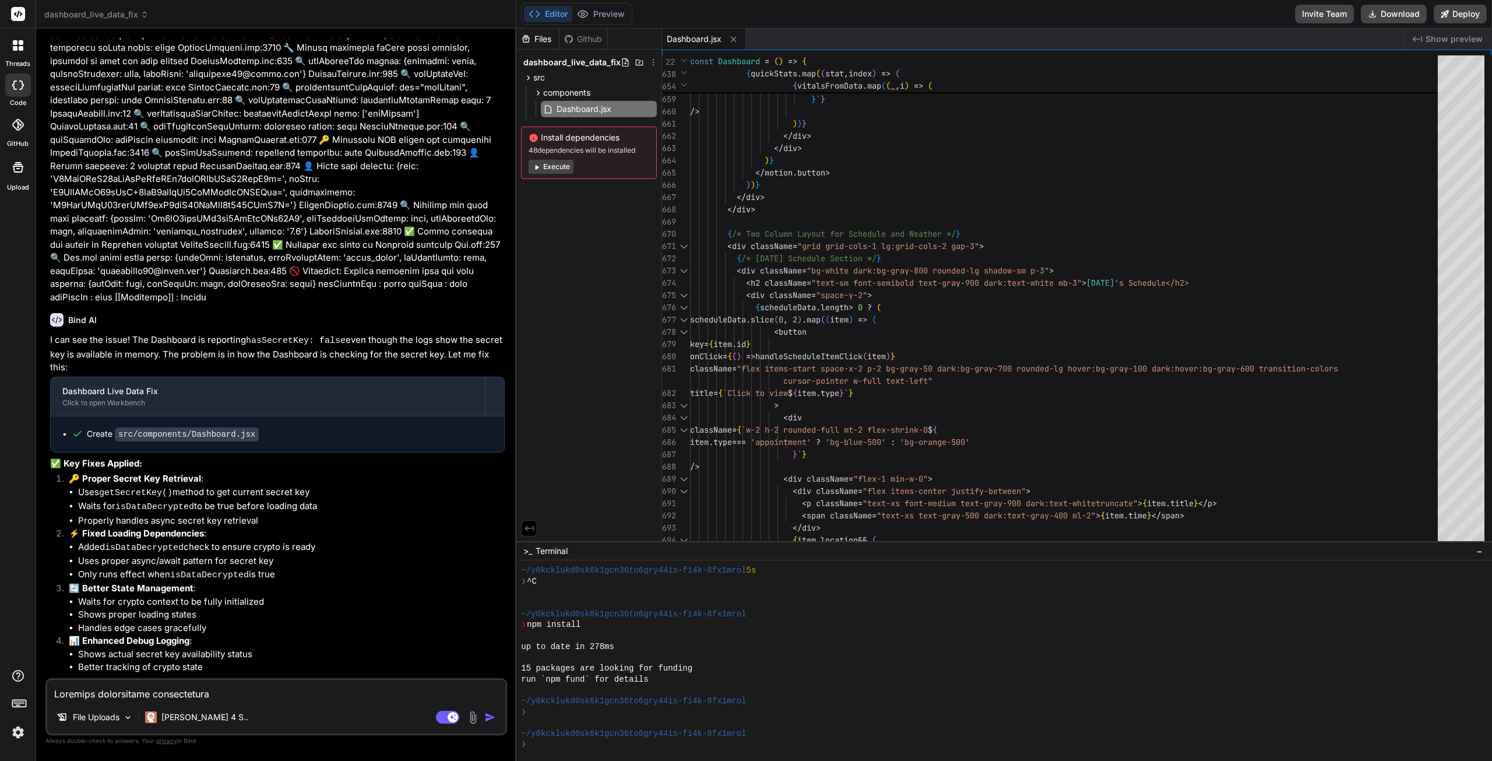
click at [185, 720] on p "Claude 4 S.." at bounding box center [204, 717] width 87 height 12
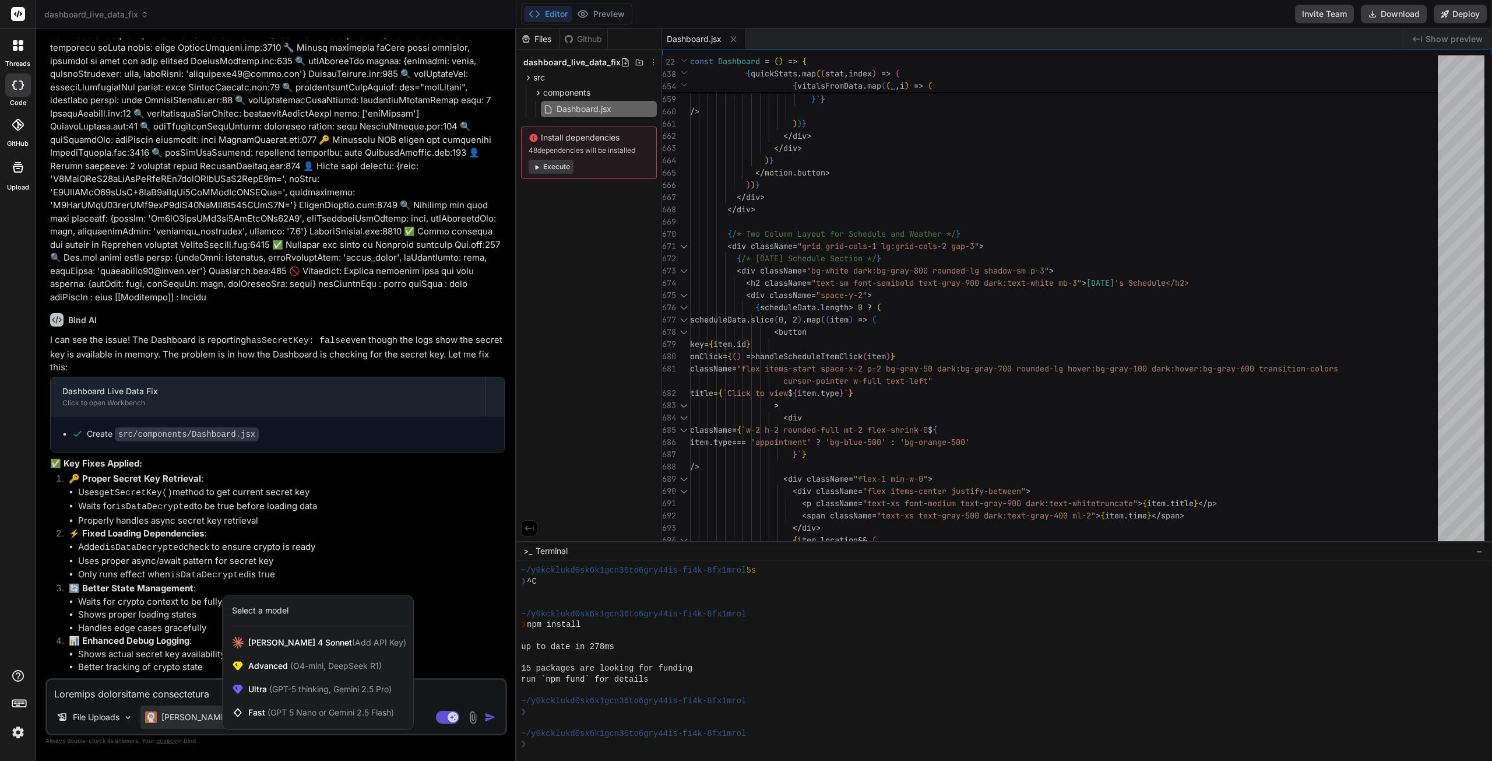
click at [272, 673] on div "Advanced (O4-mini, DeepSeek R1)" at bounding box center [318, 665] width 191 height 23
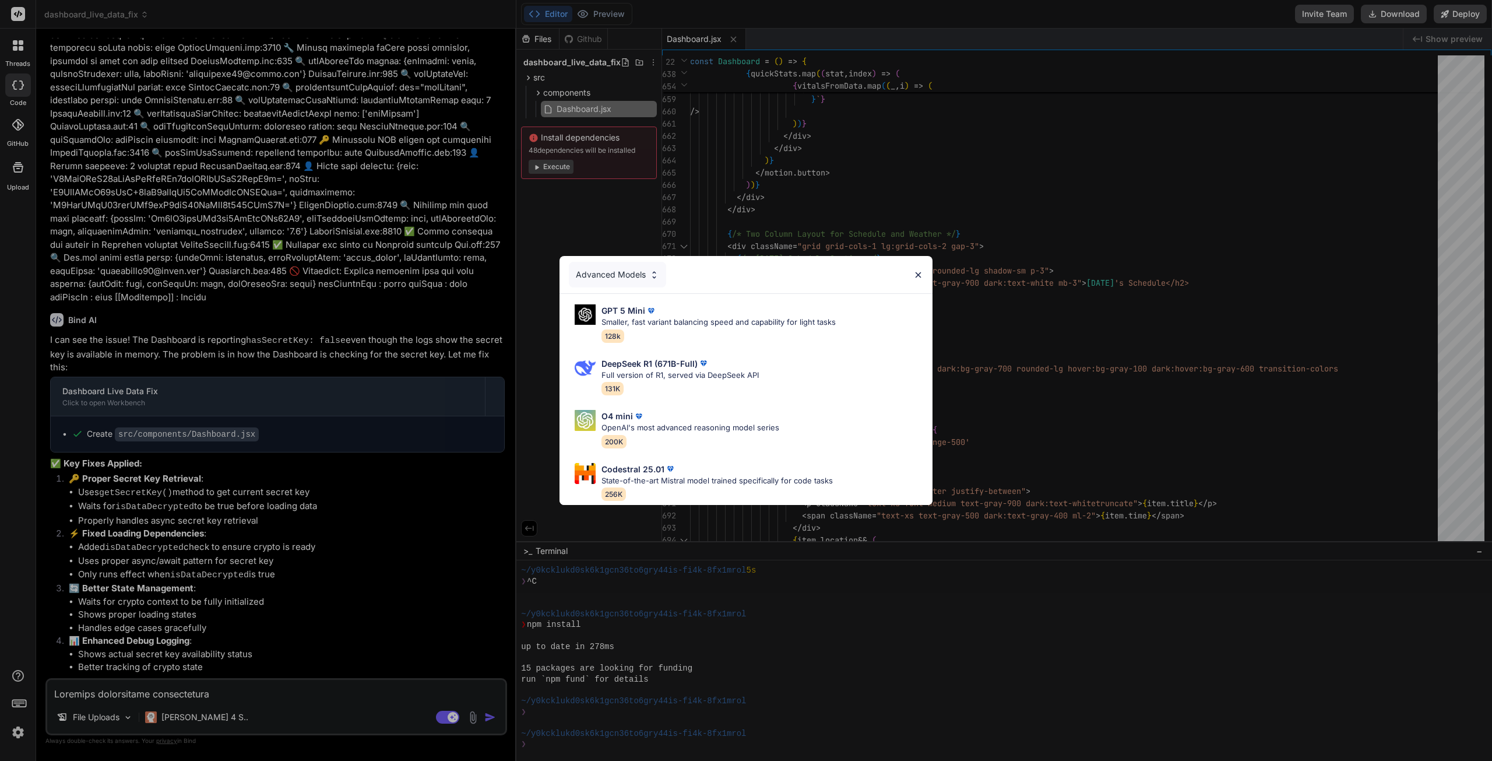
click at [656, 475] on p "State-of-the-art Mistral model trained specifically for code tasks" at bounding box center [717, 481] width 231 height 12
type textarea "x"
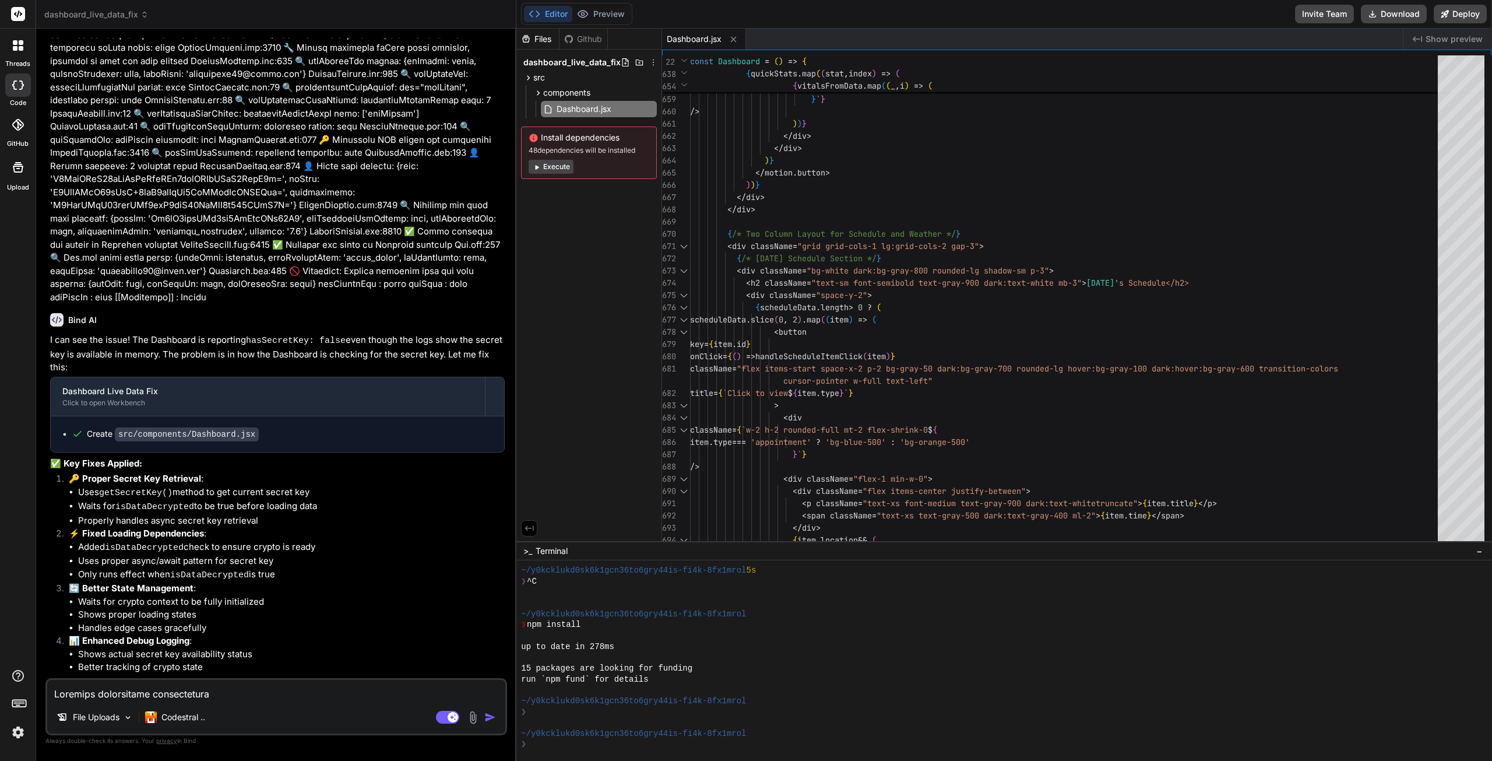
click at [130, 695] on textarea at bounding box center [276, 690] width 458 height 21
paste textarea "Firebase initialized successfully firebase.js:25 🔍 Firebase config: {projectId:…"
type textarea "Firebase initialized successfully firebase.js:25 🔍 Firebase config: {projectId:…"
type textarea "x"
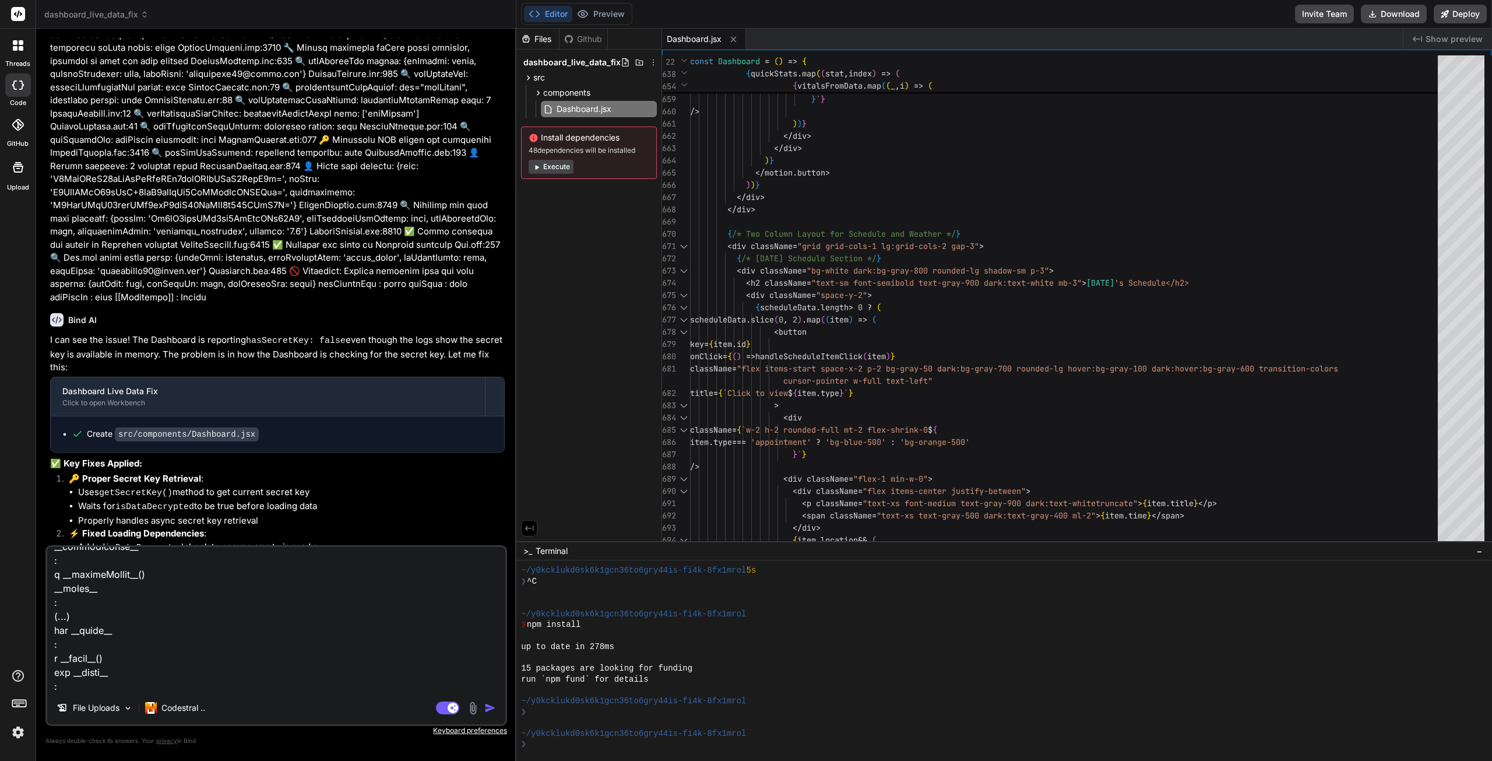
type textarea "Firebase initialized successfully firebase.js:25 🔍 Firebase config: {projectId:…"
click at [493, 709] on img "button" at bounding box center [490, 708] width 12 height 12
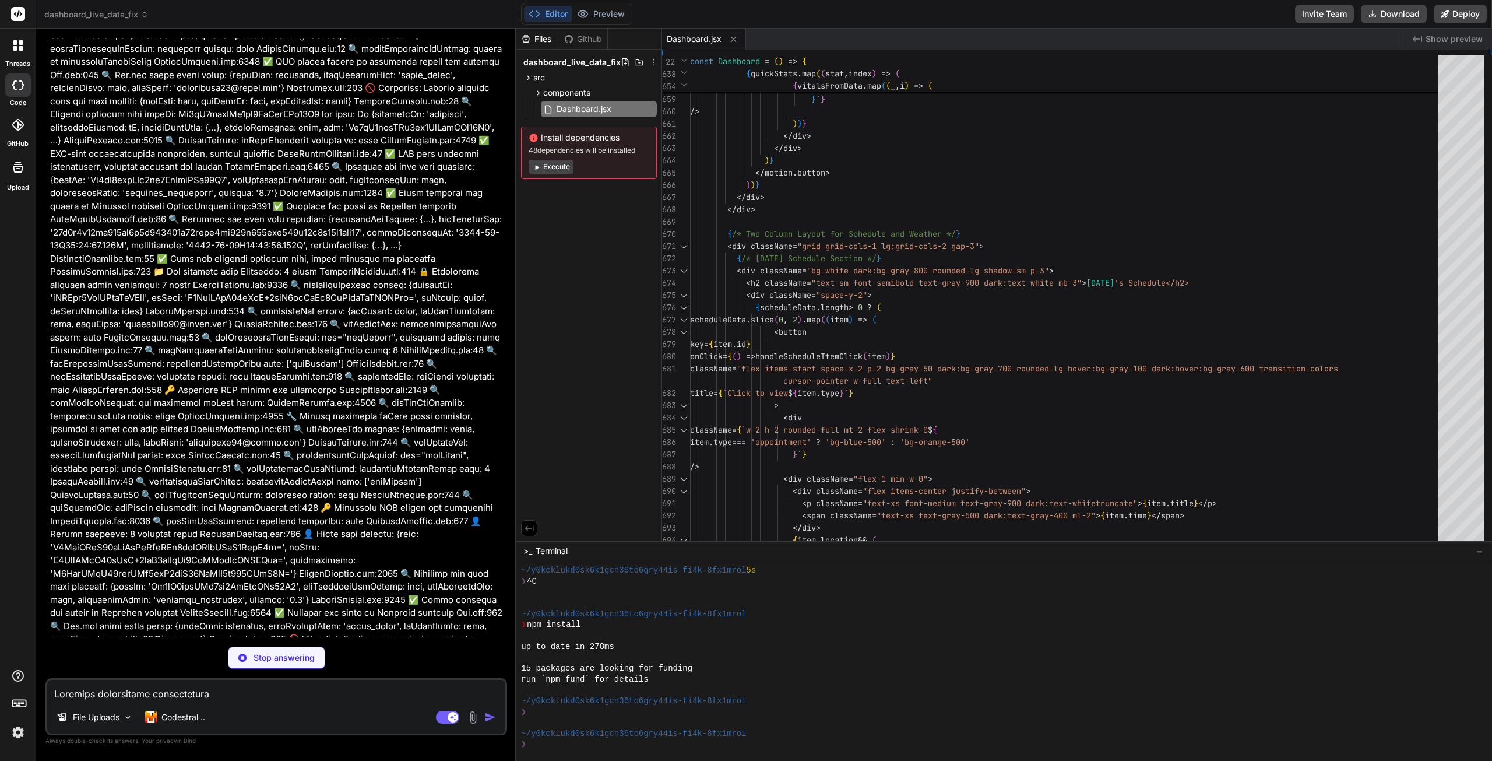
scroll to position [14161, 0]
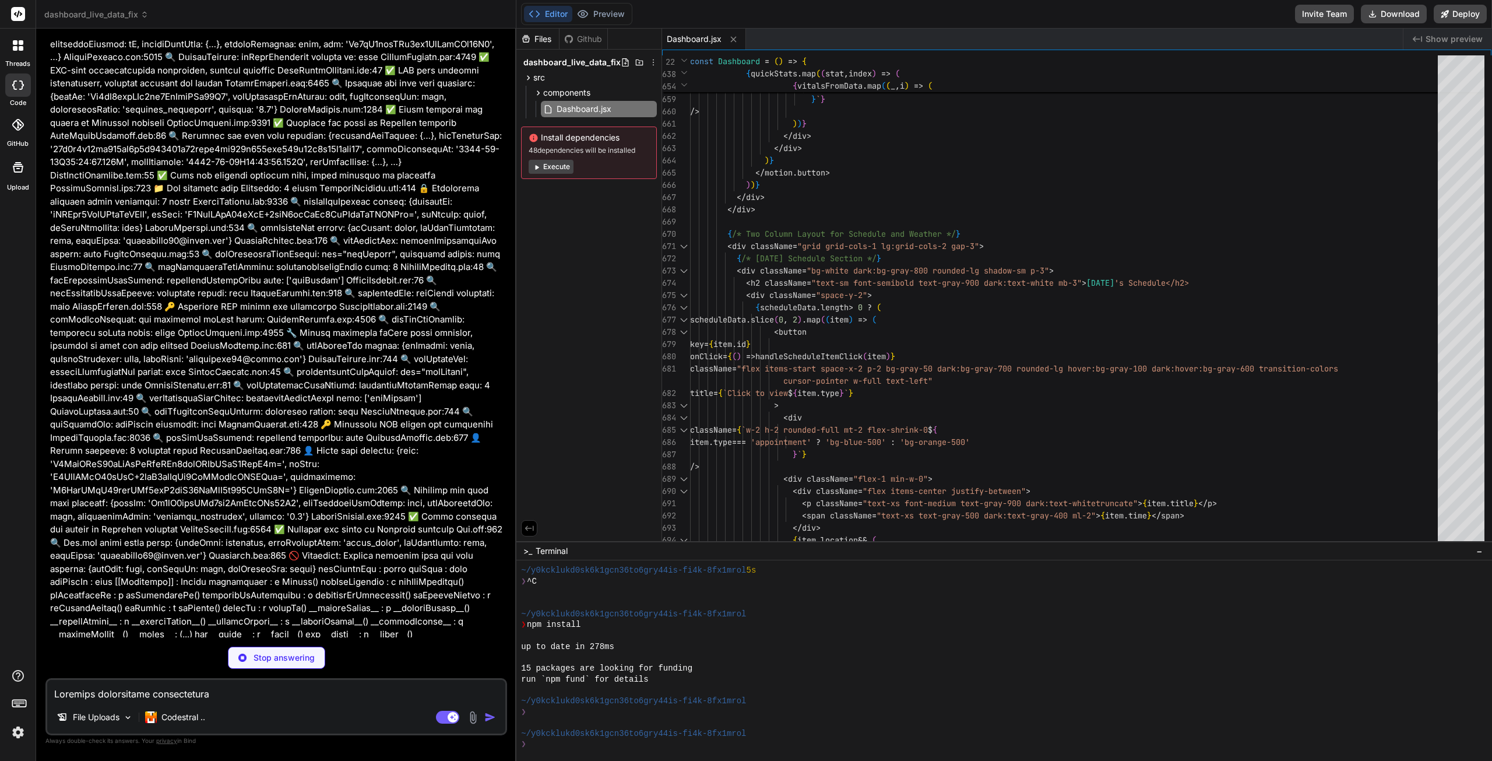
click at [166, 716] on p "Codestral .." at bounding box center [183, 717] width 44 height 12
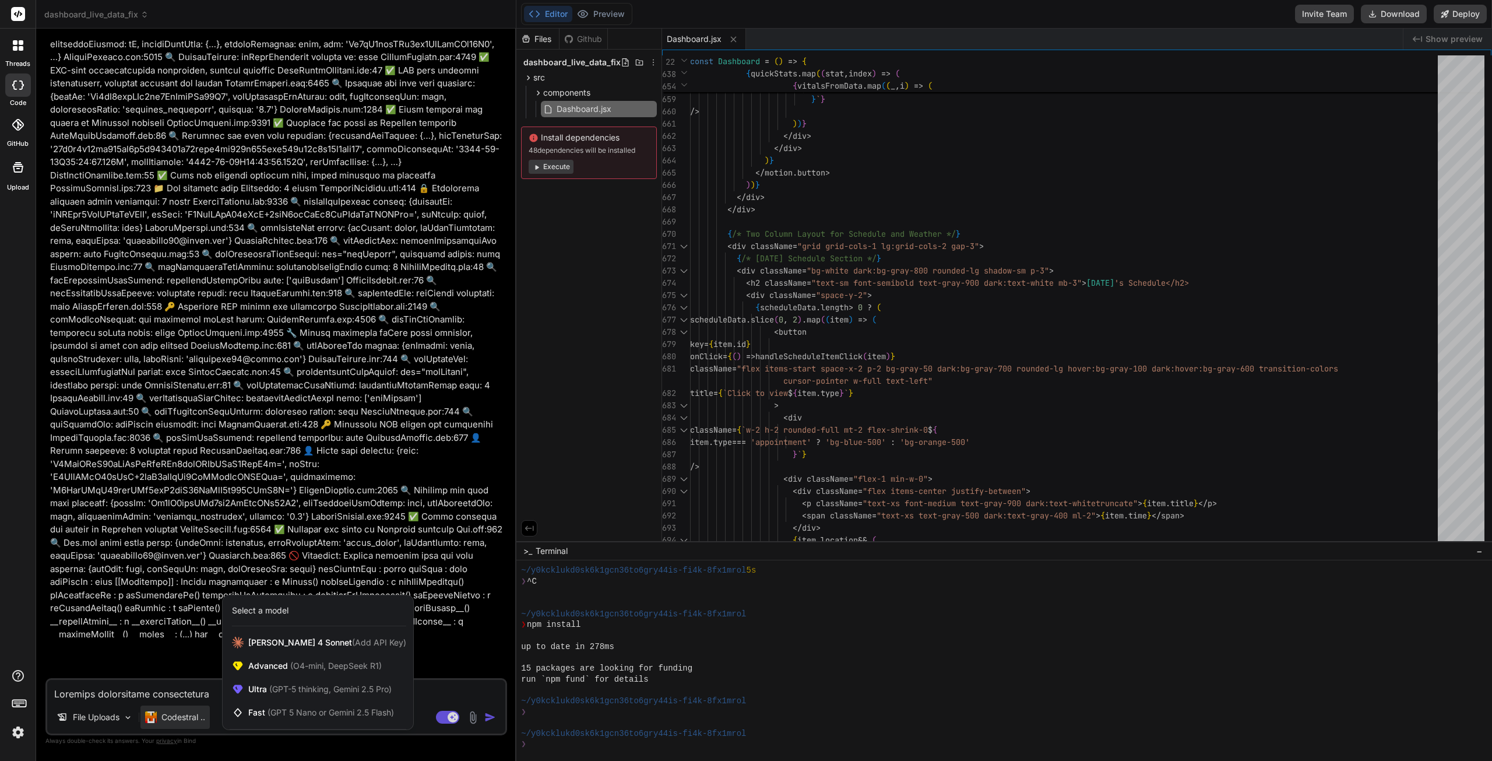
click at [177, 657] on div at bounding box center [746, 380] width 1492 height 761
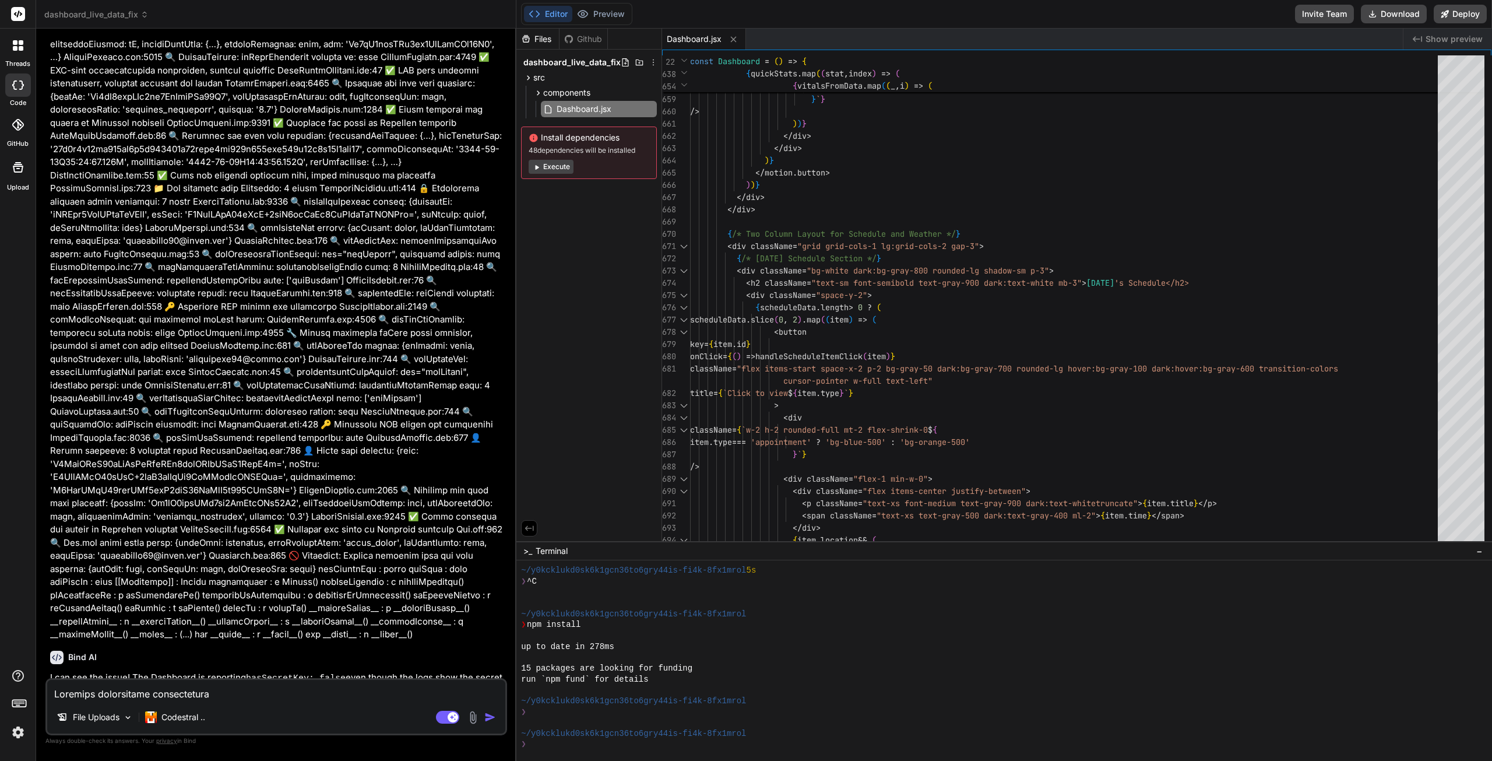
scroll to position [14120, 0]
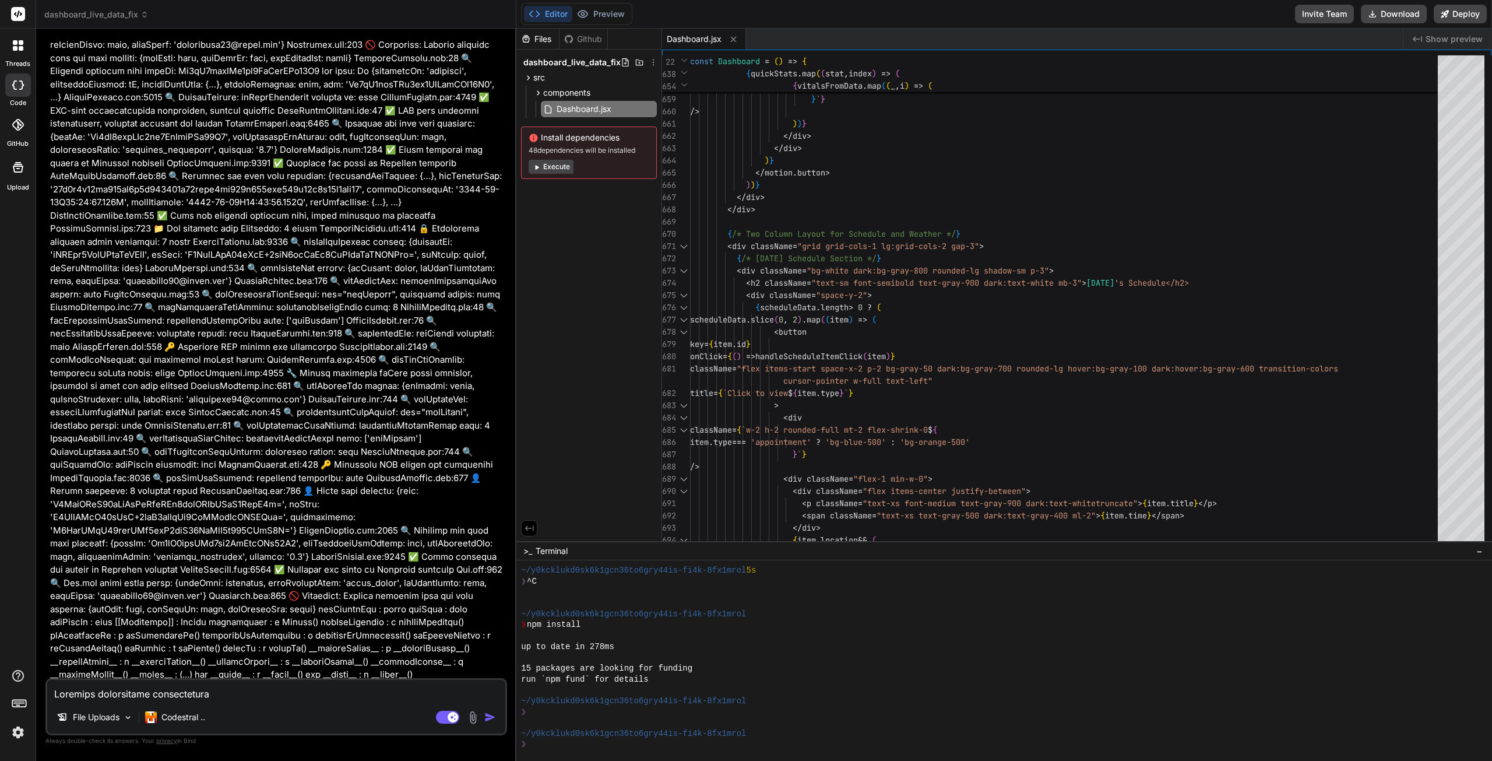
type textarea "x"
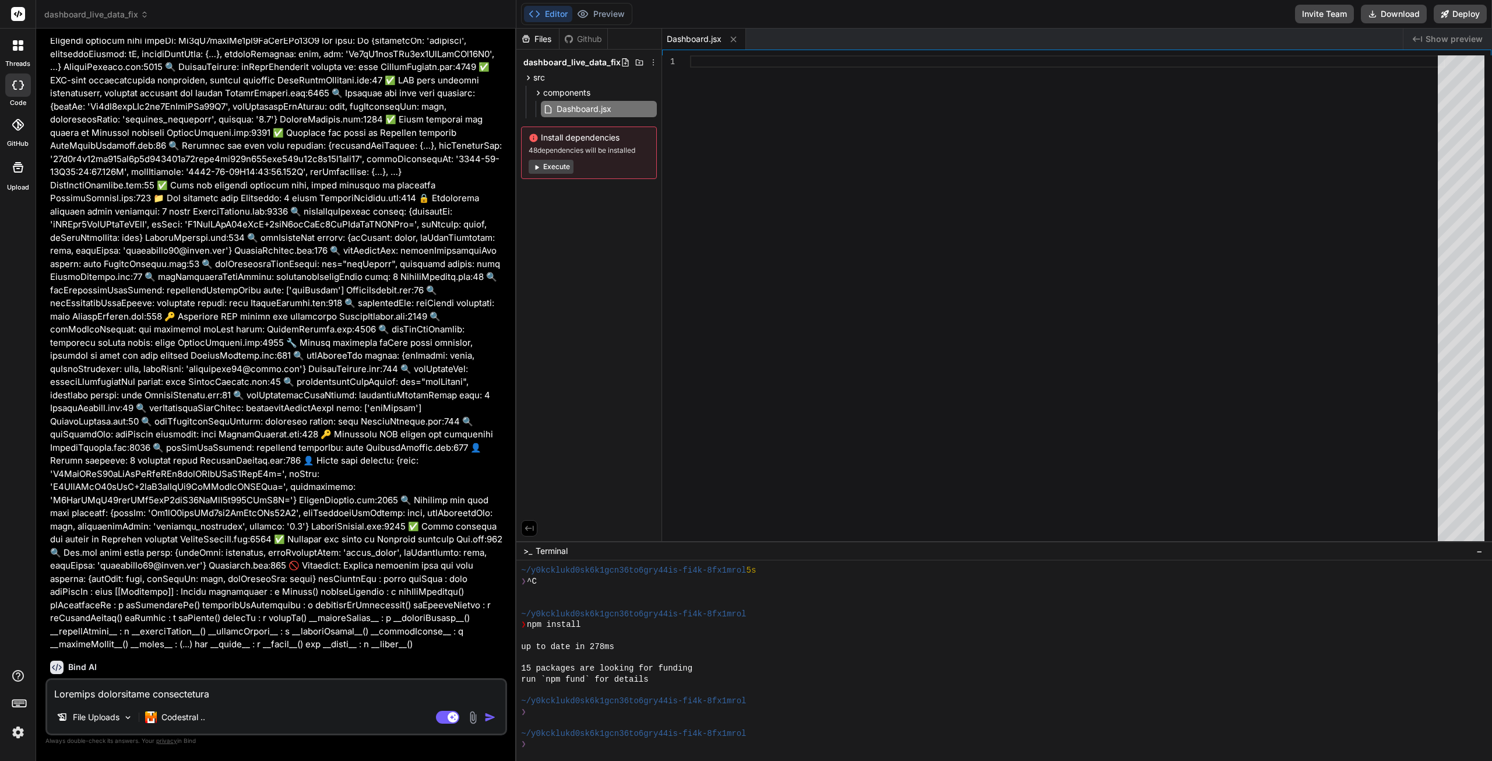
click at [177, 699] on textarea at bounding box center [276, 690] width 458 height 21
type textarea "y"
type textarea "x"
type textarea "yo"
type textarea "x"
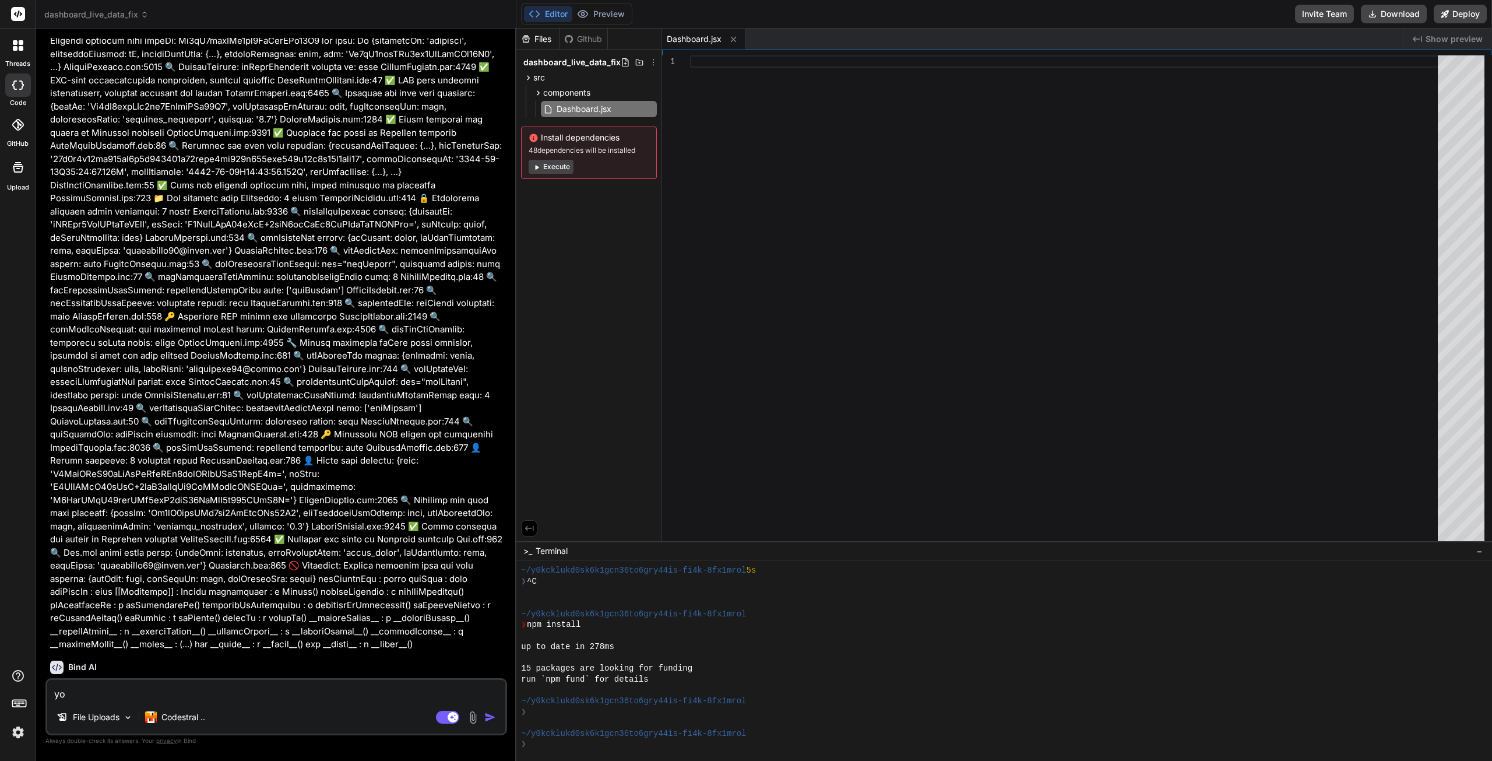
type textarea "you"
type textarea "x"
type textarea "you"
type textarea "x"
type textarea "you d"
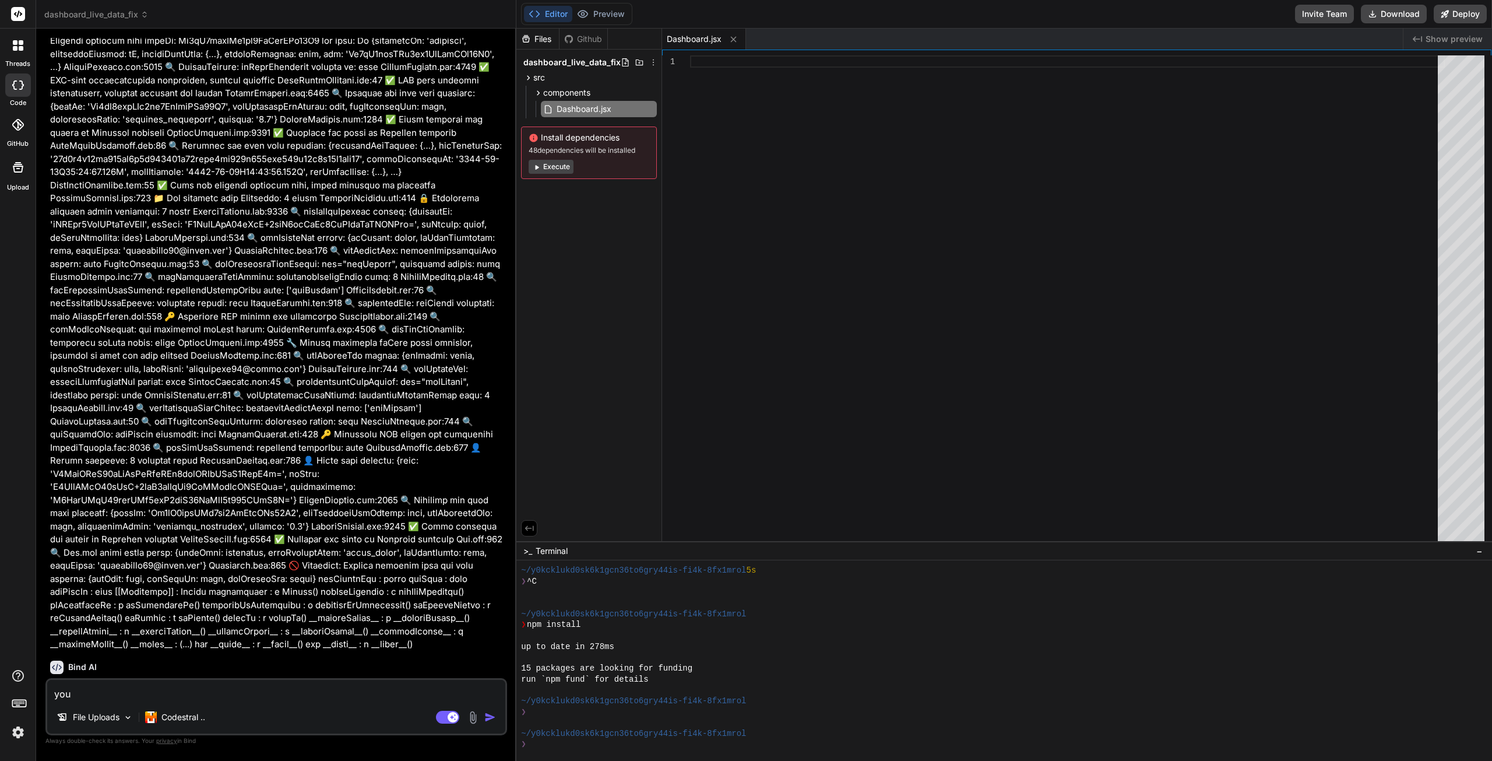
type textarea "x"
type textarea "you de"
type textarea "x"
type textarea "you del"
type textarea "x"
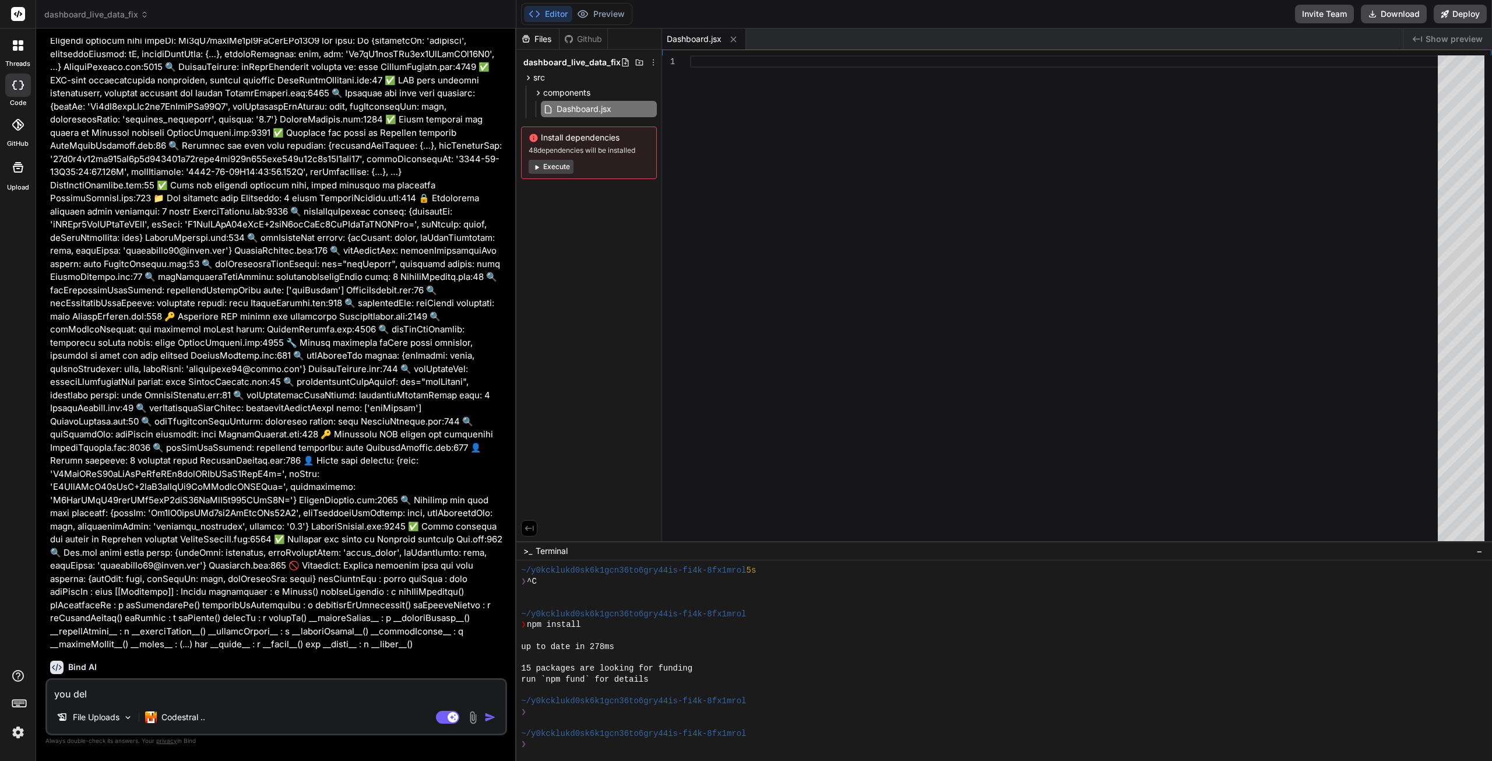
type textarea "you dele"
type textarea "x"
type textarea "you delet"
type textarea "x"
type textarea "you delete"
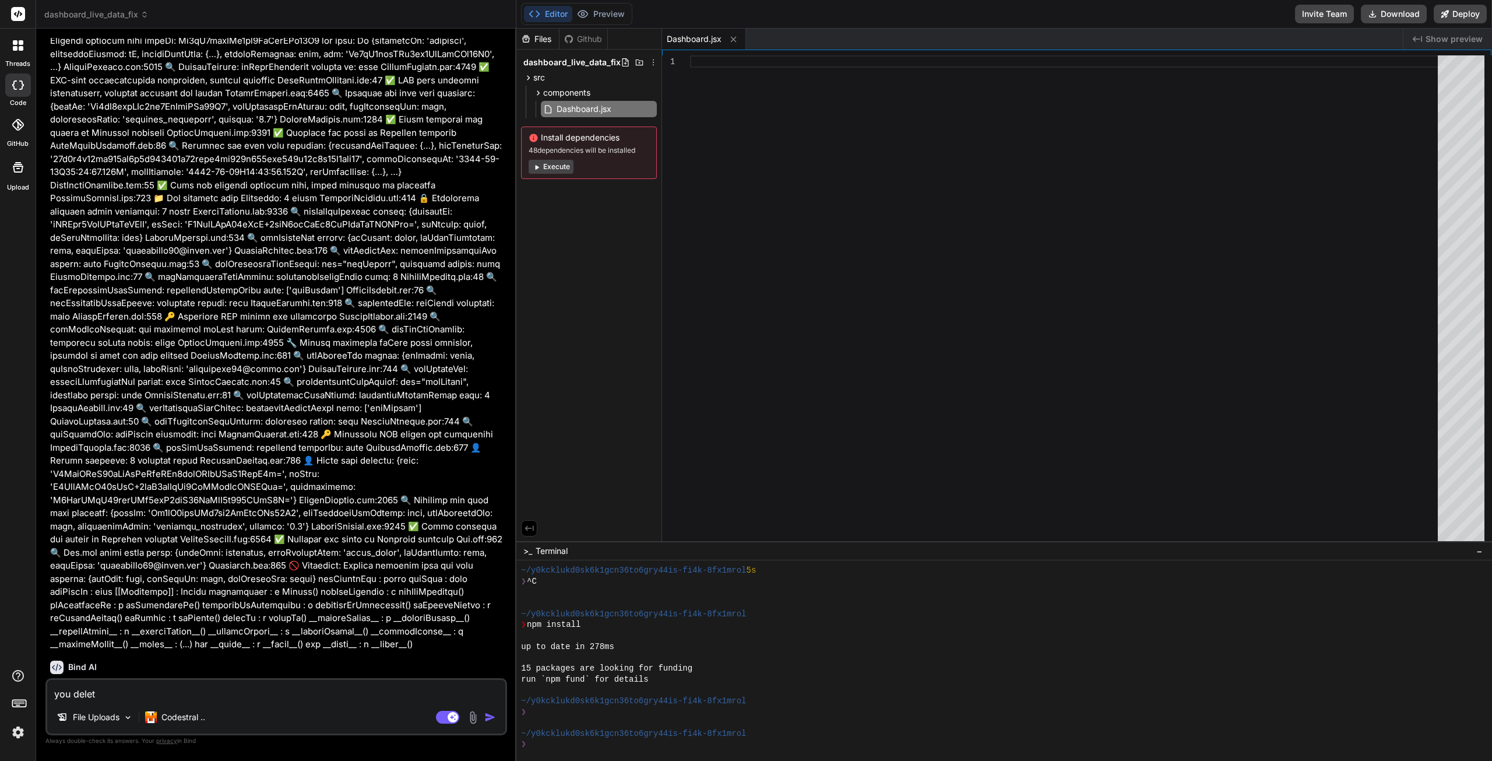
type textarea "x"
type textarea "you deleted"
type textarea "x"
type textarea "you deleted"
type textarea "x"
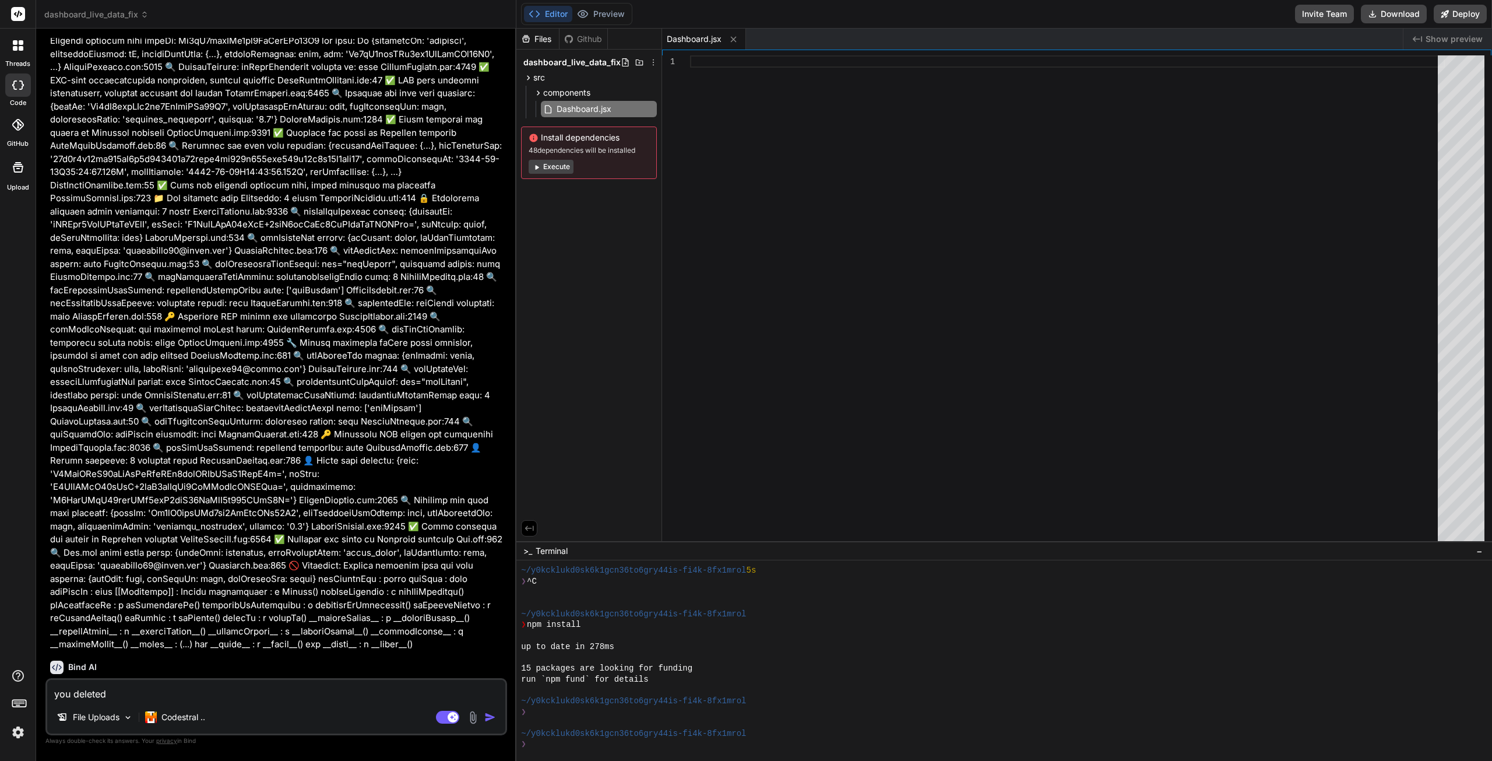
type textarea "you deleted e"
type textarea "x"
type textarea "you deleted ev"
type textarea "x"
type textarea "you deleted eve"
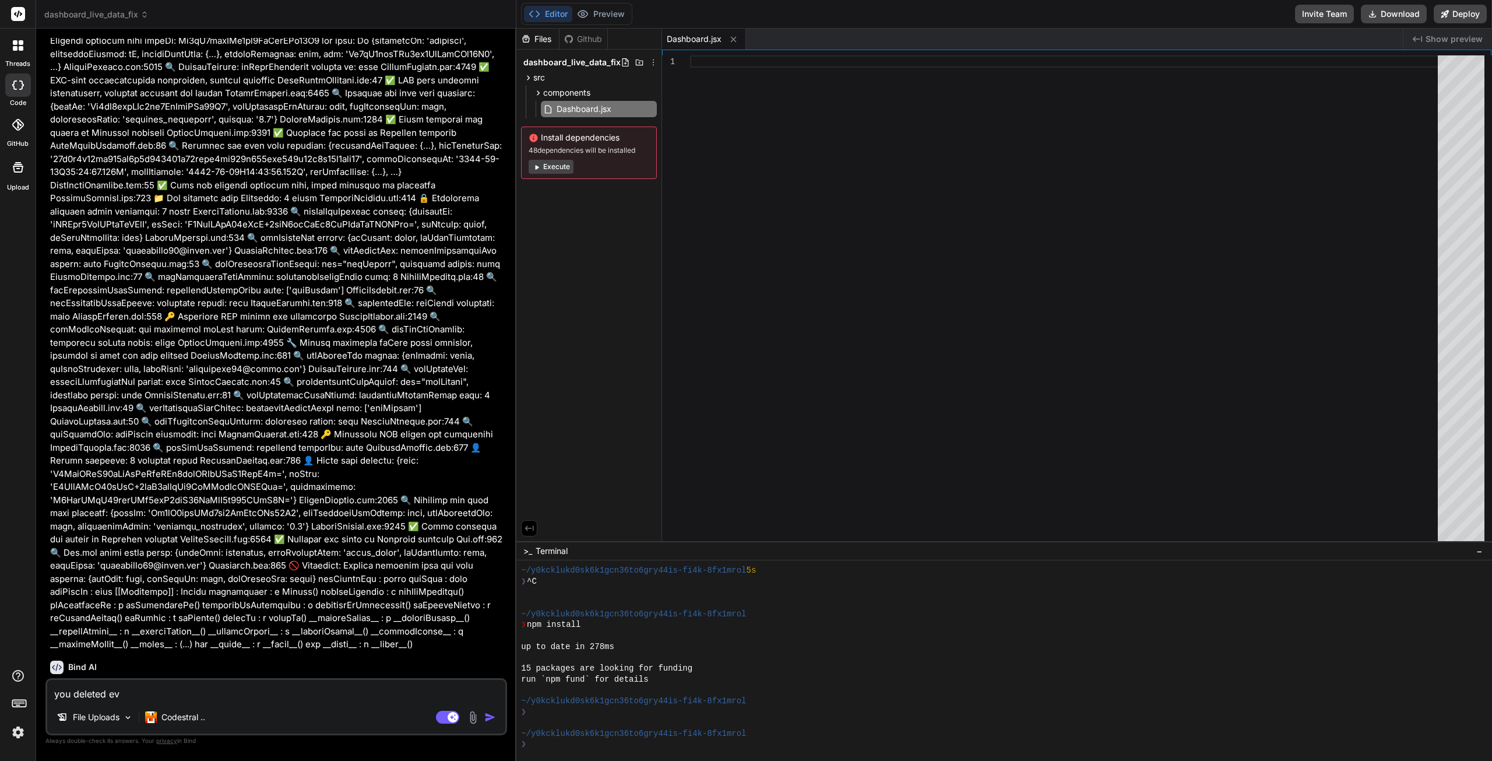
type textarea "x"
type textarea "you deleted ever"
type textarea "x"
type textarea "you deleted evert"
type textarea "x"
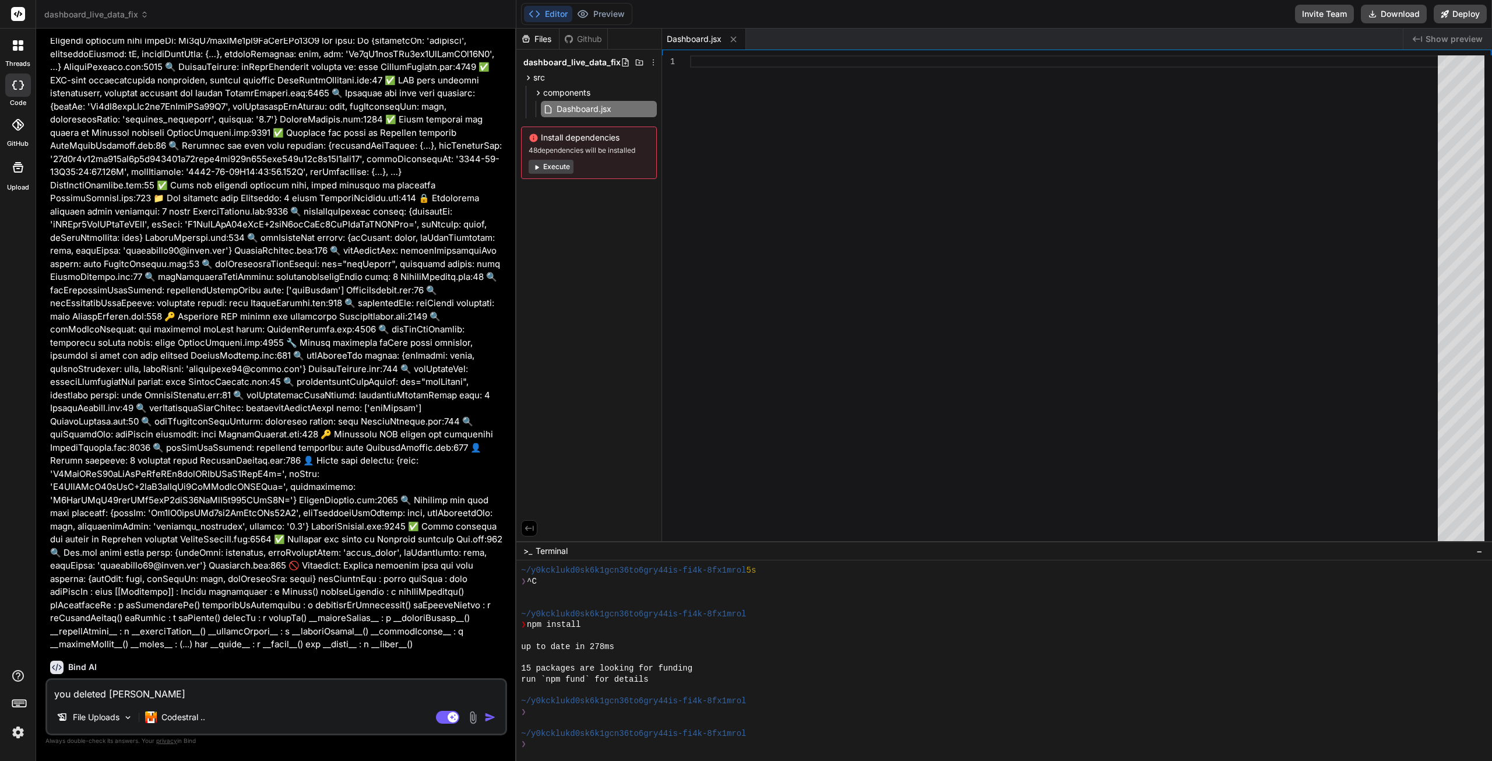
type textarea "you deleted everth"
type textarea "x"
type textarea "you deleted everthi"
type textarea "x"
type textarea "you deleted everthin"
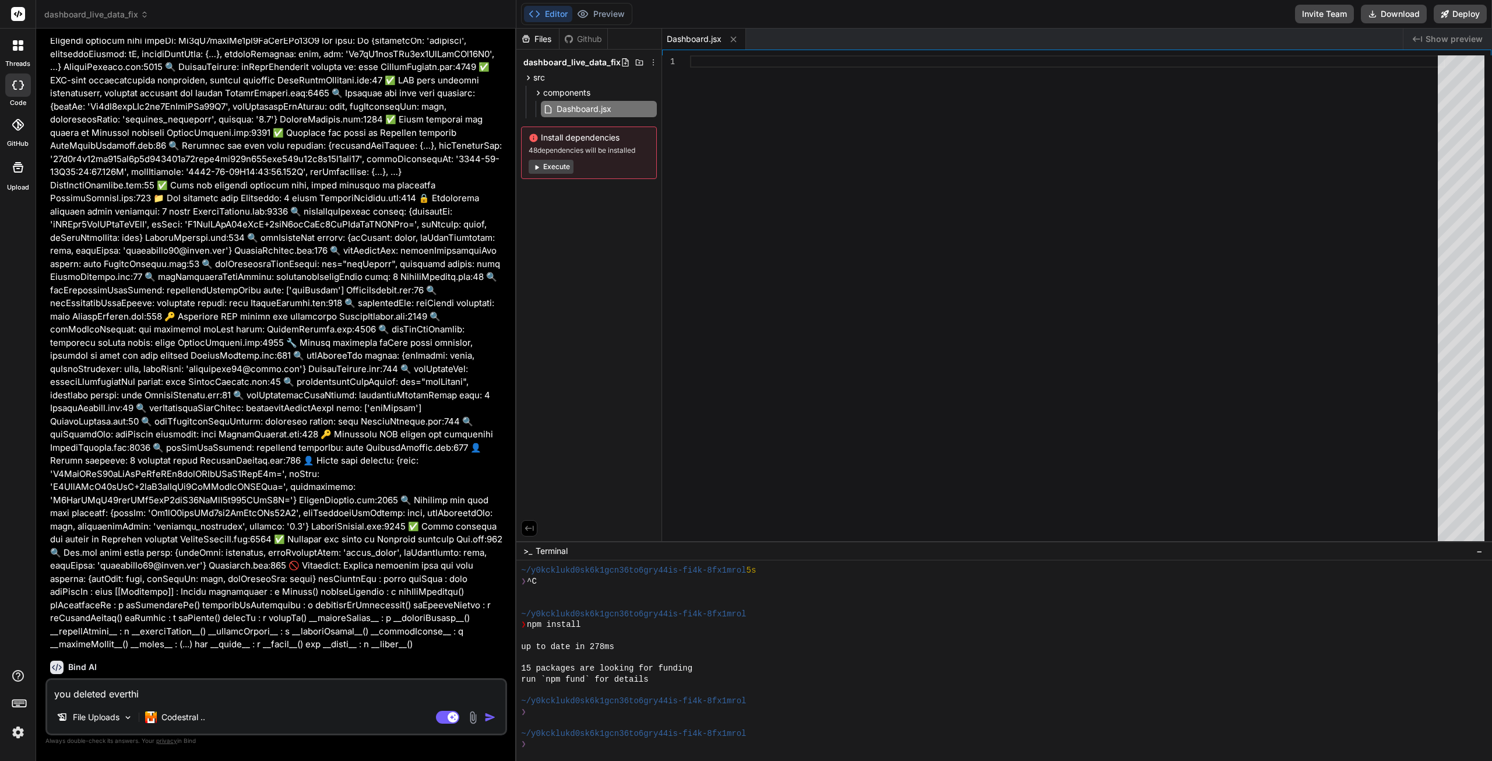
type textarea "x"
type textarea "you deleted everthing"
type textarea "x"
type textarea "you deleted everthing"
click at [491, 725] on div "File Uploads Codestral .." at bounding box center [276, 719] width 458 height 28
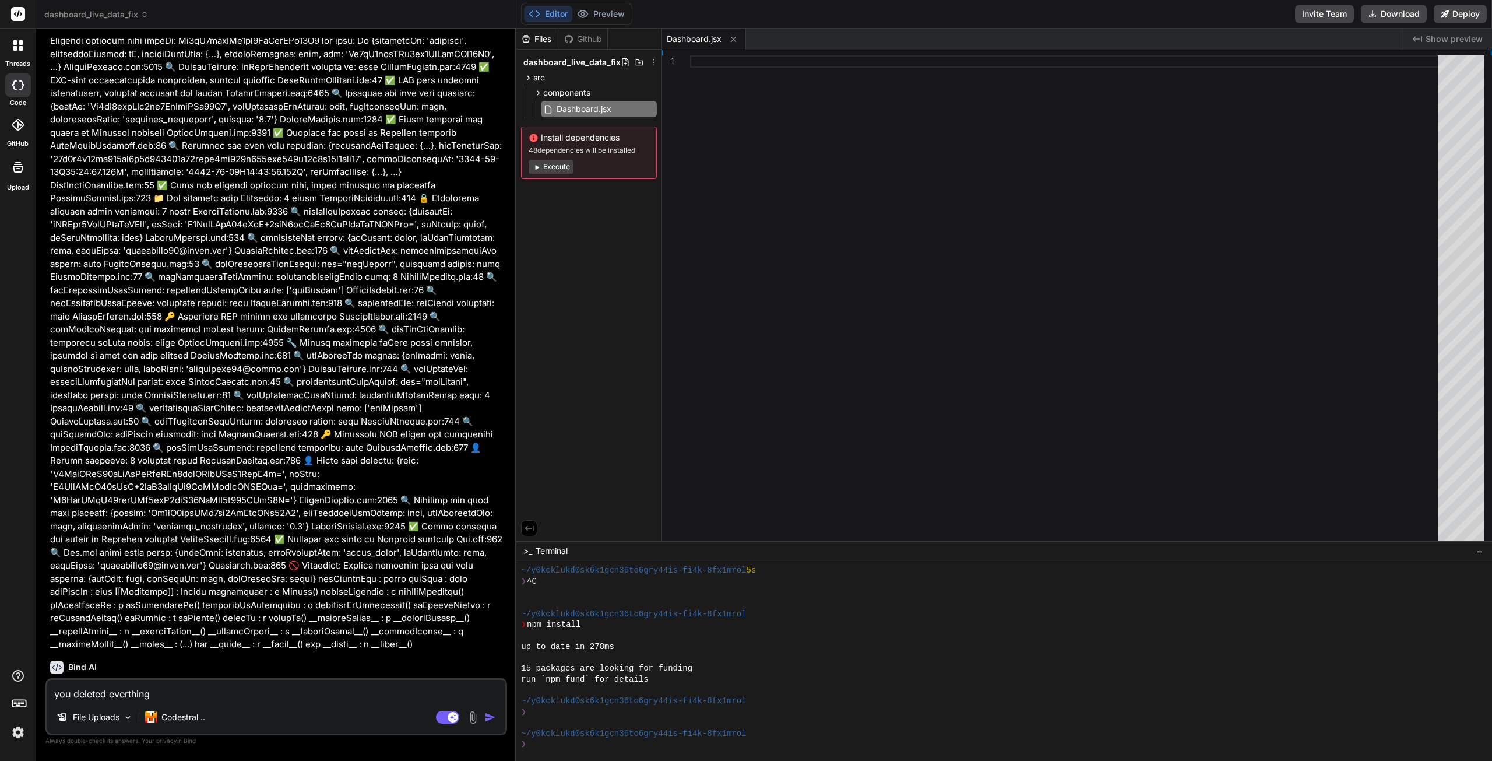
click at [487, 720] on img "button" at bounding box center [490, 717] width 12 height 12
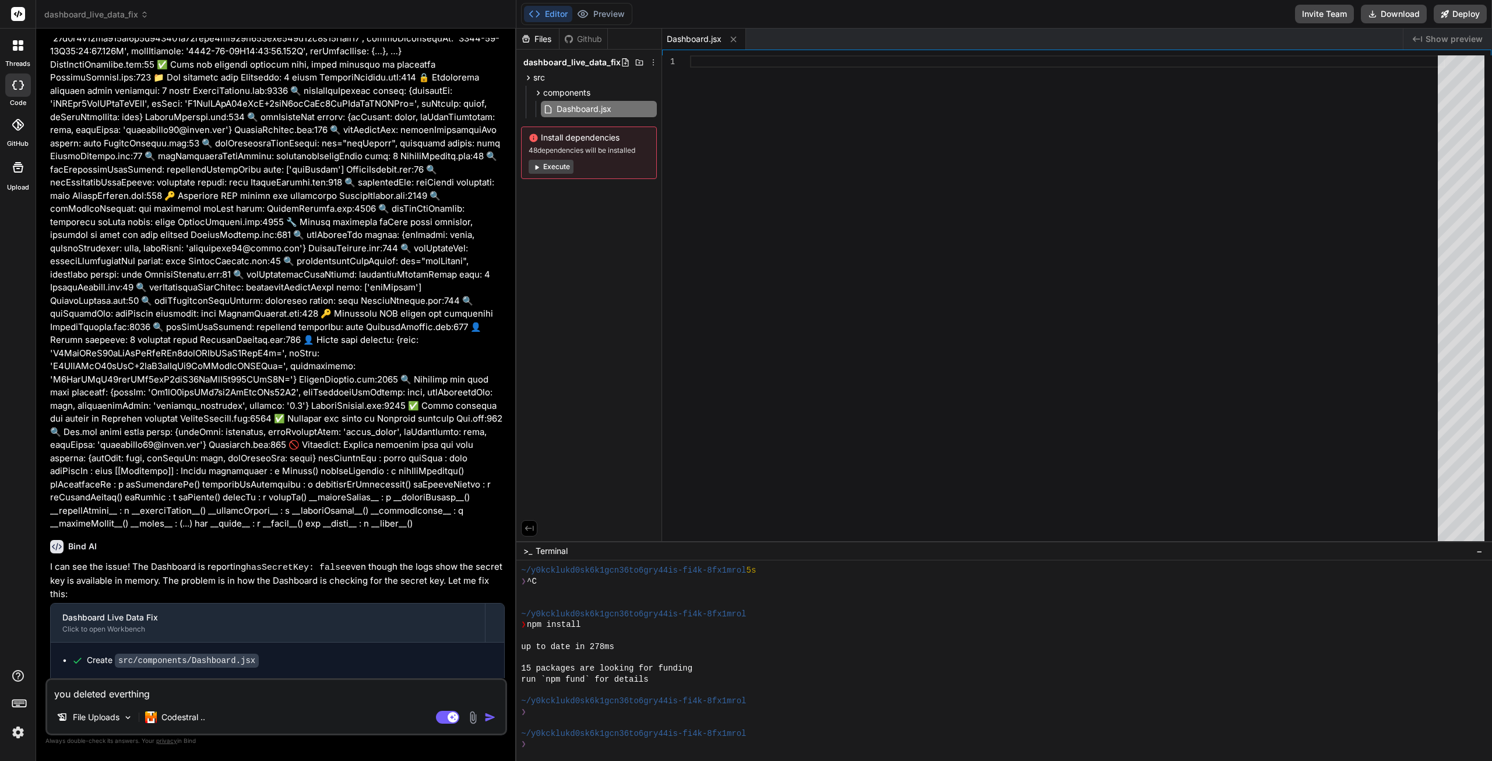
scroll to position [14219, 0]
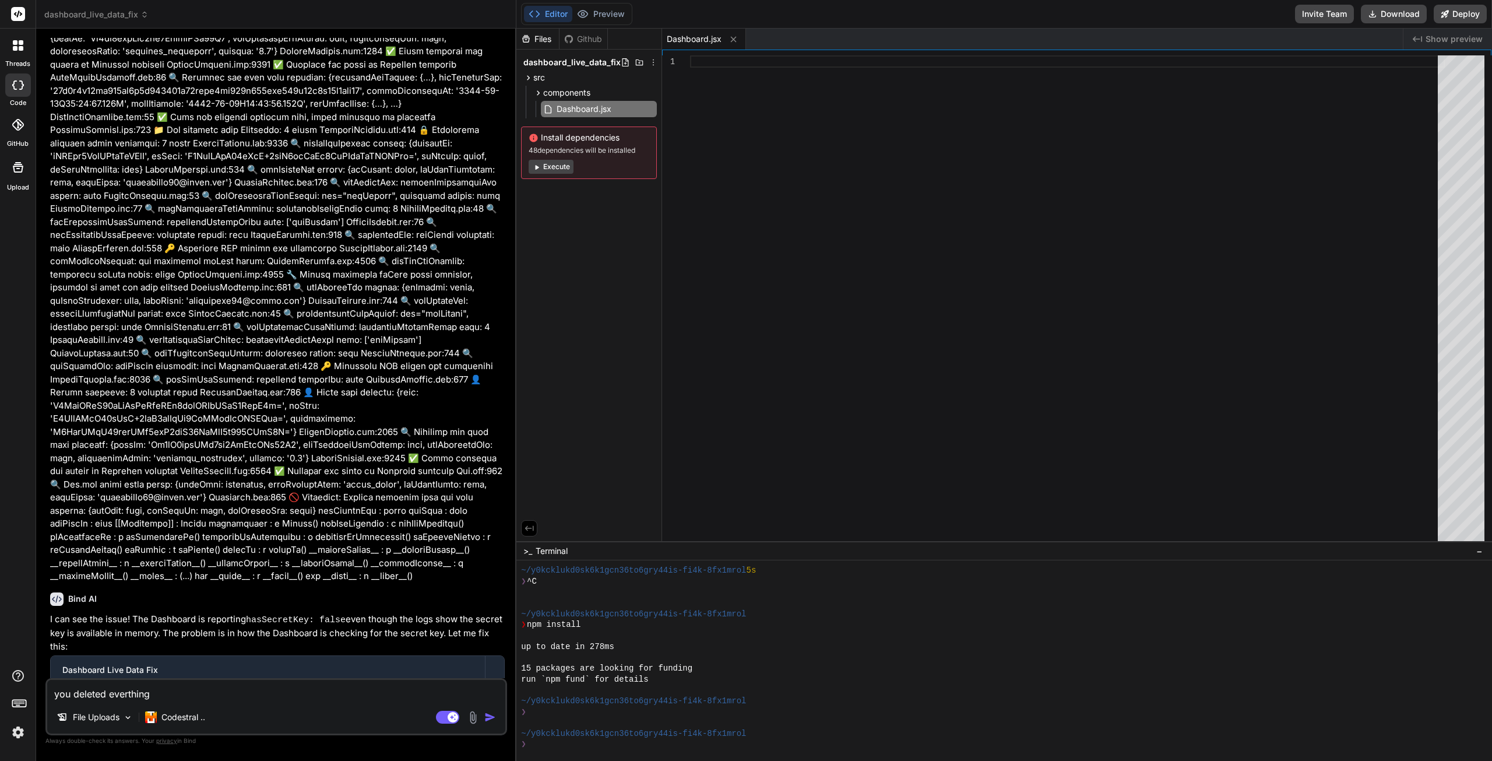
type textarea "x"
click at [194, 688] on textarea "you deleted everthing" at bounding box center [276, 690] width 458 height 21
drag, startPoint x: 149, startPoint y: 646, endPoint x: 46, endPoint y: 638, distance: 103.5
click at [46, 638] on div "You can you see my github files now Bind AI I can see some files from what appe…" at bounding box center [276, 399] width 462 height 722
copy p "you deleted everthing"
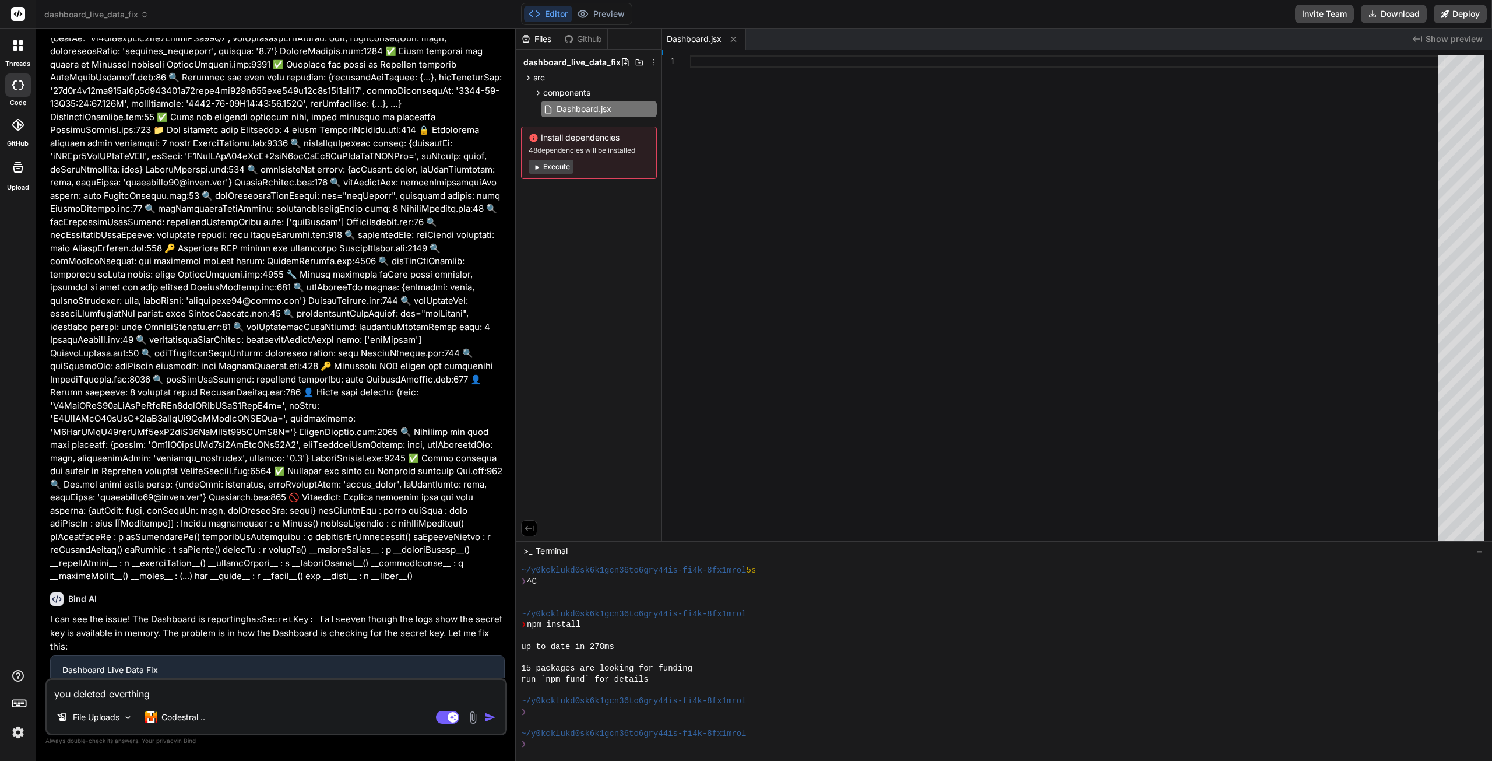
click at [175, 693] on textarea "you deleted everthing" at bounding box center [276, 690] width 458 height 21
paste textarea "you deleted everthing"
type textarea "you deleted everthing"
type textarea "x"
type textarea "you deleted everthing"
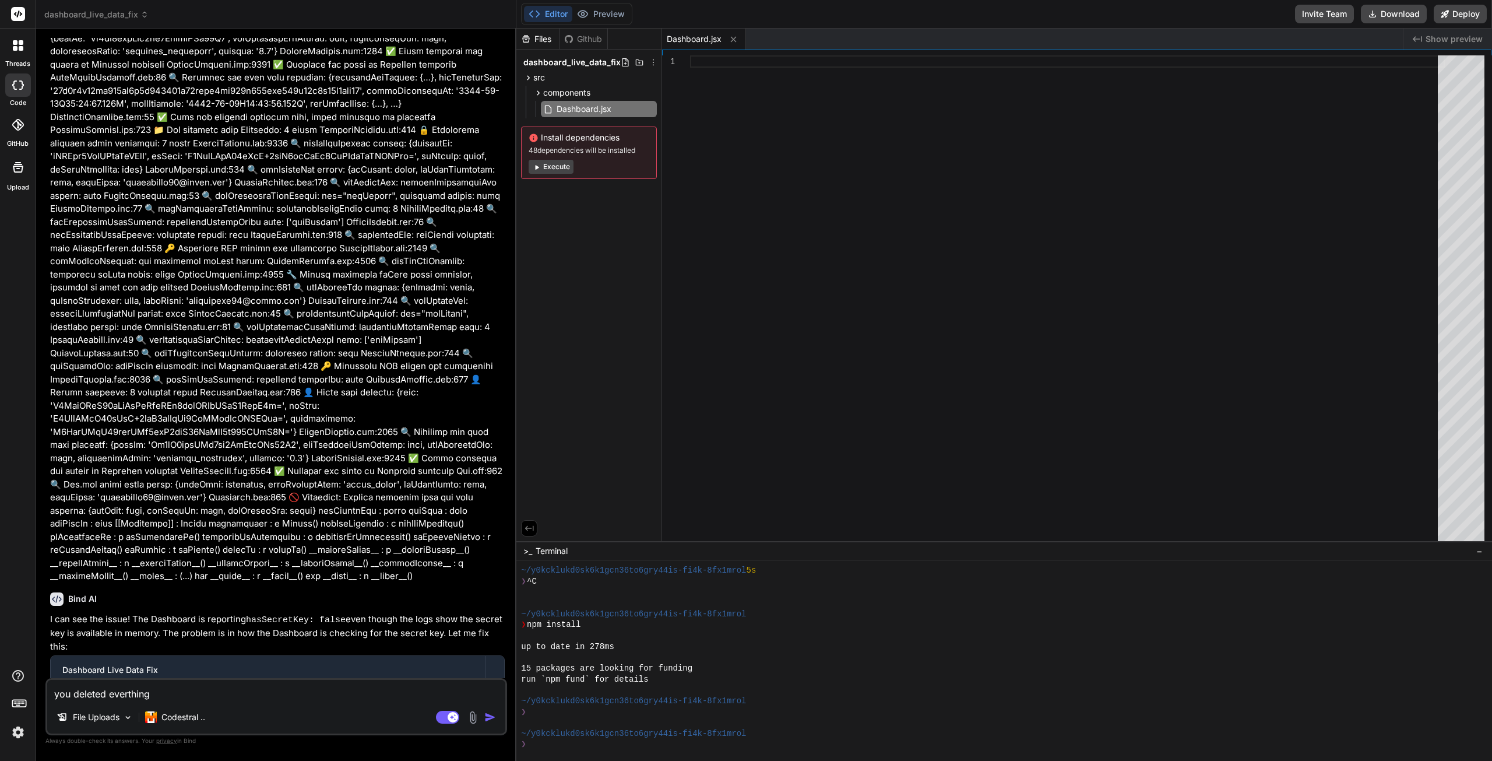
click at [488, 721] on img "button" at bounding box center [490, 717] width 12 height 12
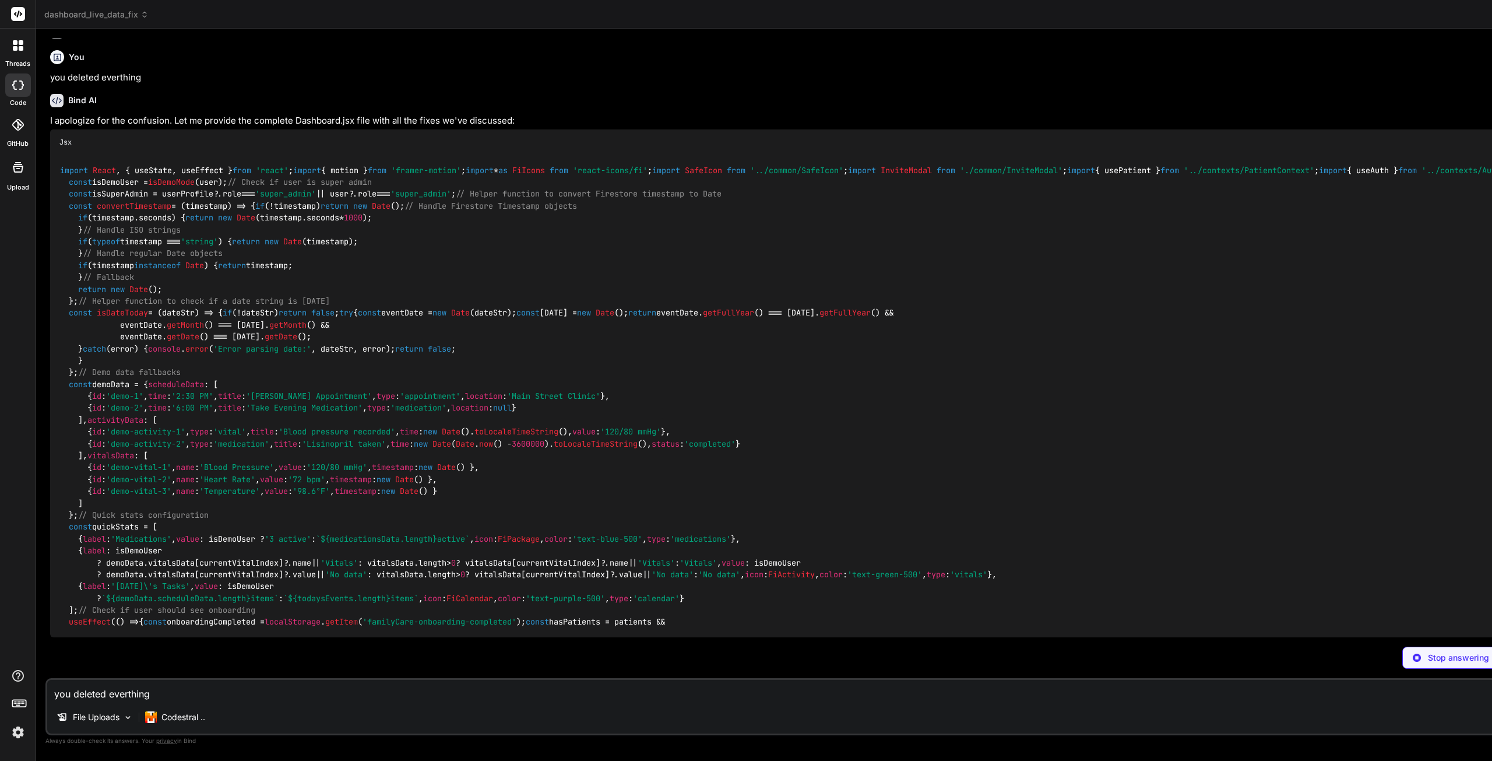
scroll to position [16351, 0]
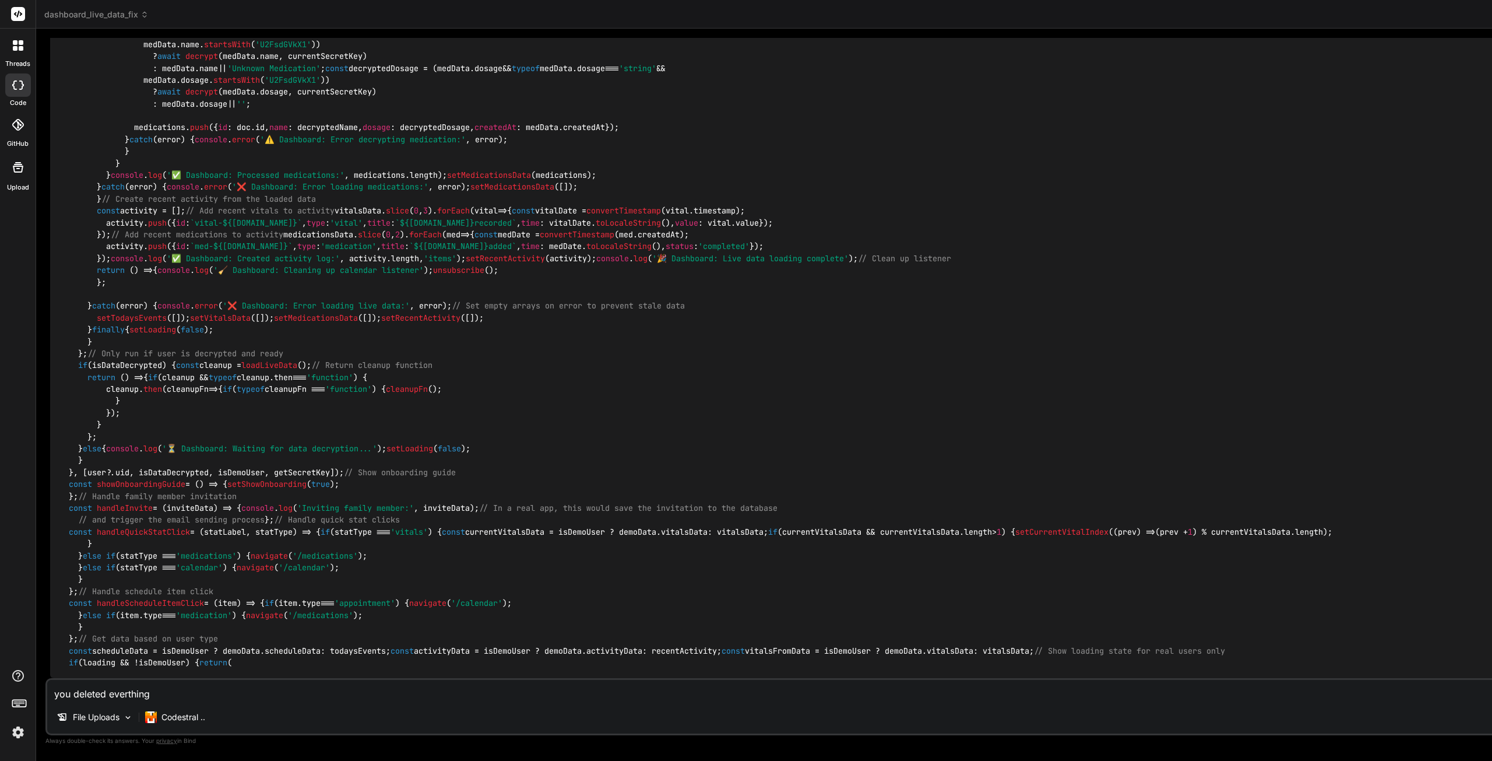
type textarea "x"
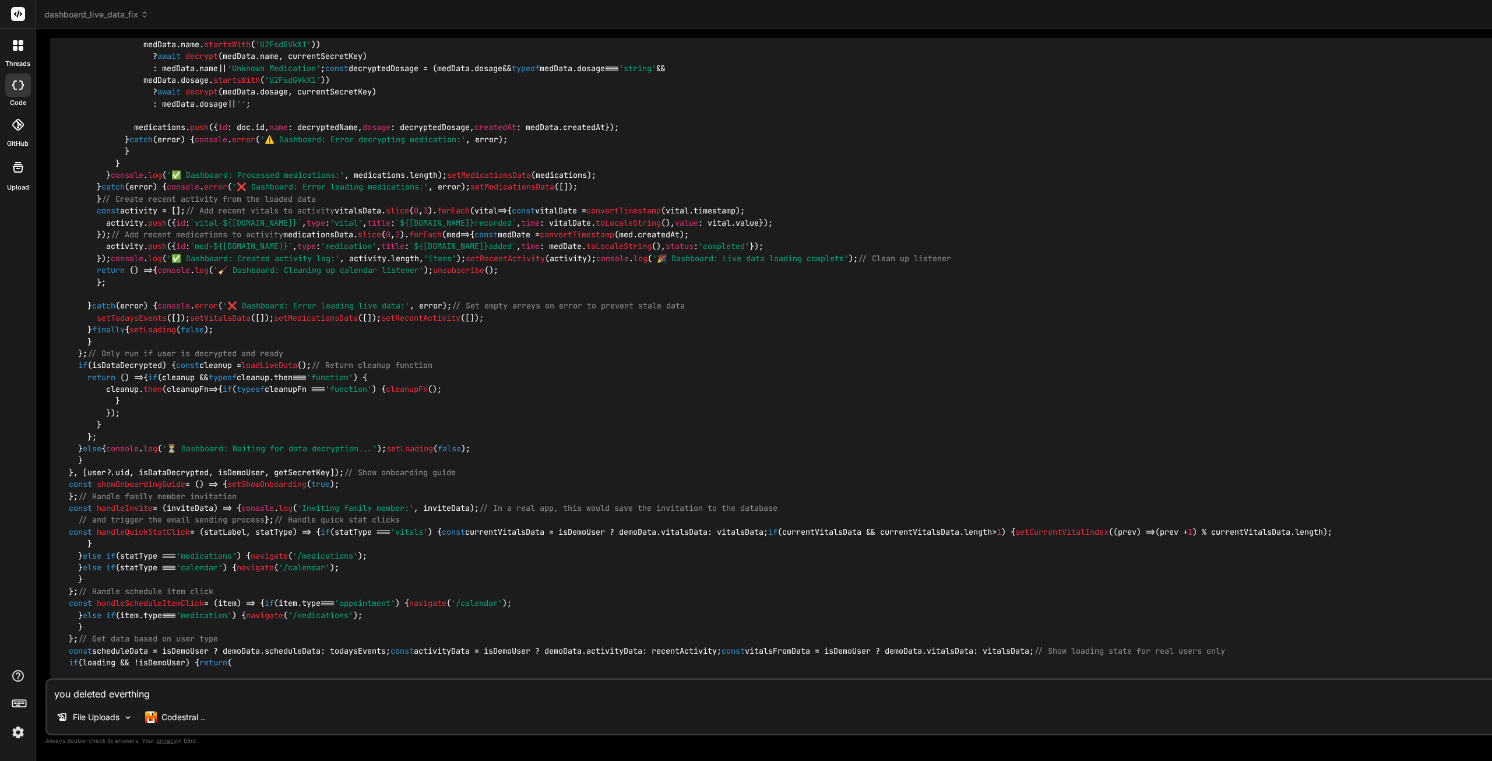
type textarea "const vitalsFromData = isDemoUser ? demoData.vitalsData : vitalsData; // Show l…"
click at [174, 723] on div "Codestral .." at bounding box center [174, 716] width 69 height 23
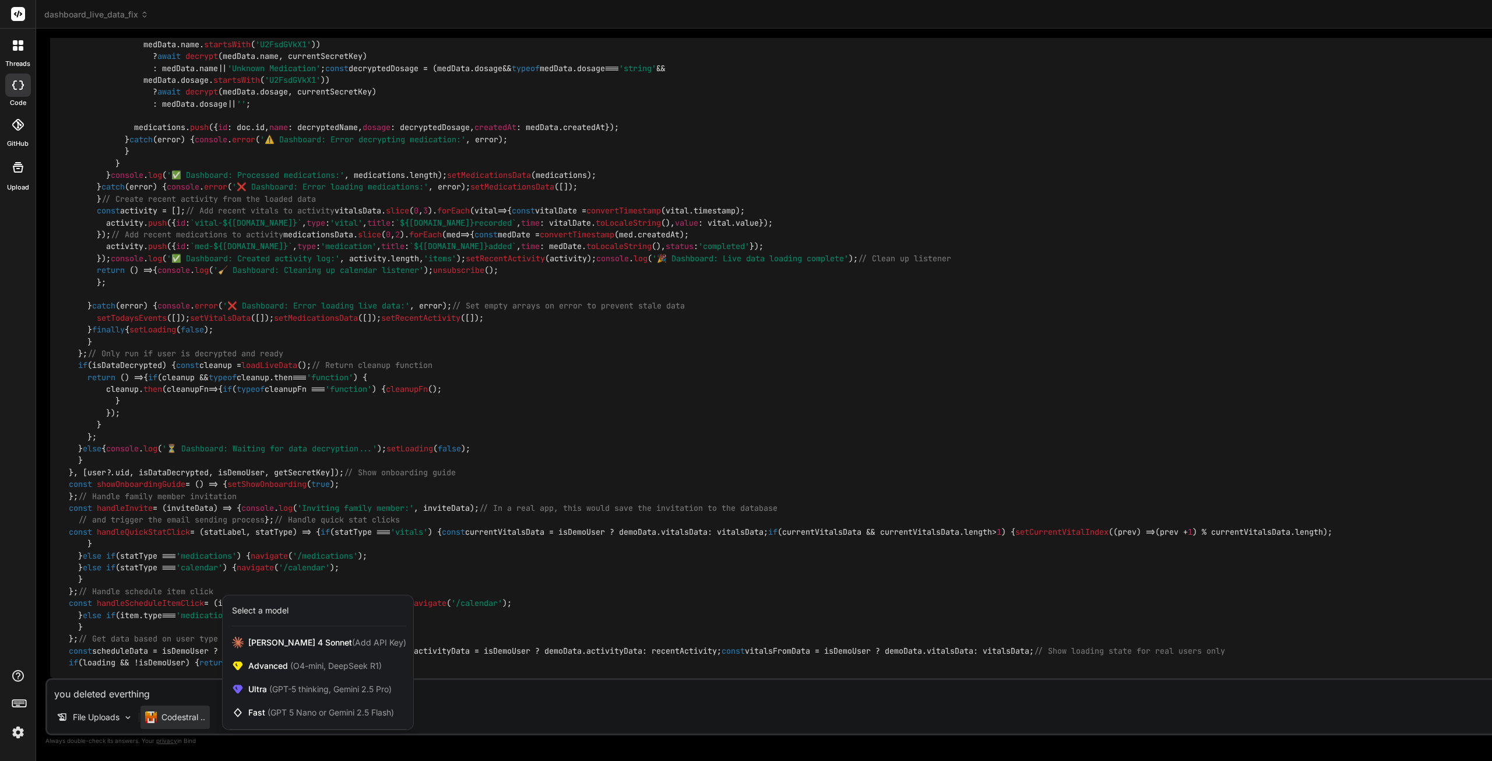
click at [283, 662] on span "Advanced (O4-mini, DeepSeek R1)" at bounding box center [314, 666] width 133 height 12
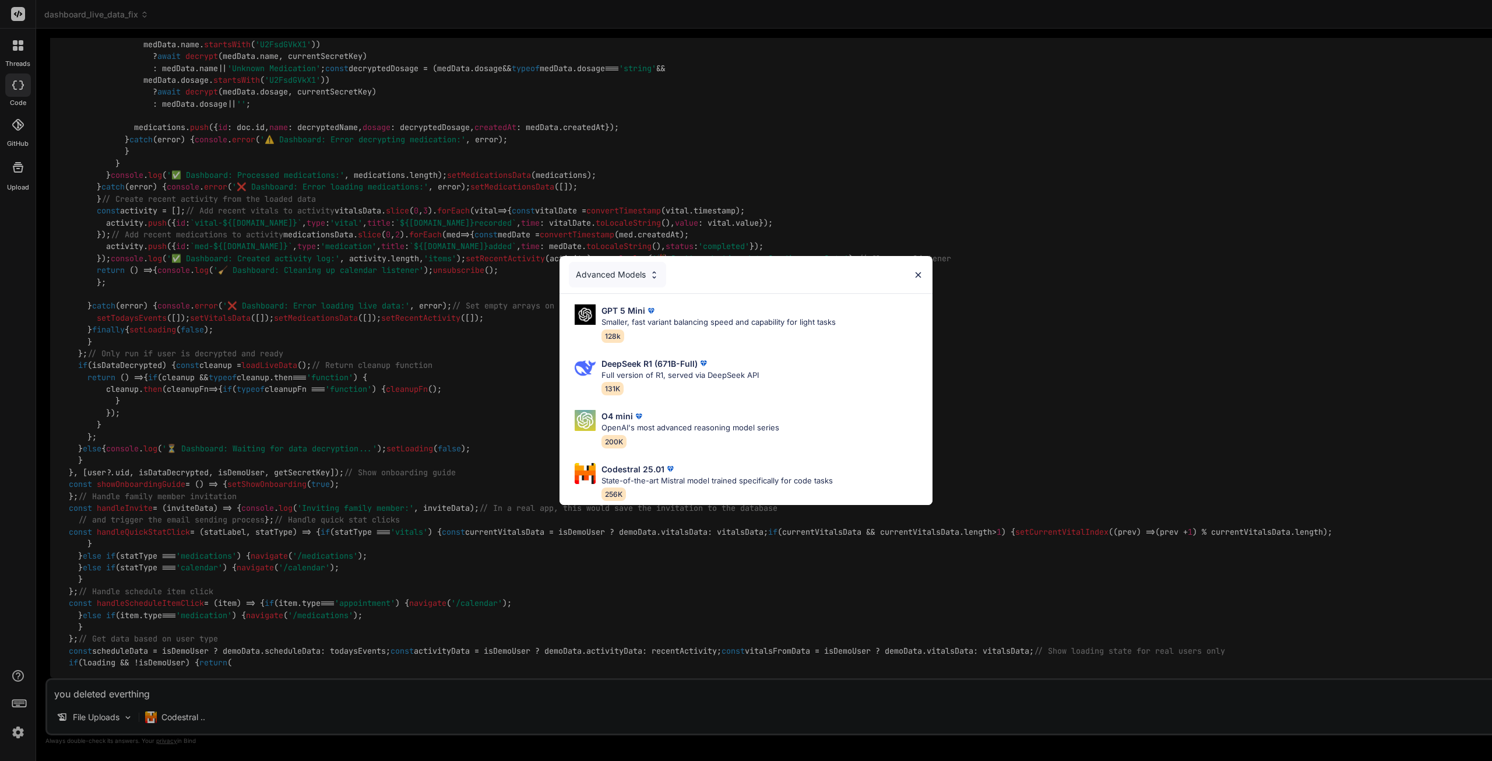
click at [167, 713] on div "Advanced Models GPT 5 Mini Smaller, fast variant balancing speed and capability…" at bounding box center [746, 380] width 1492 height 761
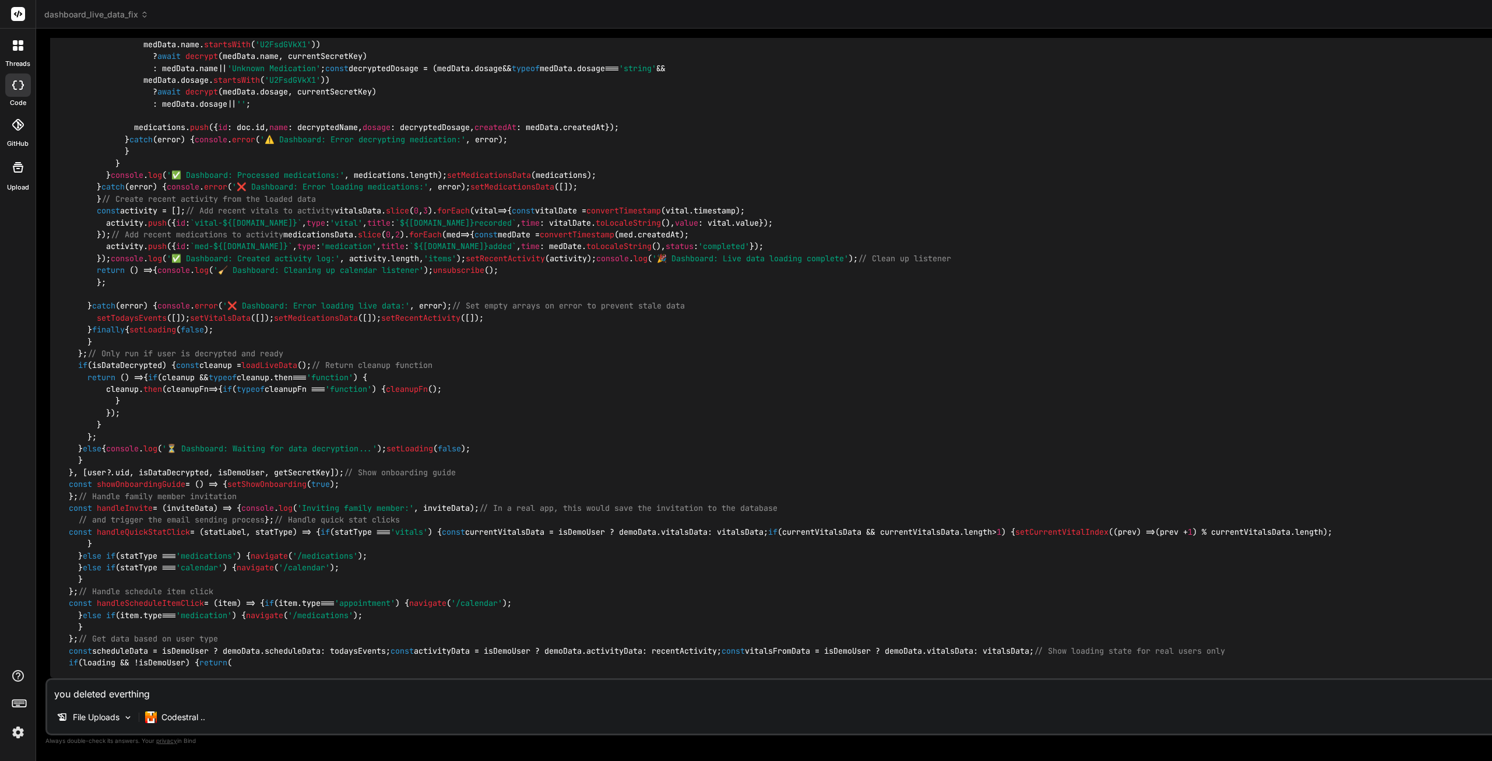
click at [185, 718] on p "Codestral .." at bounding box center [183, 717] width 44 height 12
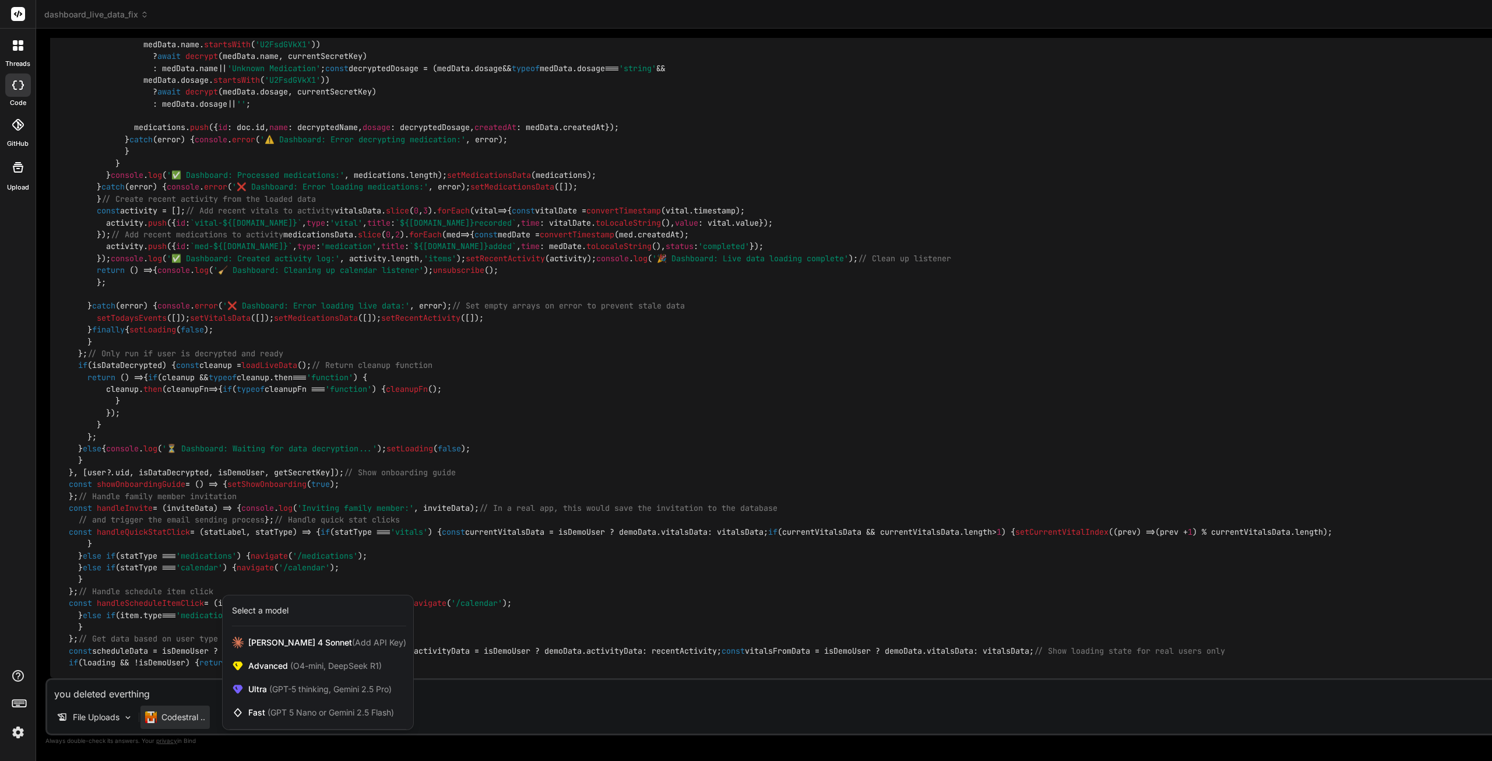
click at [316, 688] on span "(GPT-5 thinking, Gemini 2.5 Pro)" at bounding box center [329, 689] width 125 height 10
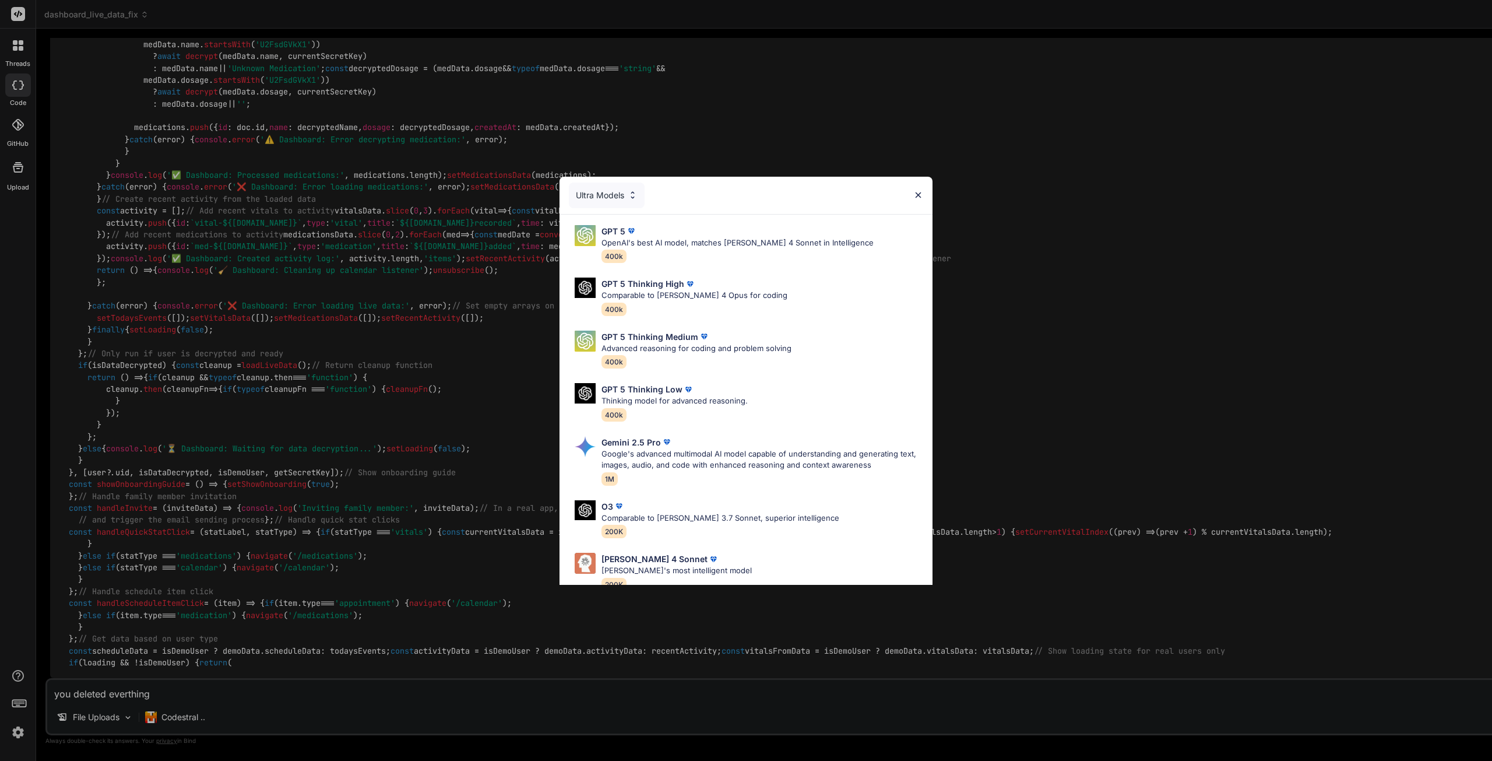
scroll to position [72, 0]
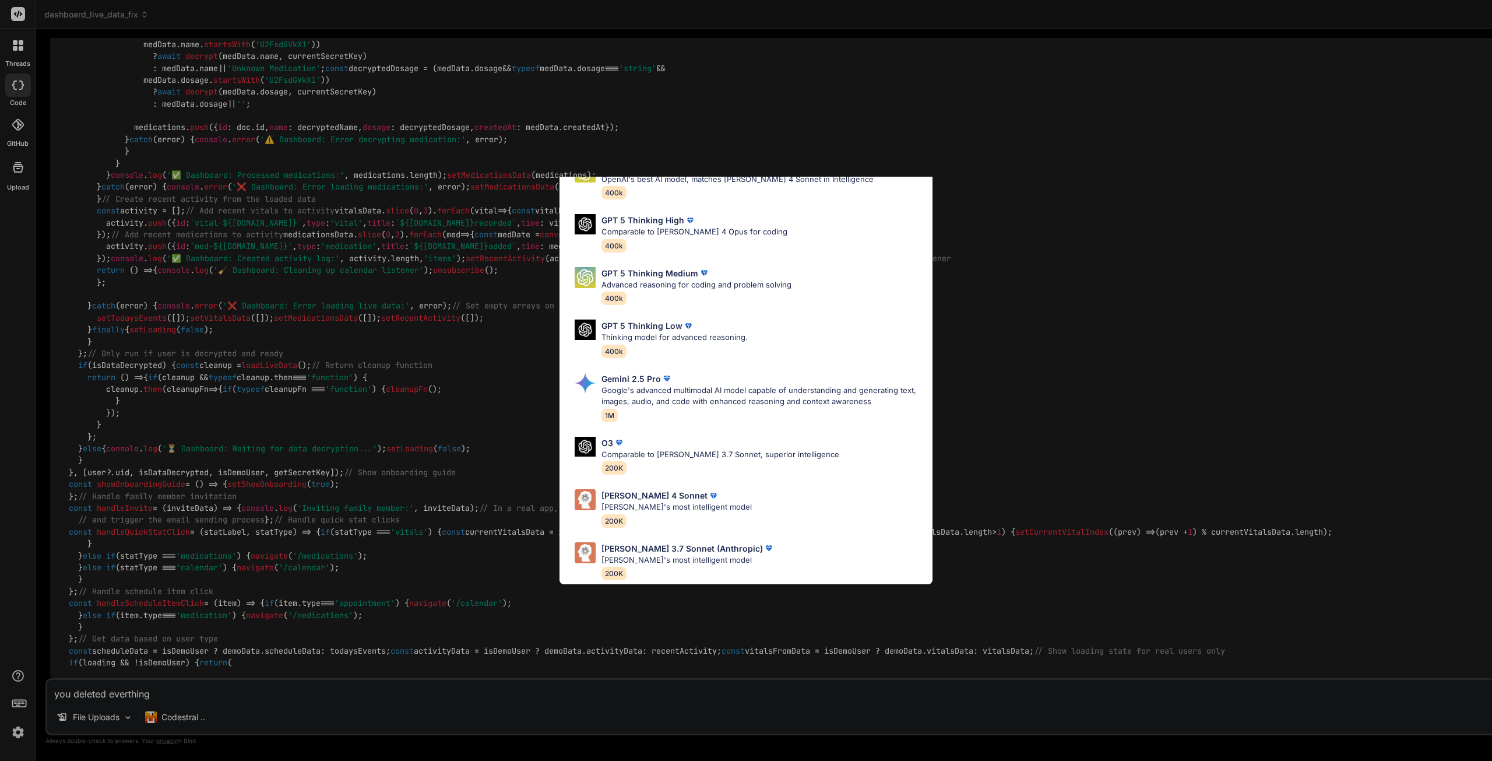
click at [668, 502] on p "Claude's most intelligent model" at bounding box center [677, 507] width 150 height 12
type textarea "x"
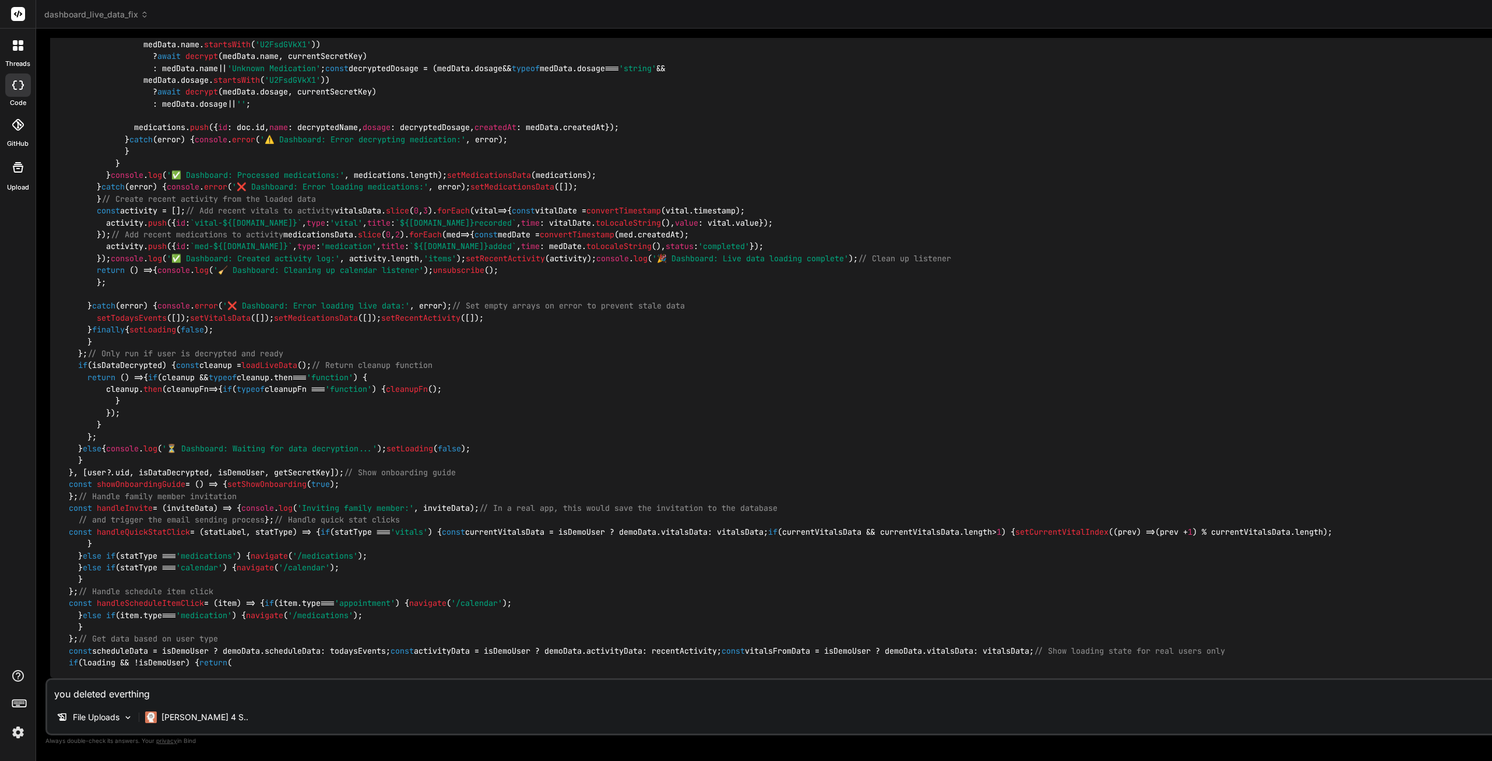
click at [190, 695] on textarea "you deleted everthing" at bounding box center [1450, 690] width 2807 height 21
drag, startPoint x: 943, startPoint y: 440, endPoint x: 882, endPoint y: 440, distance: 61.2
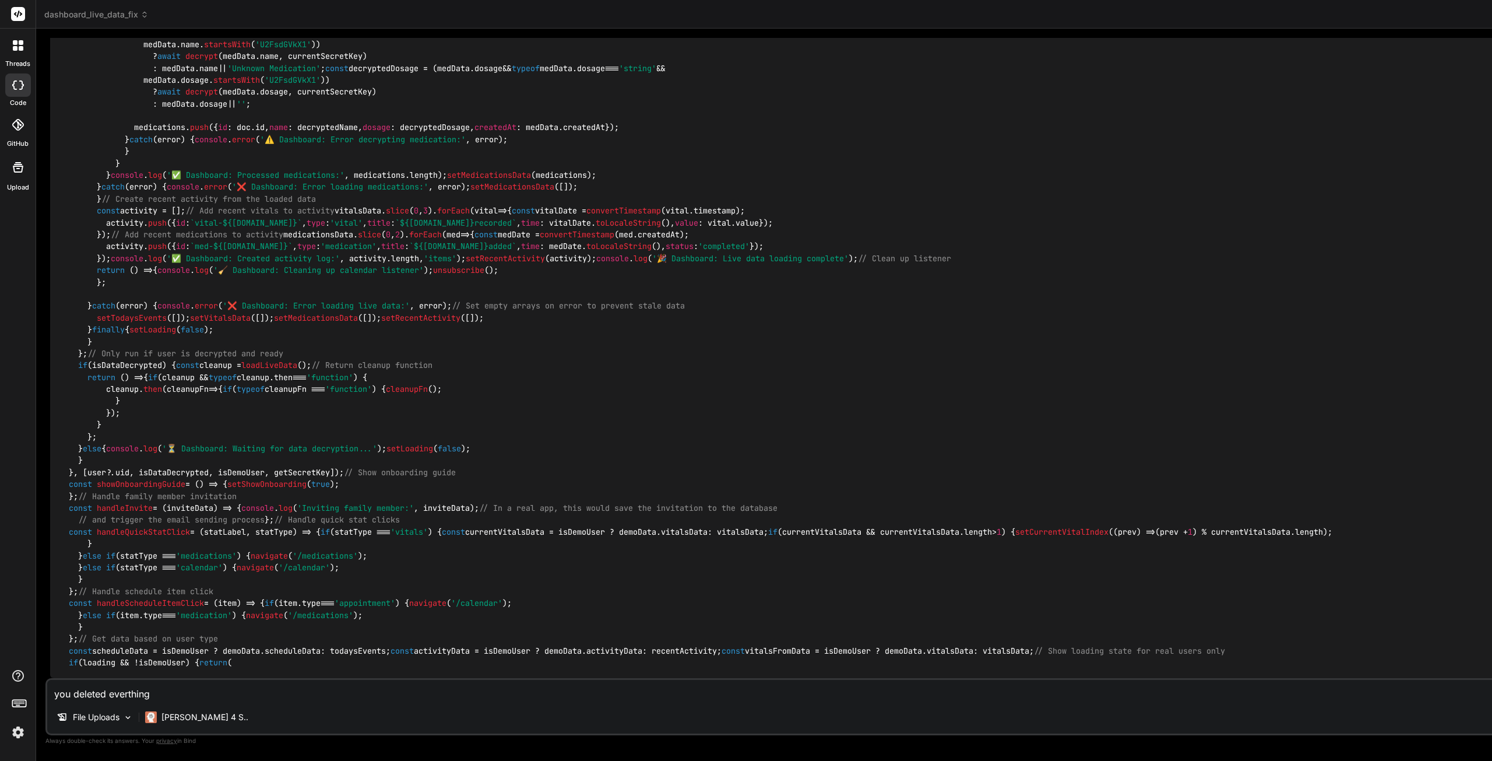
type textarea "</motion.div> ); }; export default Dashboard;"
click at [170, 698] on textarea "you deleted everthing" at bounding box center [1450, 690] width 2807 height 21
type textarea "o"
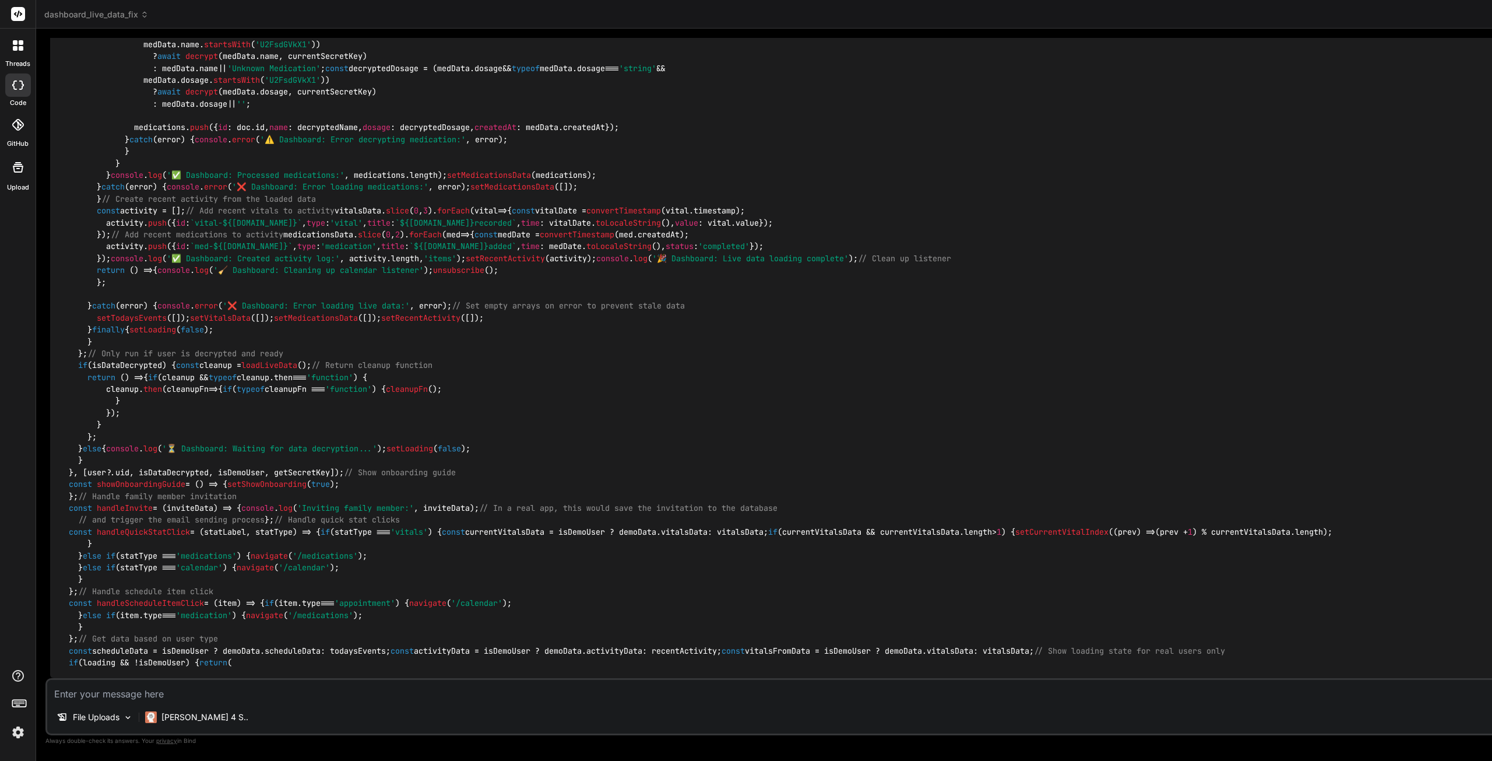
type textarea "x"
type textarea "ok"
type textarea "x"
type textarea "ok"
type textarea "x"
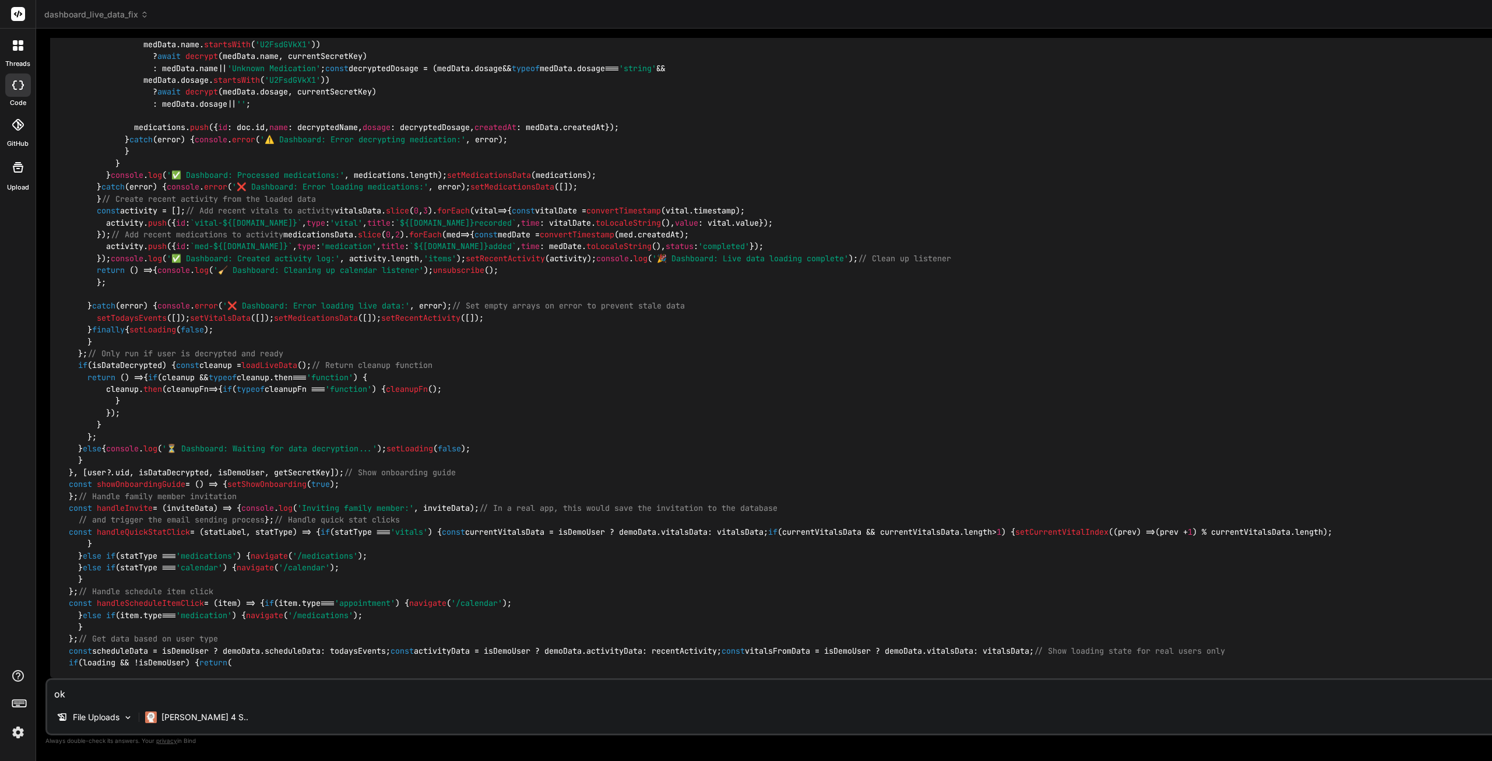
type textarea "ok i"
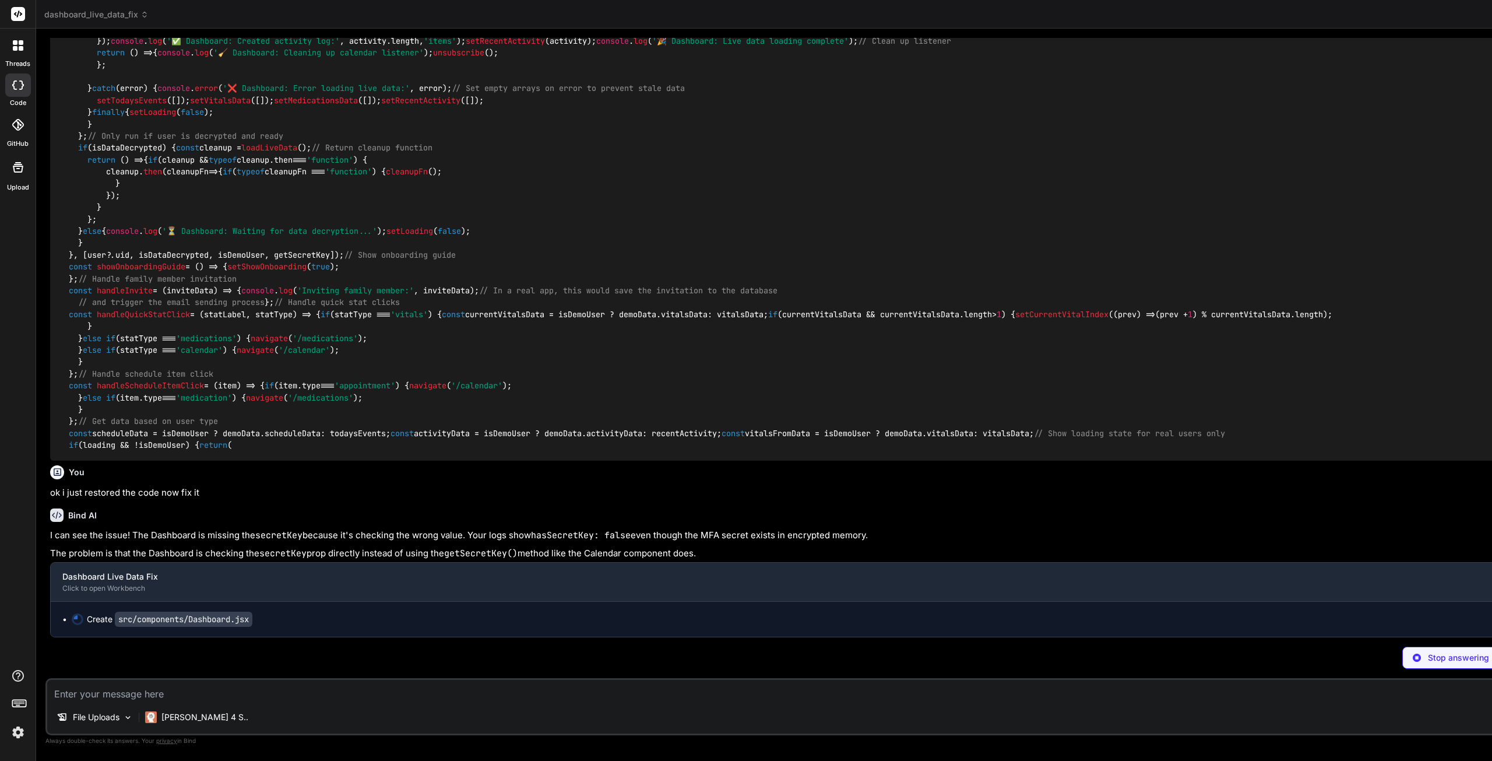
scroll to position [20515, 0]
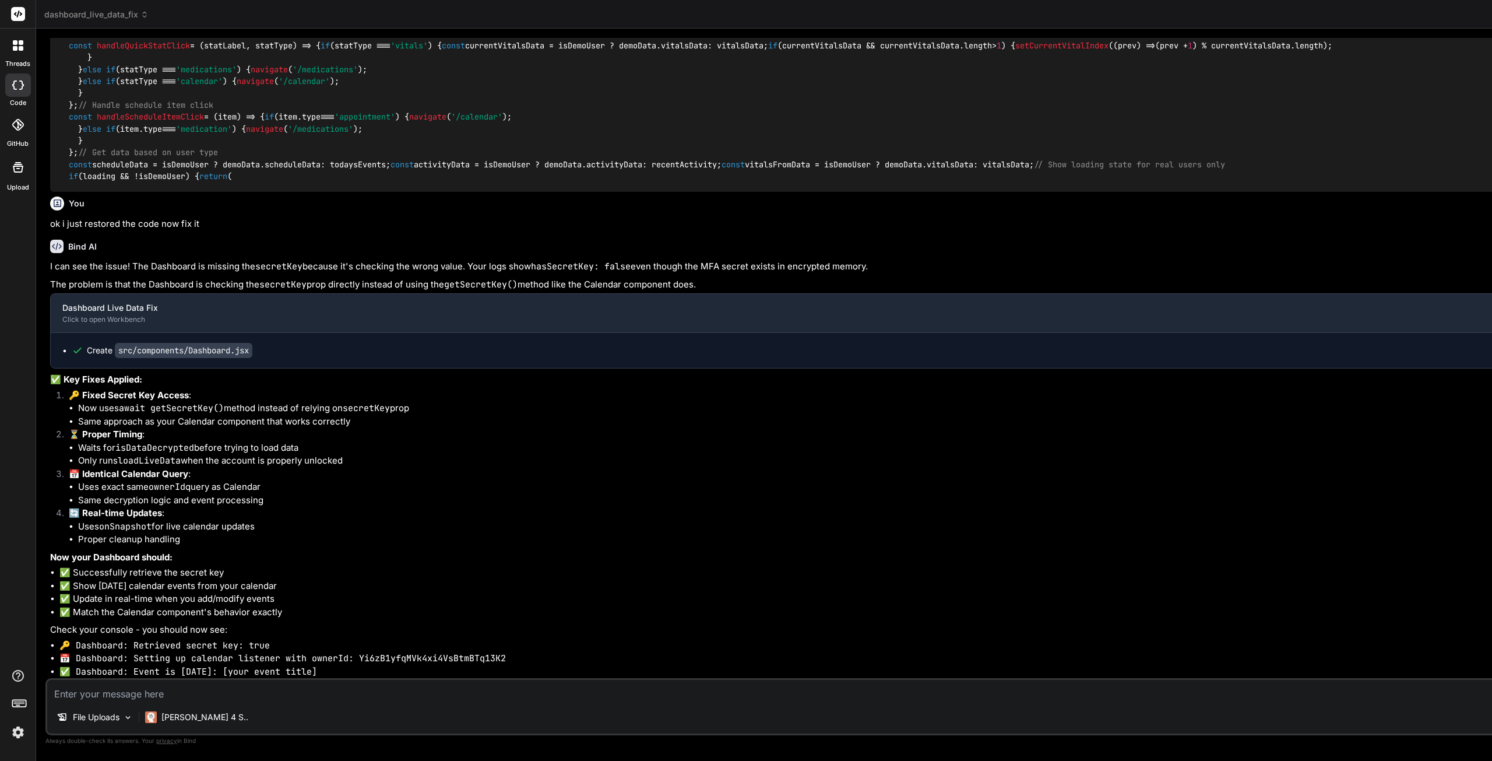
drag, startPoint x: 897, startPoint y: 531, endPoint x: 674, endPoint y: 534, distance: 223.3
copy div "FiMessageSquare' is declared but its value is never read."
click at [103, 697] on textarea at bounding box center [1450, 690] width 2807 height 21
paste textarea "FiMessageSquare' is declared but its value is never read."
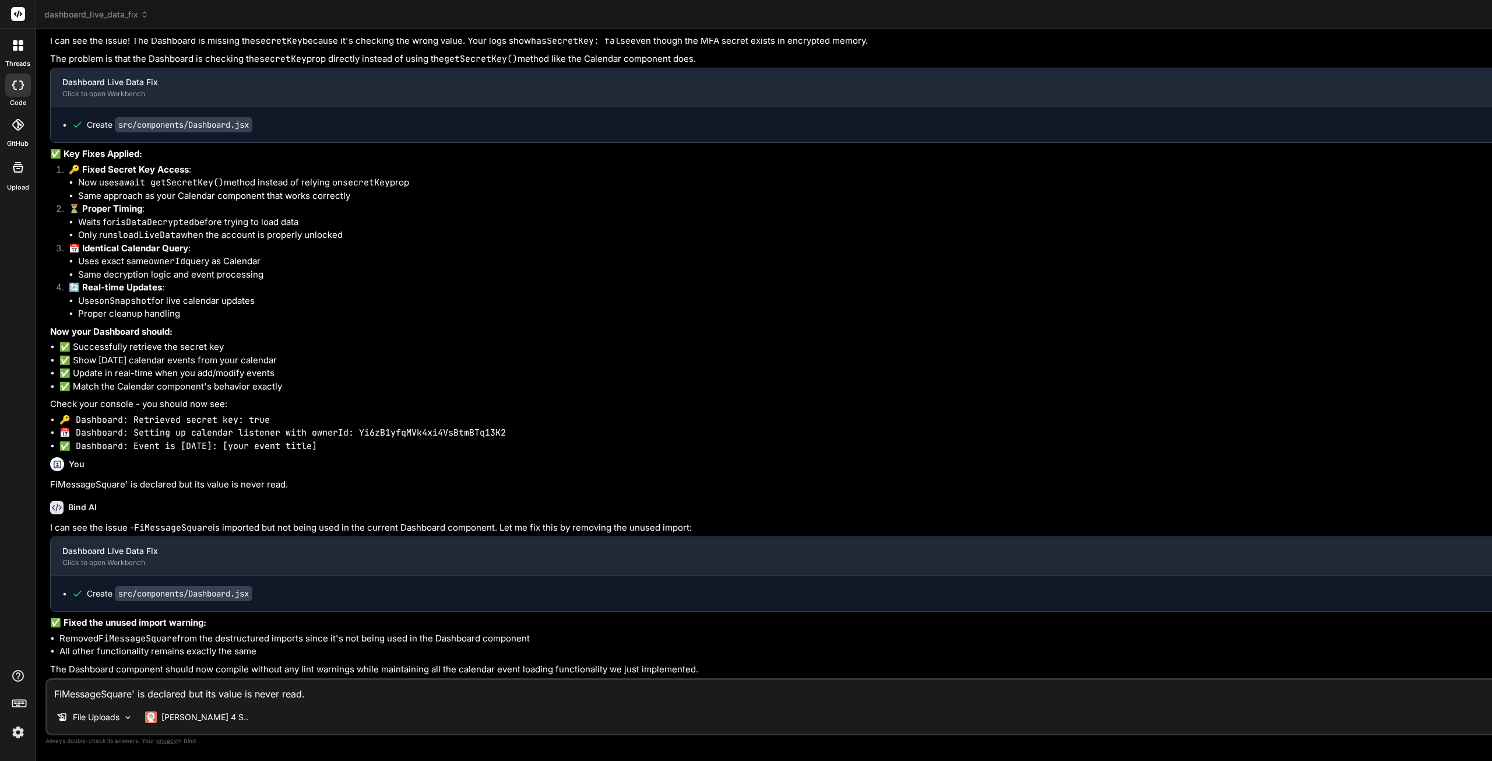
scroll to position [21066, 0]
drag, startPoint x: 899, startPoint y: 529, endPoint x: 673, endPoint y: 531, distance: 226.2
copy div "'FiMessageSquare' is declared but its value is never read."
click at [223, 690] on textarea "FiMessageSquare' is declared but its value is never read." at bounding box center [1450, 690] width 2807 height 21
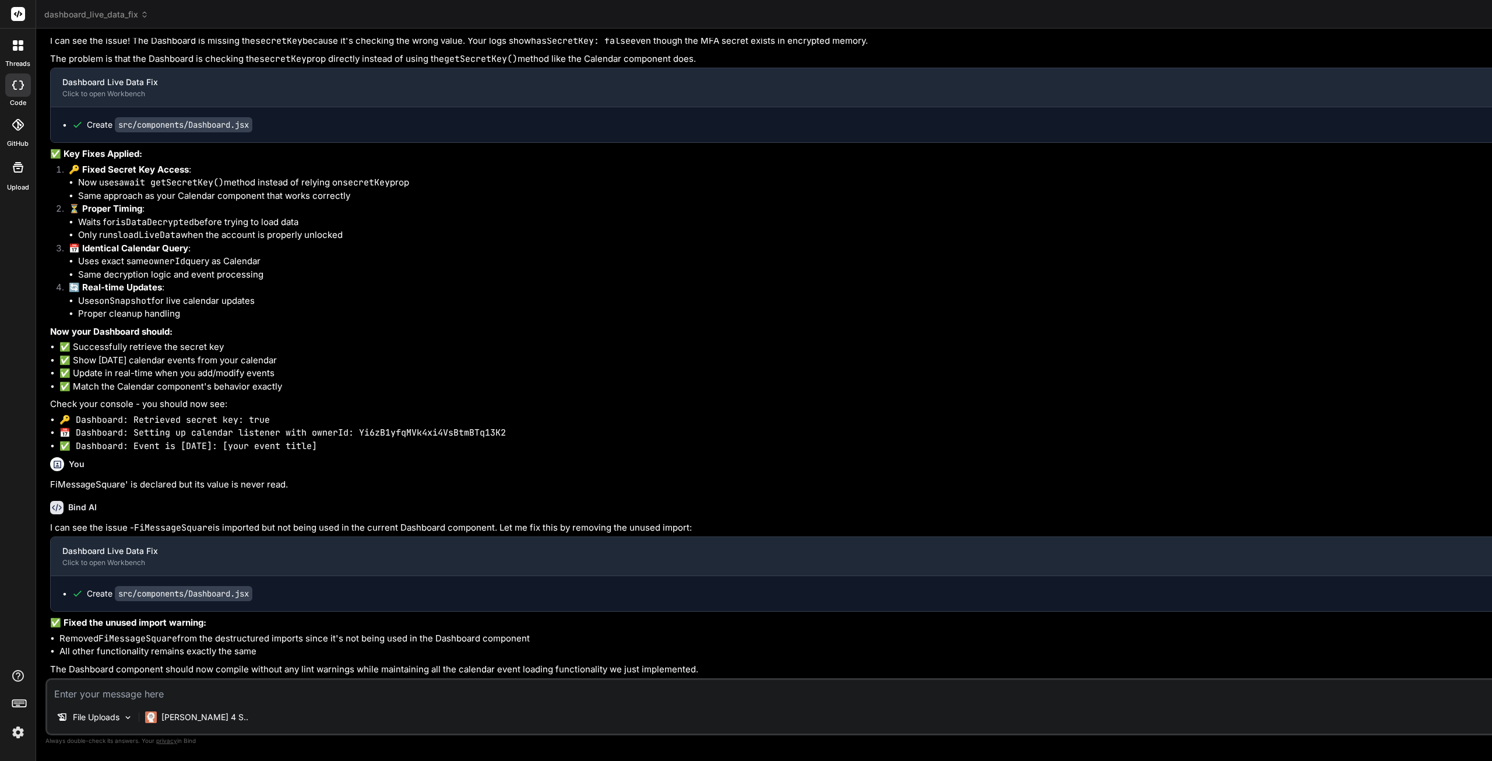
paste textarea "'FiMessageSquare' is declared but its value is never read."
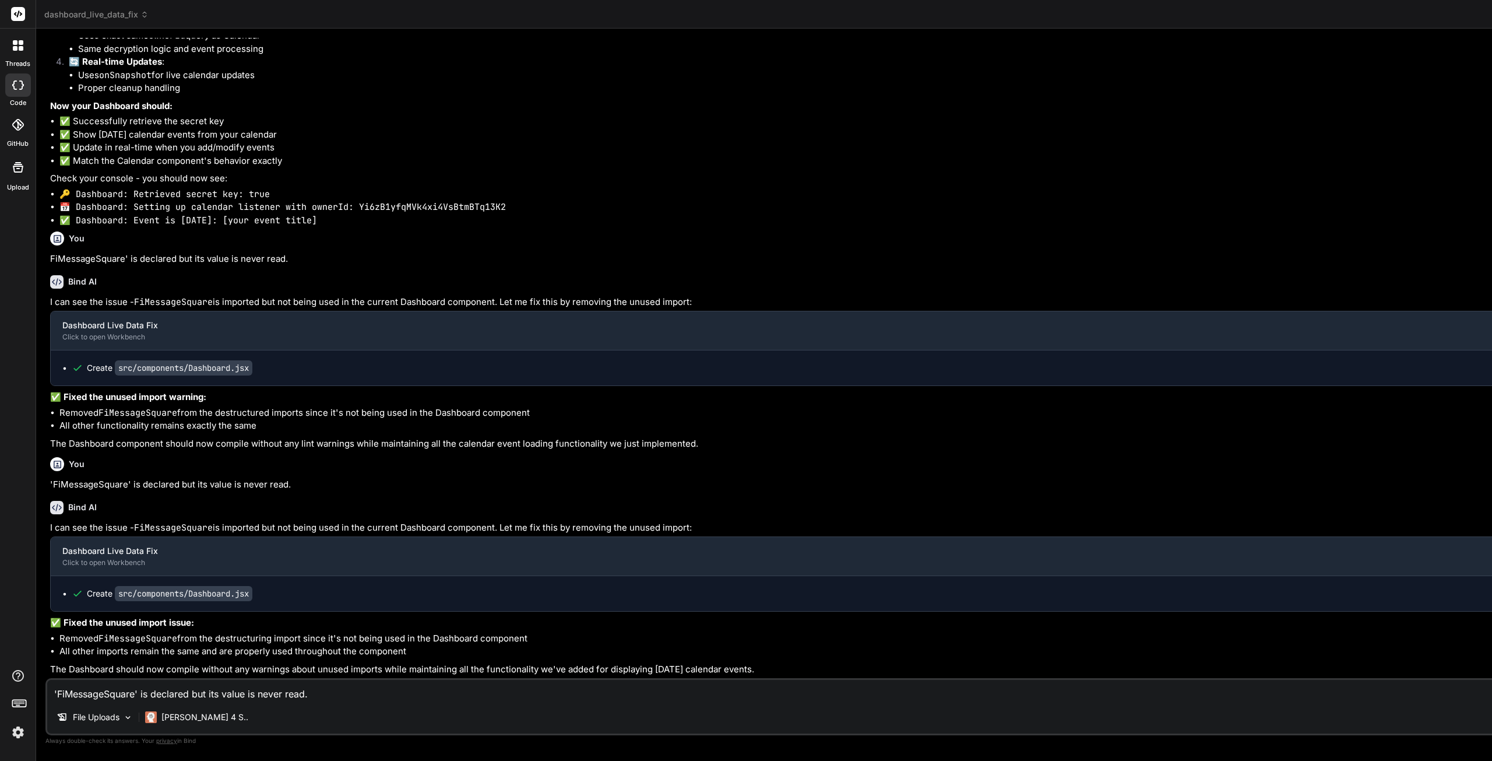
scroll to position [0, 0]
click at [261, 696] on textarea "'FiMessageSquare' is declared but its value is never read." at bounding box center [1450, 690] width 2807 height 21
paste textarea "Firebase initialized successfully firebase.js:25 🔍 Firebase config: {projectId:…"
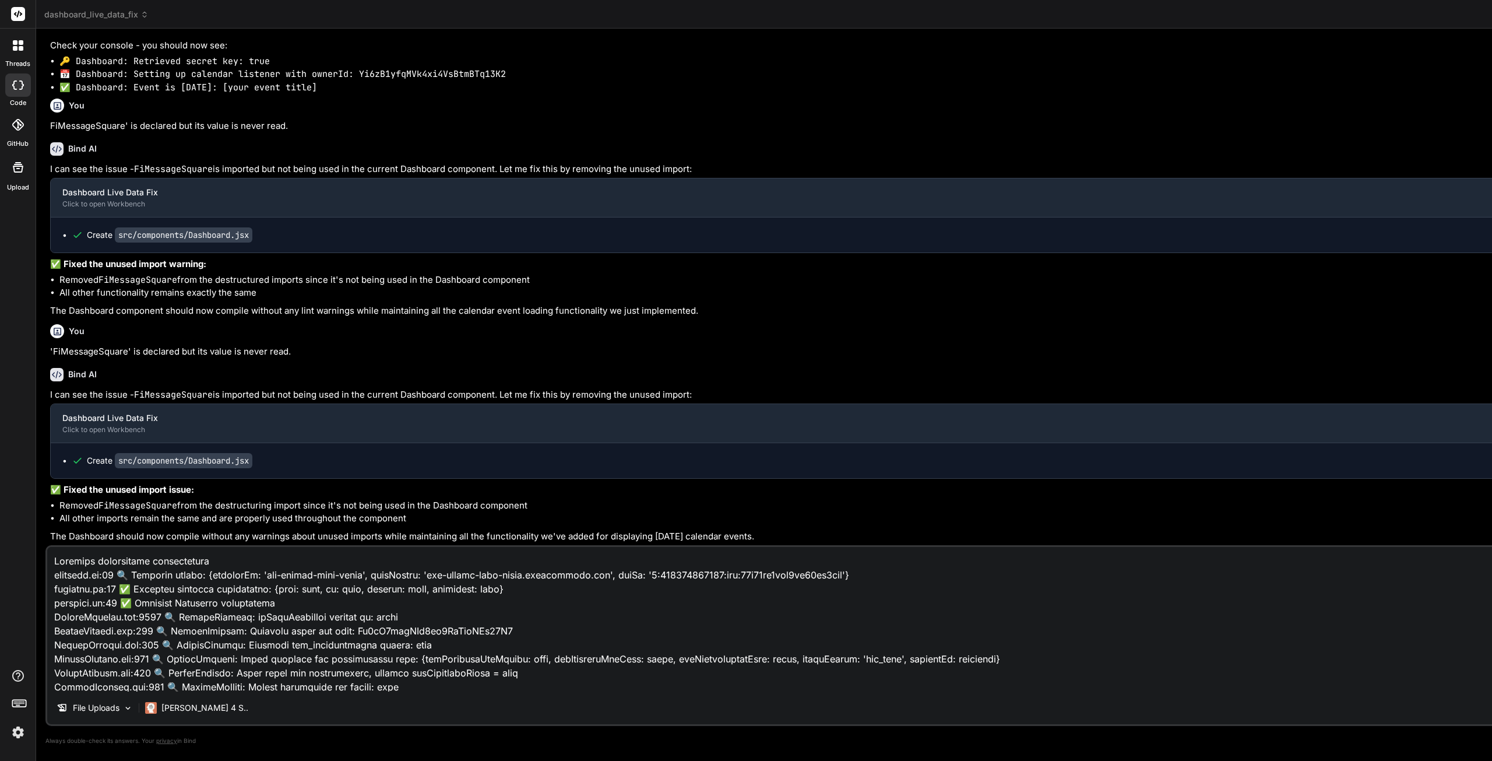
scroll to position [1525, 0]
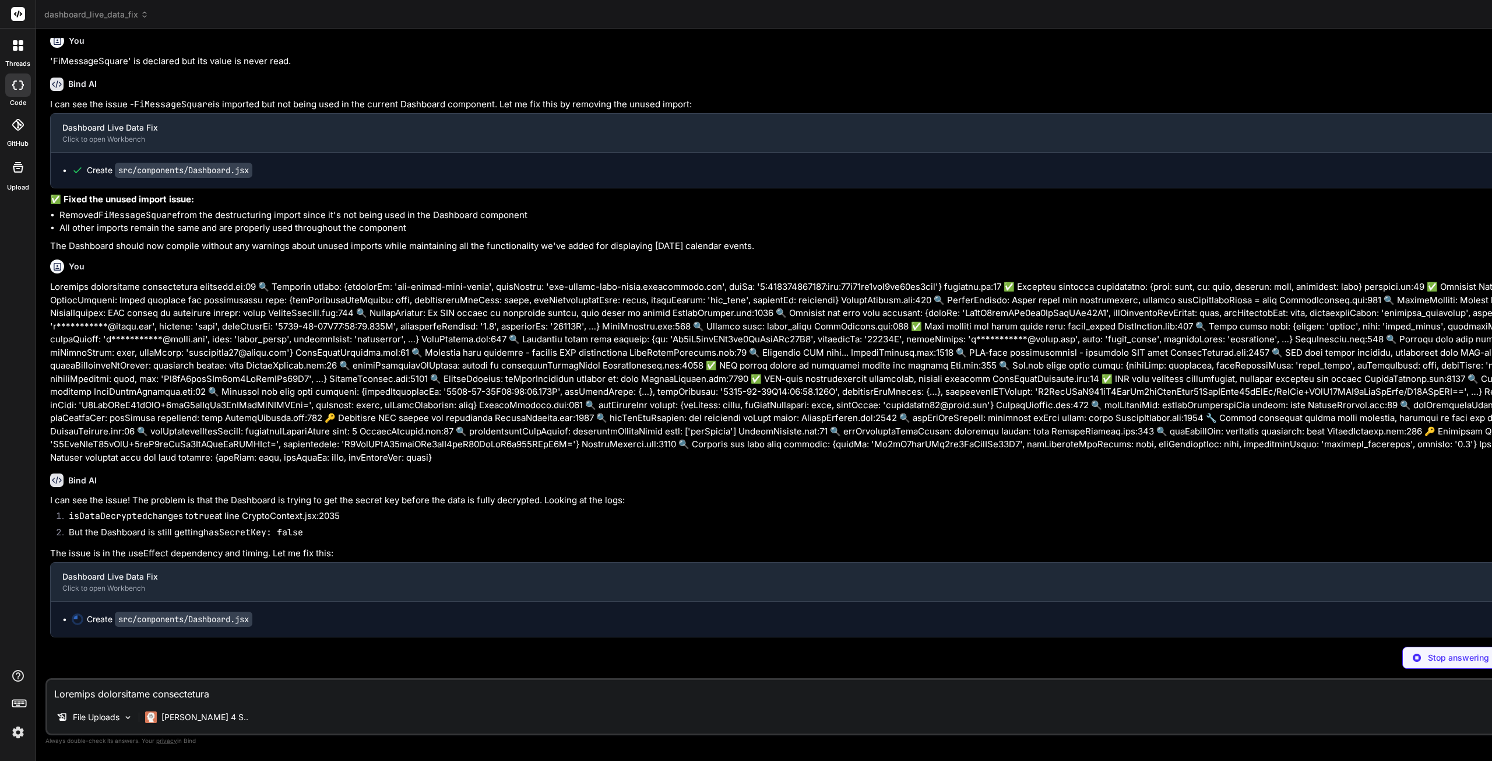
scroll to position [22712, 0]
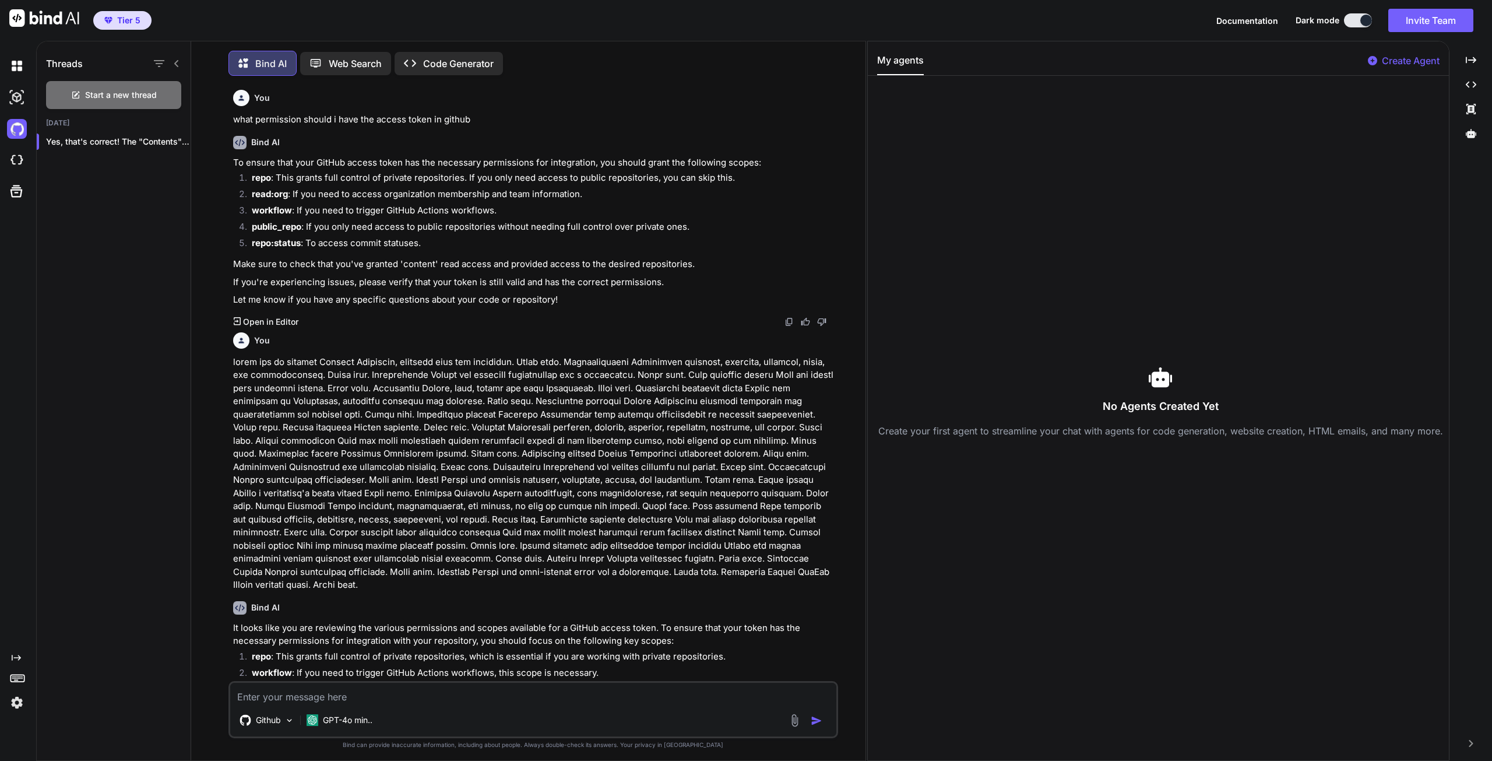
scroll to position [894, 0]
